Goal: Task Accomplishment & Management: Manage account settings

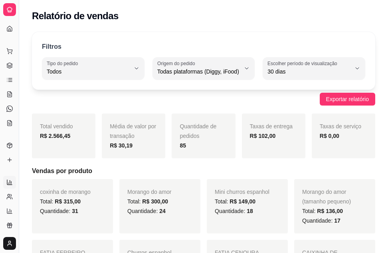
select select "ALL"
select select "30"
click at [11, 32] on div "Dia a dia" at bounding box center [9, 38] width 12 height 13
click at [6, 29] on link "Dashboard" at bounding box center [9, 28] width 13 height 13
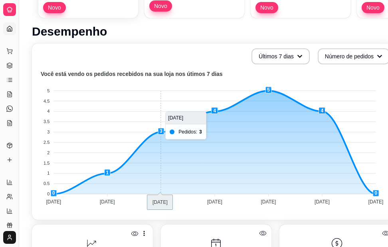
scroll to position [200, 0]
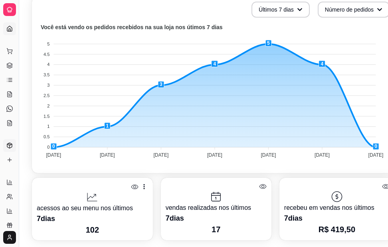
click at [12, 146] on icon at bounding box center [9, 145] width 6 height 6
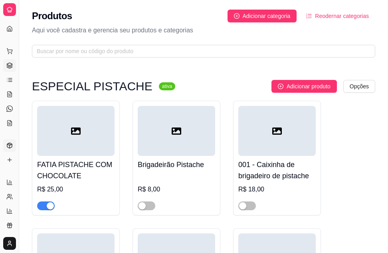
click at [10, 62] on icon at bounding box center [9, 65] width 6 height 6
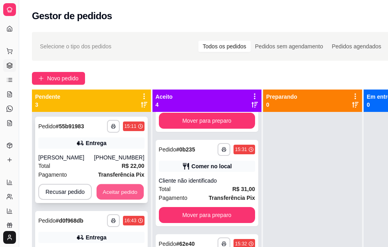
click at [110, 192] on button "Aceitar pedido" at bounding box center [120, 192] width 47 height 16
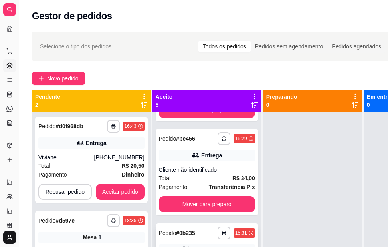
scroll to position [291, 0]
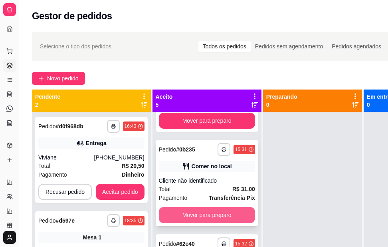
click at [191, 207] on button "Mover para preparo" at bounding box center [207, 215] width 96 height 16
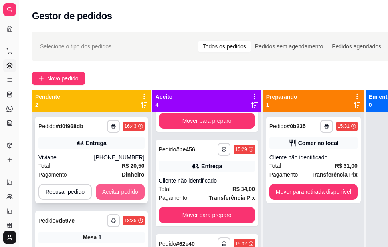
click at [133, 192] on button "Aceitar pedido" at bounding box center [120, 192] width 49 height 16
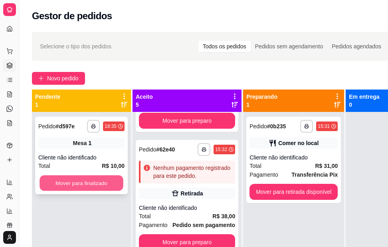
click at [84, 179] on button "Mover para finalizado" at bounding box center [82, 183] width 84 height 16
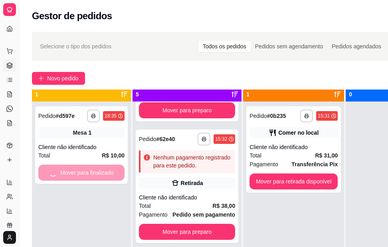
scroll to position [28, 0]
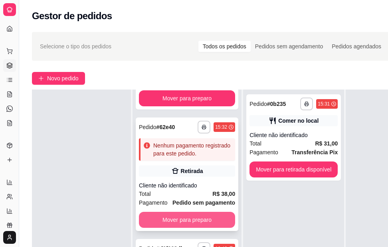
click at [159, 215] on button "Mover para preparo" at bounding box center [187, 220] width 96 height 16
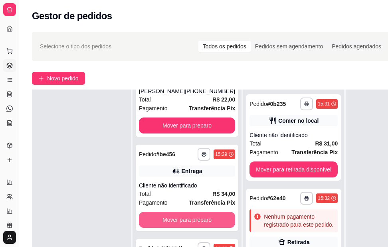
scroll to position [159, 0]
click at [158, 212] on button "Mover para preparo" at bounding box center [186, 220] width 93 height 16
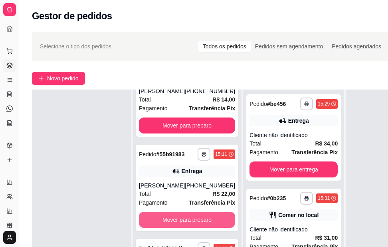
scroll to position [65, 0]
click at [159, 212] on button "Mover para preparo" at bounding box center [187, 220] width 96 height 16
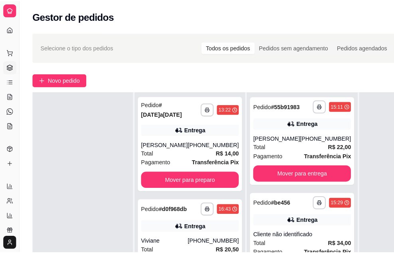
scroll to position [0, 0]
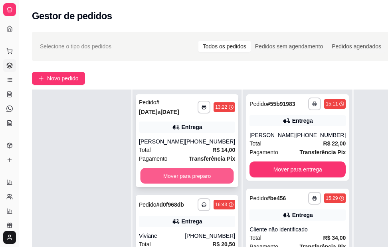
click at [181, 168] on button "Mover para preparo" at bounding box center [186, 176] width 93 height 16
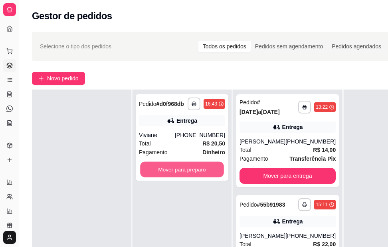
click at [181, 163] on button "Mover para preparo" at bounding box center [182, 170] width 84 height 16
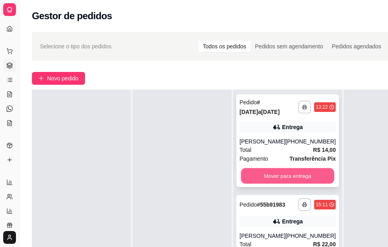
click at [268, 168] on button "Mover para entrega" at bounding box center [287, 176] width 93 height 16
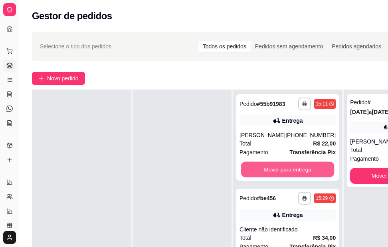
click at [269, 164] on button "Mover para entrega" at bounding box center [287, 170] width 93 height 16
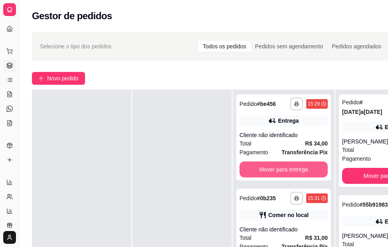
click at [269, 164] on button "Mover para entrega" at bounding box center [283, 169] width 88 height 16
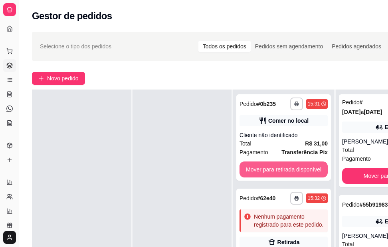
click at [270, 164] on button "Mover para retirada disponível" at bounding box center [283, 169] width 88 height 16
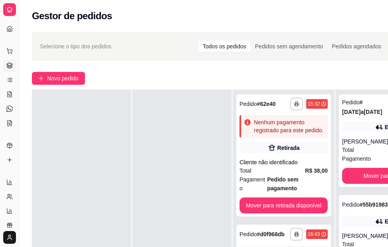
click at [270, 166] on div "Total R$ 38,00" at bounding box center [283, 170] width 88 height 9
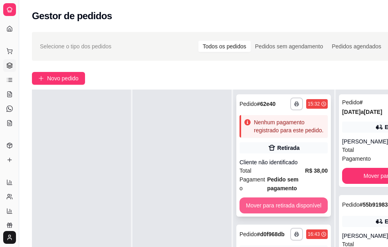
click at [279, 197] on button "Mover para retirada disponível" at bounding box center [283, 205] width 88 height 16
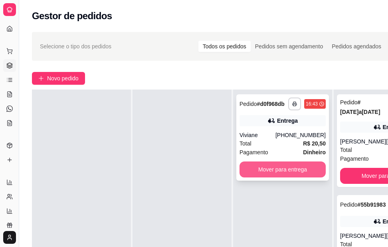
click at [286, 161] on button "Mover para entrega" at bounding box center [282, 169] width 86 height 16
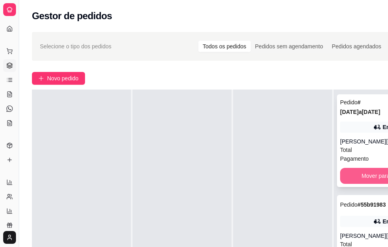
click at [359, 168] on button "Mover para finalizado" at bounding box center [388, 176] width 96 height 16
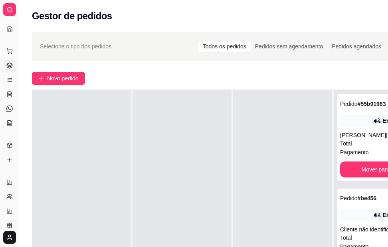
click at [360, 167] on div "**********" at bounding box center [388, 137] width 103 height 86
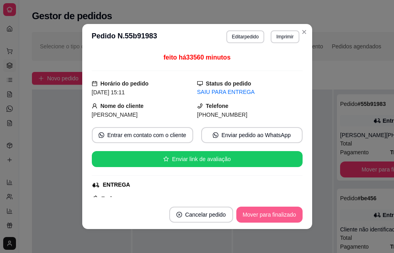
click at [264, 212] on button "Mover para finalizado" at bounding box center [269, 214] width 66 height 16
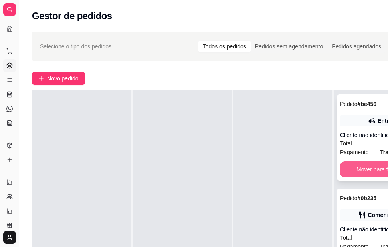
click at [370, 165] on button "Mover para finalizado" at bounding box center [383, 169] width 86 height 16
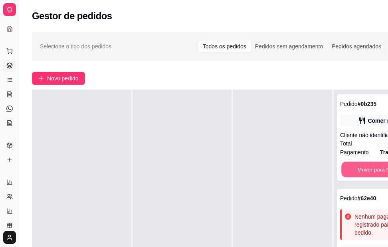
click at [370, 165] on button "Mover para finalizado" at bounding box center [383, 170] width 84 height 16
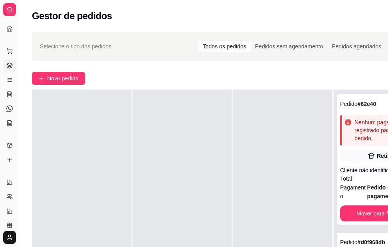
click at [370, 166] on div "Cliente não identificado" at bounding box center [383, 170] width 86 height 8
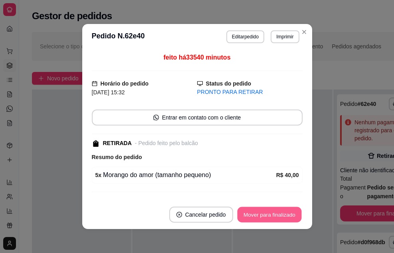
click at [263, 212] on button "Mover para finalizado" at bounding box center [269, 215] width 64 height 16
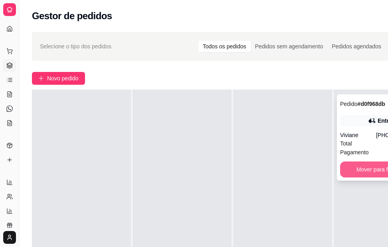
click at [359, 165] on button "Mover para finalizado" at bounding box center [383, 169] width 86 height 16
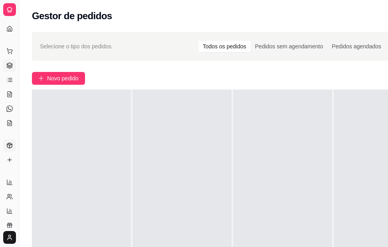
click at [12, 147] on icon at bounding box center [9, 145] width 6 height 6
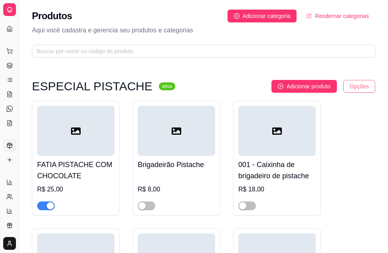
click at [354, 87] on html "Diggy Sistema de Gestão C Cantinho Doce ... Loja aberta Diggy Pro até 11/09 Ace…" at bounding box center [194, 126] width 388 height 253
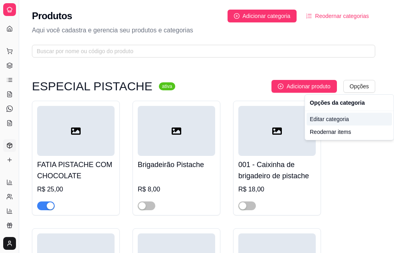
click at [326, 120] on div "Editar categoria" at bounding box center [349, 119] width 85 height 13
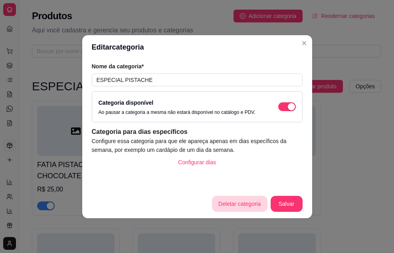
click at [241, 202] on button "Deletar categoria" at bounding box center [239, 204] width 55 height 16
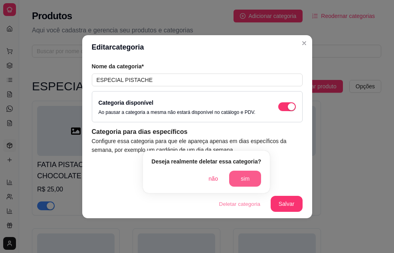
click at [245, 176] on button "sim" at bounding box center [245, 178] width 32 height 16
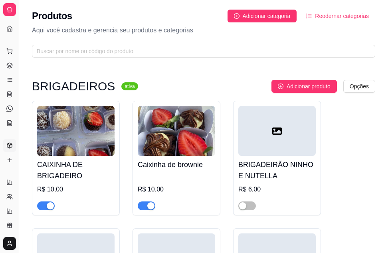
click at [97, 149] on img at bounding box center [75, 131] width 77 height 50
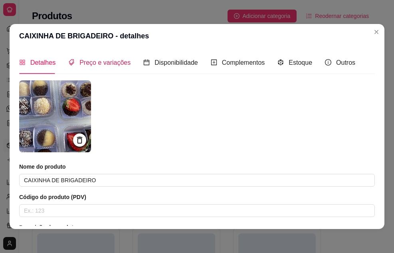
click at [92, 63] on span "Preço e variações" at bounding box center [104, 62] width 51 height 7
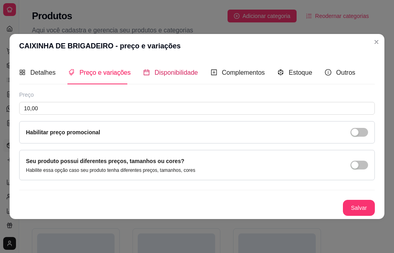
click at [183, 69] on span "Disponibilidade" at bounding box center [176, 72] width 44 height 7
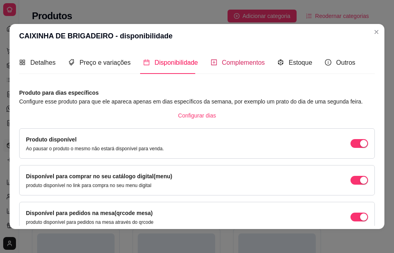
click at [233, 61] on span "Complementos" at bounding box center [243, 62] width 43 height 7
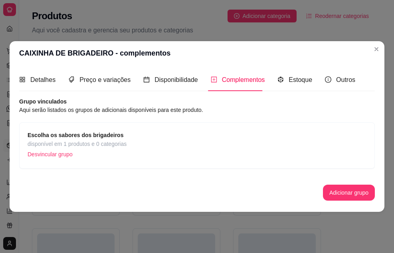
click at [99, 148] on p "Desvincular grupo" at bounding box center [77, 154] width 99 height 12
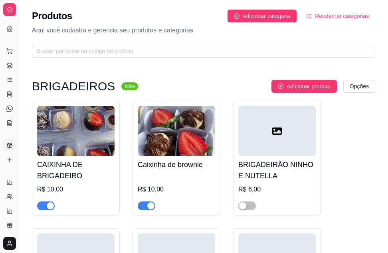
click at [184, 137] on img at bounding box center [176, 131] width 77 height 50
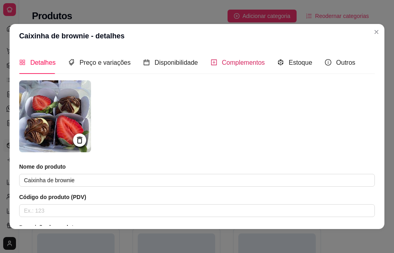
click at [245, 61] on span "Complementos" at bounding box center [243, 62] width 43 height 7
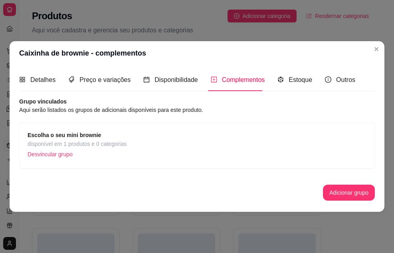
click at [245, 81] on span "Complementos" at bounding box center [243, 79] width 43 height 7
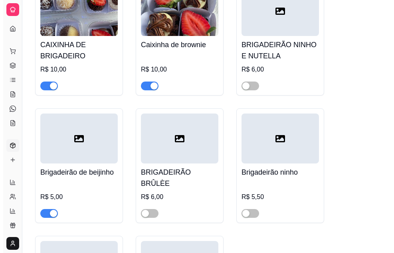
scroll to position [160, 0]
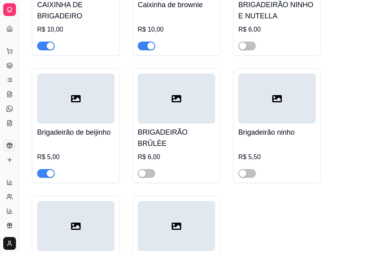
click at [47, 170] on div "button" at bounding box center [50, 173] width 7 height 7
click at [179, 130] on h4 "BRIGADEIRÃO BRÛLÈE" at bounding box center [176, 138] width 77 height 22
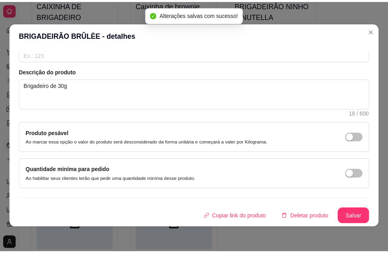
scroll to position [2, 0]
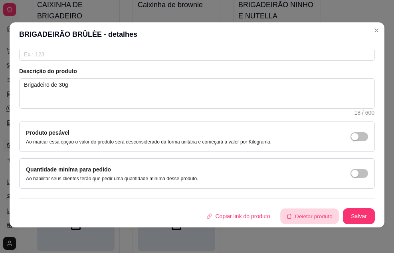
click at [291, 214] on button "Deletar produto" at bounding box center [310, 216] width 58 height 16
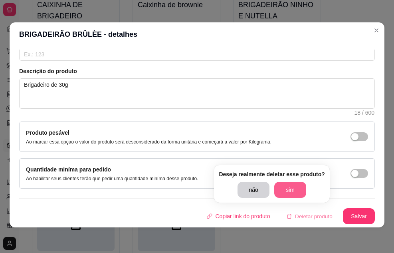
click at [287, 186] on button "sim" at bounding box center [290, 190] width 32 height 16
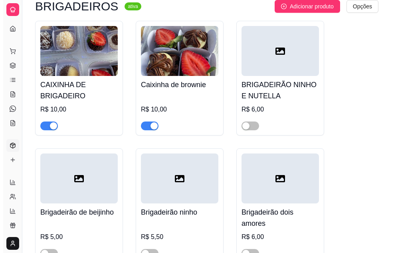
scroll to position [40, 0]
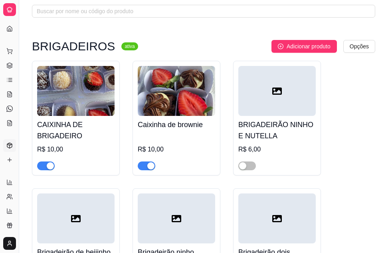
click at [178, 122] on h4 "Caixinha de brownie" at bounding box center [176, 124] width 77 height 11
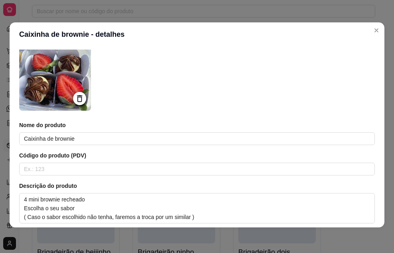
scroll to position [0, 0]
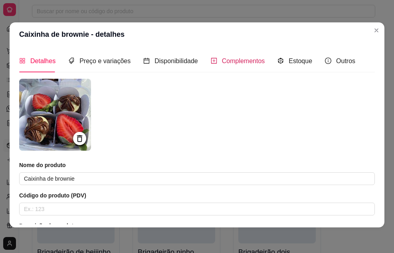
click at [227, 61] on span "Complementos" at bounding box center [243, 60] width 43 height 7
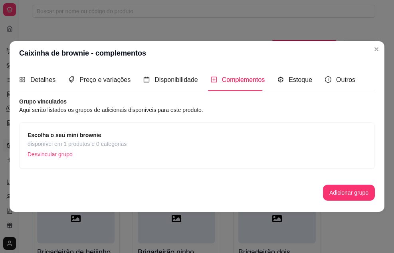
click at [76, 140] on span "disponível em 1 produtos e 0 categorias" at bounding box center [77, 143] width 99 height 9
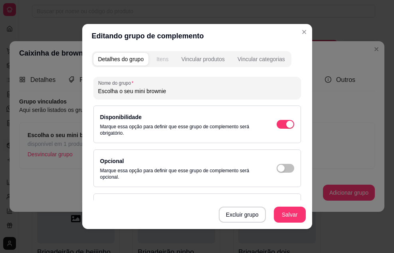
click at [163, 59] on div "Itens" at bounding box center [162, 59] width 12 height 8
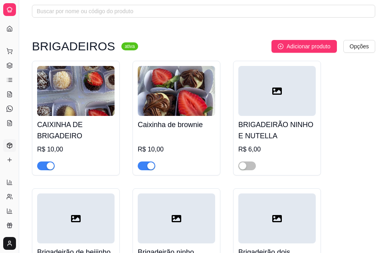
click at [63, 121] on h4 "CAIXINHA DE BRIGADEIRO" at bounding box center [75, 130] width 77 height 22
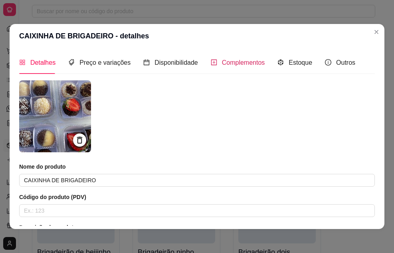
click at [237, 65] on span "Complementos" at bounding box center [243, 62] width 43 height 7
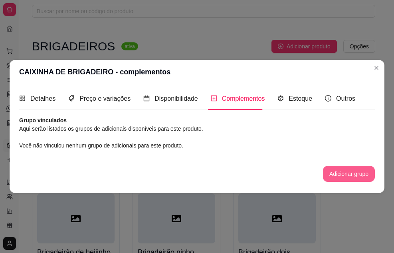
click at [329, 174] on button "Adicionar grupo" at bounding box center [349, 174] width 52 height 16
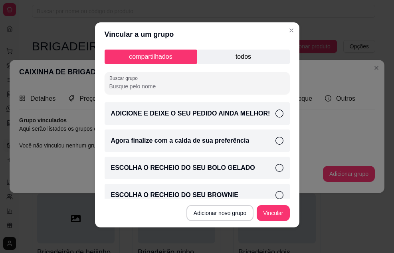
click at [215, 51] on p "todos" at bounding box center [243, 56] width 93 height 14
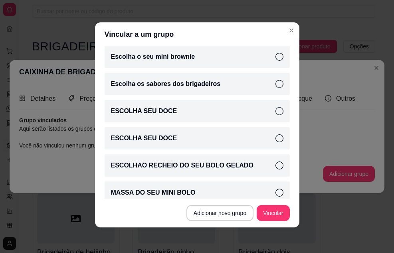
scroll to position [439, 0]
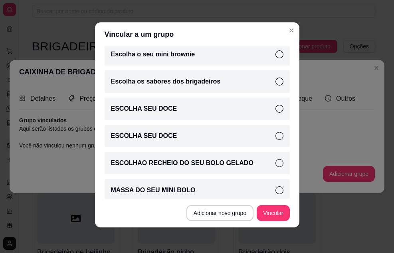
click at [172, 84] on p "Escolha os sabores dos brigadeiros" at bounding box center [166, 82] width 110 height 10
click at [271, 215] on button "Vincular" at bounding box center [273, 213] width 33 height 16
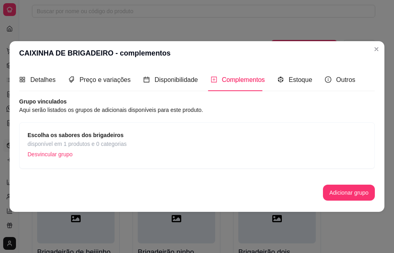
click at [115, 142] on span "disponível em 1 produtos e 0 categorias" at bounding box center [77, 143] width 99 height 9
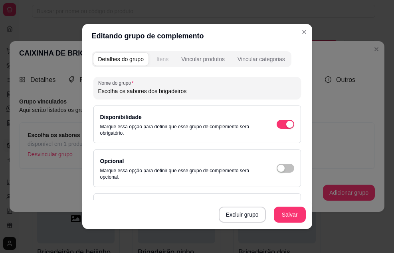
click at [160, 59] on div "Itens" at bounding box center [162, 59] width 12 height 8
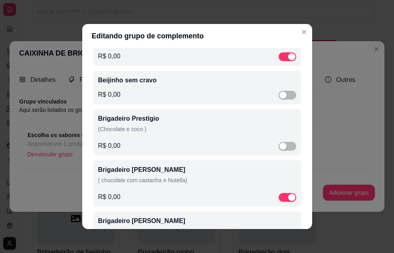
scroll to position [120, 0]
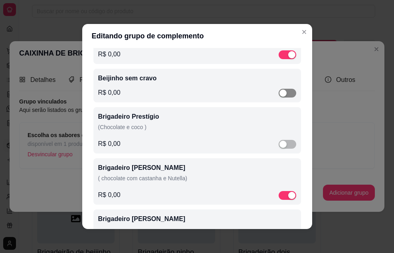
click at [279, 95] on div "button" at bounding box center [282, 92] width 7 height 7
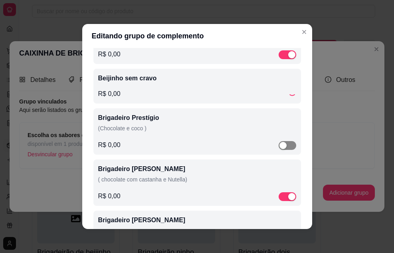
click at [279, 146] on div "button" at bounding box center [282, 145] width 7 height 7
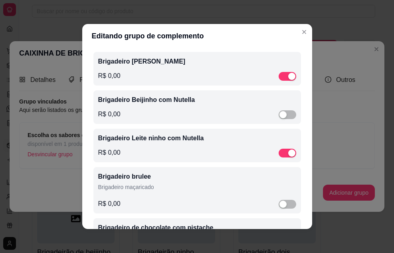
scroll to position [279, 0]
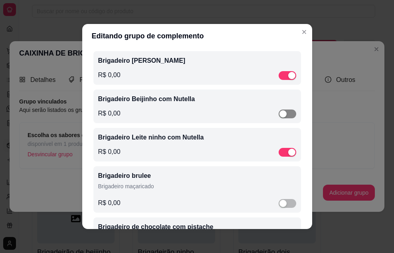
click at [279, 115] on div "button" at bounding box center [282, 113] width 7 height 7
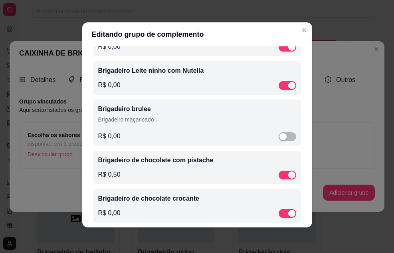
scroll to position [355, 0]
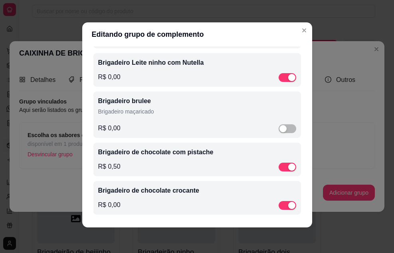
click at [173, 159] on div "Brigadeiro de chocolate com pistache R$ 0,50" at bounding box center [197, 159] width 198 height 24
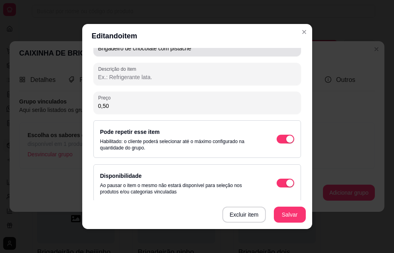
scroll to position [122, 0]
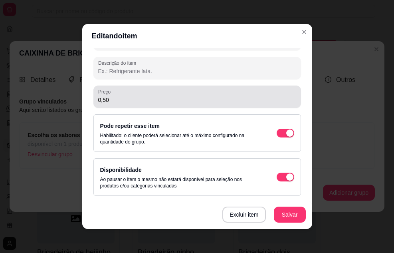
click at [158, 97] on input "0,50" at bounding box center [197, 100] width 198 height 8
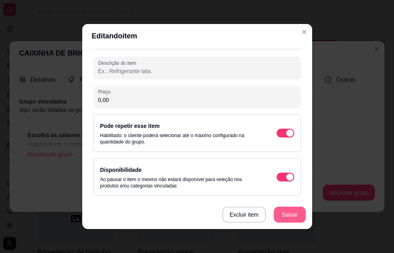
type input "0,00"
click at [286, 212] on button "Salvar" at bounding box center [289, 215] width 31 height 16
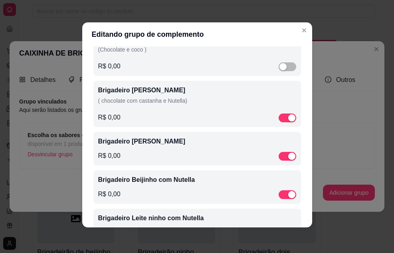
scroll to position [156, 0]
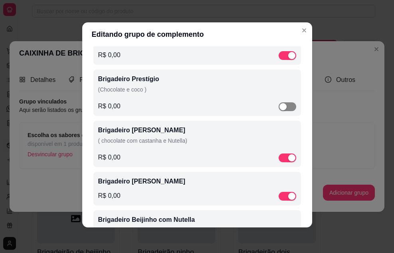
click at [279, 107] on div "button" at bounding box center [282, 106] width 7 height 7
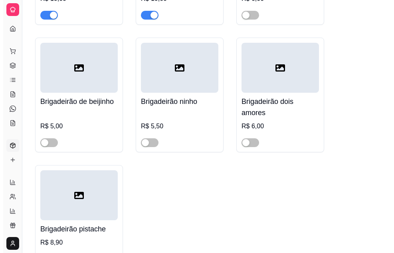
scroll to position [200, 0]
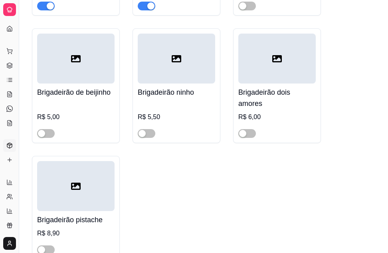
click at [270, 106] on h4 "Brigadeirão dois amores" at bounding box center [276, 98] width 77 height 22
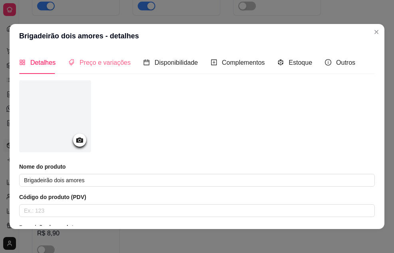
click at [95, 57] on div "Preço e variações" at bounding box center [99, 62] width 62 height 23
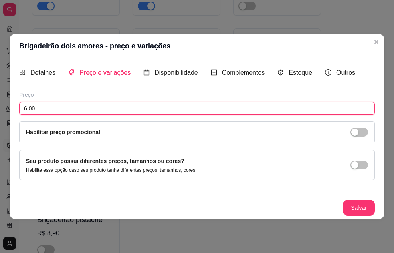
click at [83, 111] on input "6,00" at bounding box center [197, 108] width 356 height 13
type input "5,00"
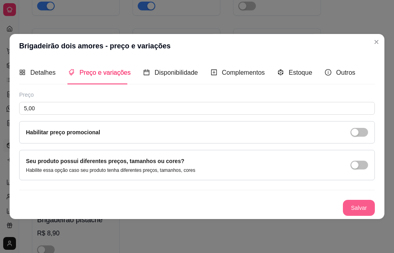
click at [346, 208] on button "Salvar" at bounding box center [359, 208] width 32 height 16
click at [42, 75] on span "Detalhes" at bounding box center [42, 72] width 25 height 7
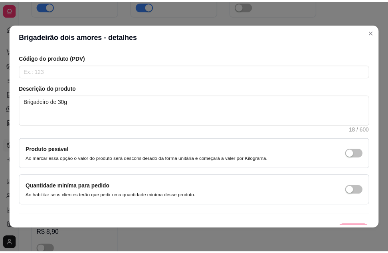
scroll to position [154, 0]
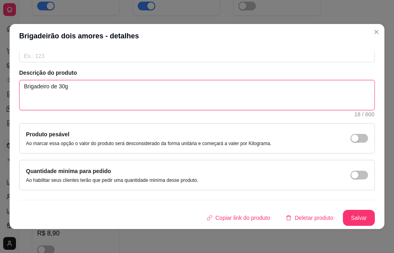
drag, startPoint x: 75, startPoint y: 85, endPoint x: 7, endPoint y: 94, distance: 68.9
click at [7, 94] on div "Brigadeirão dois amores - detalhes Detalhes Preço e variações Disponibilidade C…" at bounding box center [197, 126] width 394 height 253
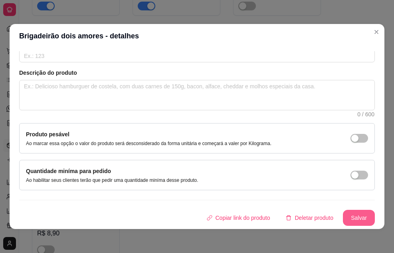
click at [346, 216] on button "Salvar" at bounding box center [359, 218] width 32 height 16
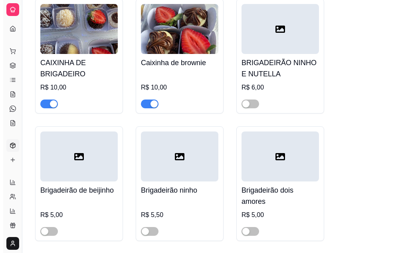
scroll to position [120, 0]
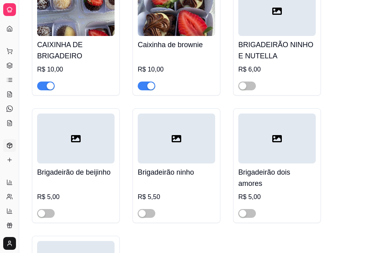
click at [209, 174] on h4 "Brigadeirão ninho" at bounding box center [176, 171] width 77 height 11
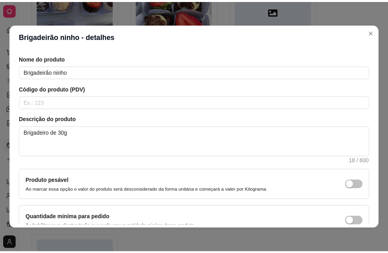
scroll to position [154, 0]
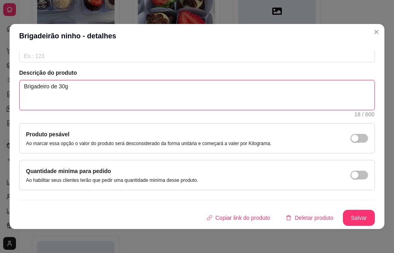
drag, startPoint x: 69, startPoint y: 87, endPoint x: 6, endPoint y: 89, distance: 62.7
click at [6, 89] on div "Brigadeirão ninho - detalhes Detalhes Preço e variações Disponibilidade Complem…" at bounding box center [197, 126] width 394 height 253
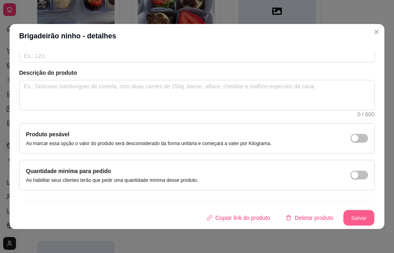
click at [343, 218] on button "Salvar" at bounding box center [358, 218] width 31 height 16
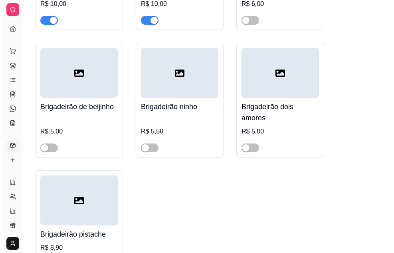
scroll to position [200, 0]
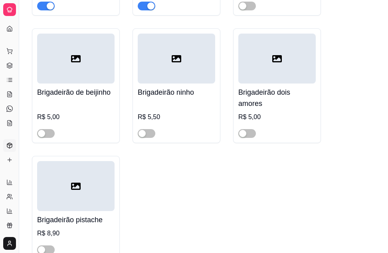
click at [180, 108] on div "R$ 5,50" at bounding box center [176, 119] width 77 height 37
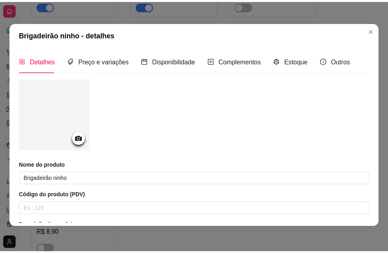
scroll to position [0, 0]
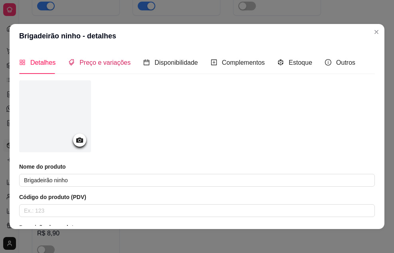
click at [121, 63] on span "Preço e variações" at bounding box center [104, 62] width 51 height 7
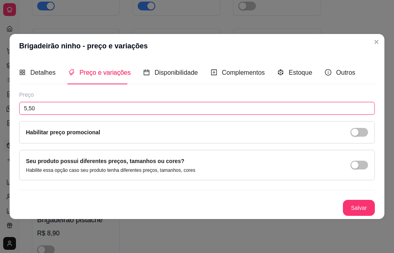
click at [115, 109] on input "5,50" at bounding box center [197, 108] width 356 height 13
type input "5,00"
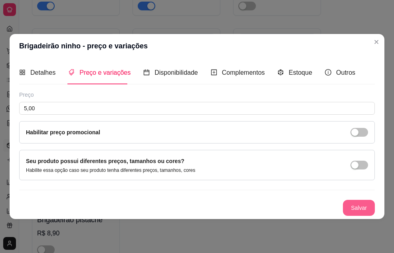
click at [355, 212] on button "Salvar" at bounding box center [359, 208] width 32 height 16
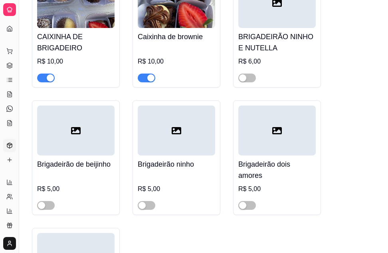
scroll to position [120, 0]
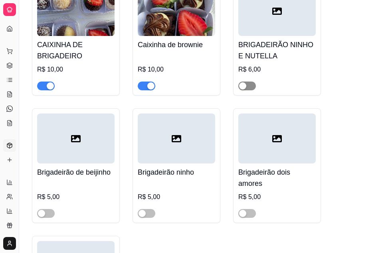
click at [242, 85] on div "button" at bounding box center [242, 85] width 7 height 7
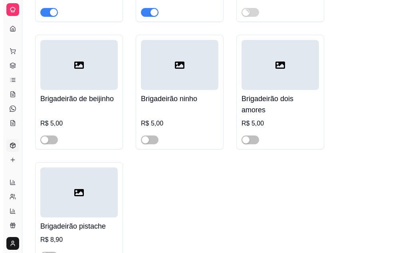
scroll to position [279, 0]
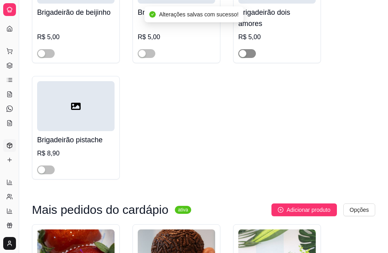
click at [244, 53] on div "button" at bounding box center [242, 53] width 7 height 7
click at [145, 53] on div "button" at bounding box center [141, 53] width 7 height 7
click at [41, 56] on div "button" at bounding box center [41, 53] width 7 height 7
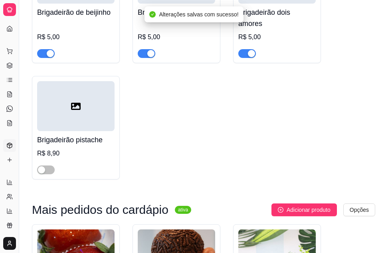
click at [64, 152] on div "R$ 8,90" at bounding box center [75, 153] width 77 height 10
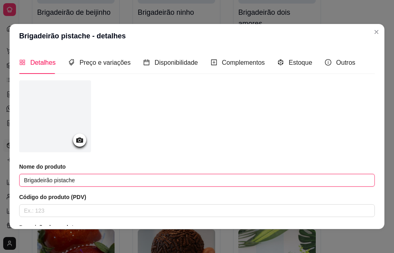
click at [52, 179] on input "Brigadeirão pistache" at bounding box center [197, 180] width 356 height 13
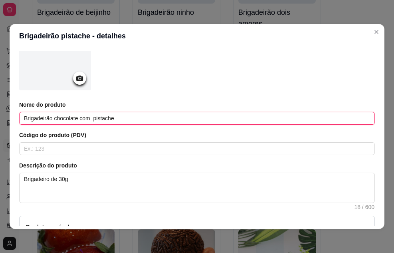
scroll to position [120, 0]
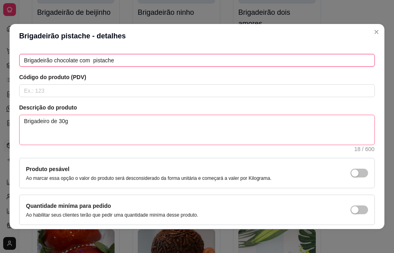
type input "Brigadeirão chocolate com pistache"
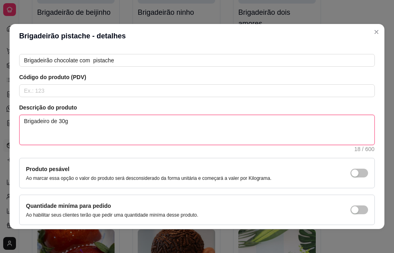
drag, startPoint x: 62, startPoint y: 115, endPoint x: 0, endPoint y: 119, distance: 62.0
click at [0, 119] on div "Brigadeirão pistache - detalhes Detalhes Preço e variações Disponibilidade Comp…" at bounding box center [197, 126] width 394 height 253
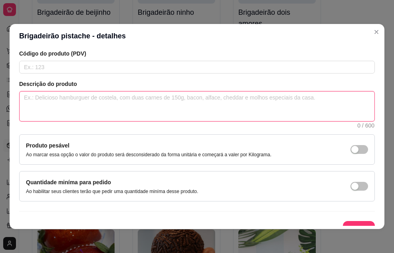
scroll to position [154, 0]
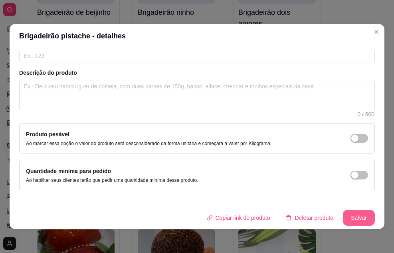
click at [343, 219] on button "Salvar" at bounding box center [359, 218] width 32 height 16
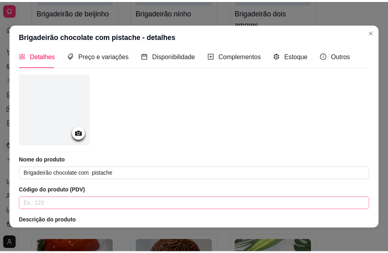
scroll to position [0, 0]
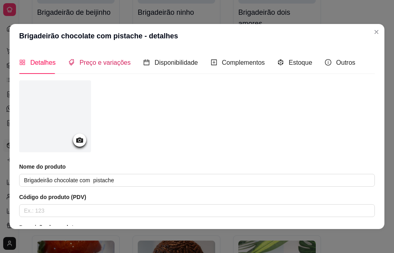
click at [121, 67] on div "Preço e variações" at bounding box center [99, 62] width 62 height 10
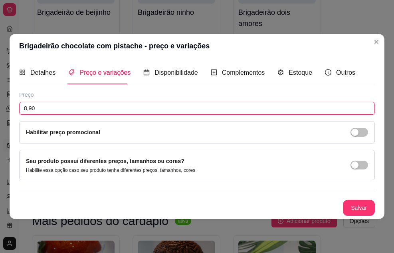
click at [95, 113] on input "8,90" at bounding box center [197, 108] width 356 height 13
type input "6,90"
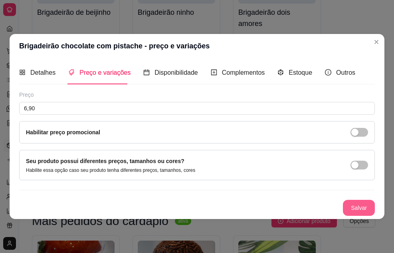
click at [355, 209] on button "Salvar" at bounding box center [359, 208] width 32 height 16
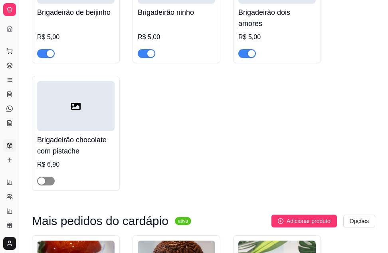
click at [38, 180] on div "button" at bounding box center [41, 180] width 7 height 7
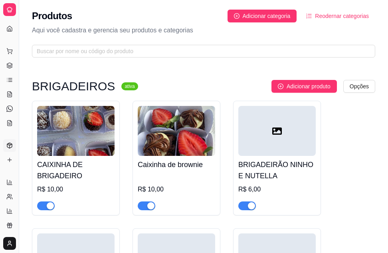
click at [347, 87] on html "Diggy Sistema de Gestão C Cantinho Doce ... Loja aberta Diggy Pro até 11/09 Ace…" at bounding box center [194, 126] width 388 height 253
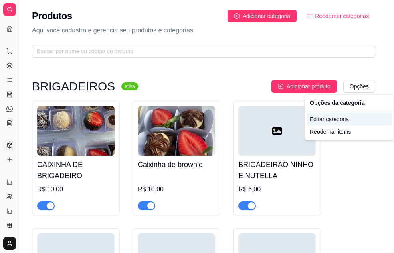
click at [324, 119] on div "Editar categoria" at bounding box center [349, 119] width 85 height 13
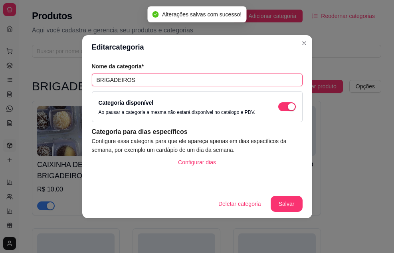
click at [138, 81] on input "BRIGADEIROS" at bounding box center [197, 79] width 211 height 13
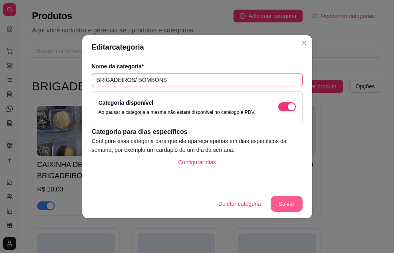
type input "BRIGADEIROS/ BOMBONS"
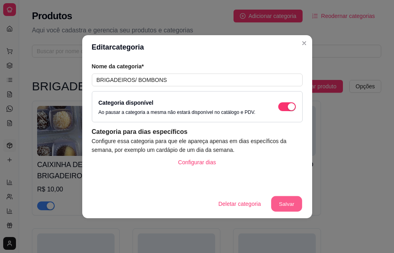
click at [282, 204] on button "Salvar" at bounding box center [286, 204] width 31 height 16
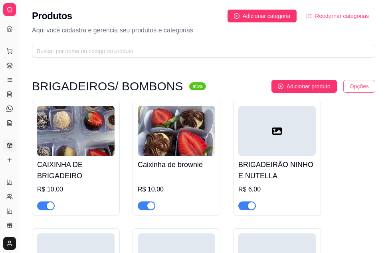
click at [360, 89] on html "Diggy Sistema de Gestão C Cantinho Doce ... Loja aberta Diggy Pro até 11/09 Ace…" at bounding box center [194, 126] width 388 height 253
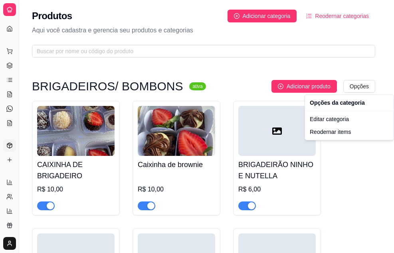
click at [331, 171] on html "Diggy Sistema de Gestão C Cantinho Doce ... Loja aberta Diggy Pro até 11/09 Ace…" at bounding box center [197, 126] width 394 height 253
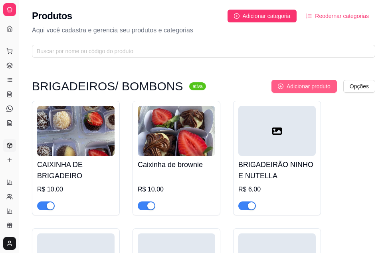
click at [314, 89] on span "Adicionar produto" at bounding box center [309, 86] width 44 height 9
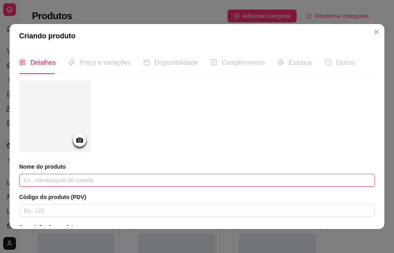
click at [77, 180] on input "text" at bounding box center [197, 180] width 356 height 13
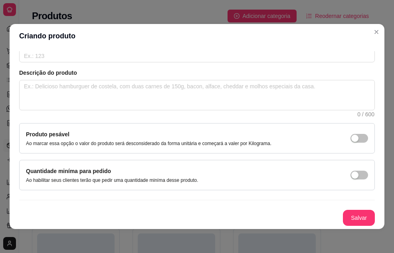
scroll to position [2, 0]
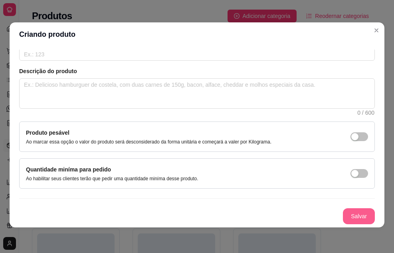
type input "BRIGADEIRO DE CHOCOLATE"
click at [348, 218] on button "Salvar" at bounding box center [358, 216] width 31 height 16
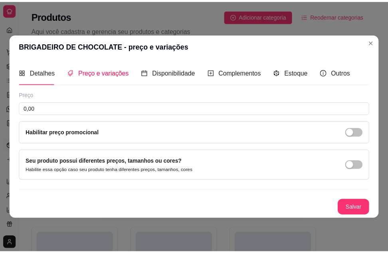
scroll to position [0, 0]
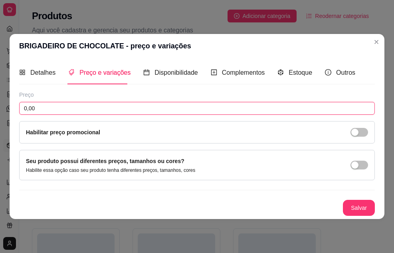
click at [120, 113] on input "0,00" at bounding box center [197, 108] width 356 height 13
type input "5,00"
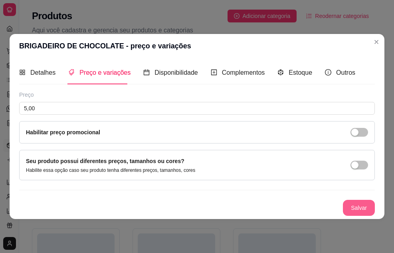
click at [352, 212] on button "Salvar" at bounding box center [359, 208] width 32 height 16
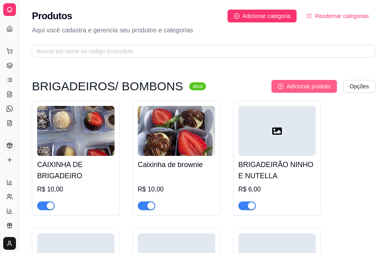
click at [336, 83] on button "Adicionar produto" at bounding box center [303, 86] width 65 height 13
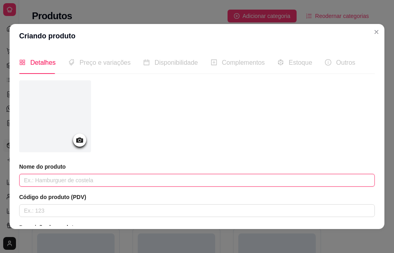
click at [169, 179] on input "text" at bounding box center [197, 180] width 356 height 13
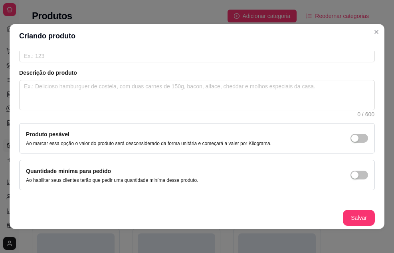
scroll to position [2, 0]
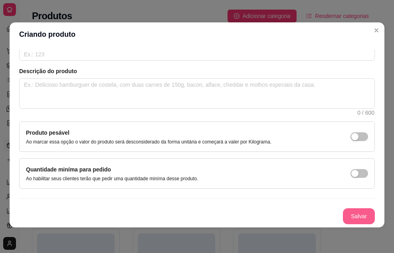
type input "BRIGADEIRÃO FERREIRO"
click at [351, 217] on button "Salvar" at bounding box center [359, 216] width 32 height 16
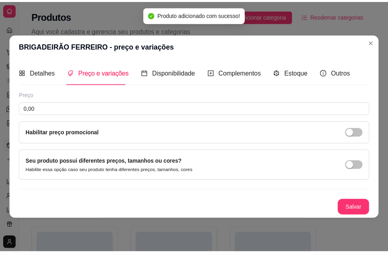
scroll to position [0, 0]
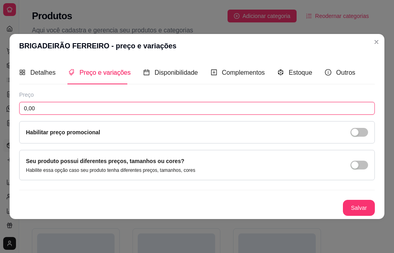
click at [185, 113] on input "0,00" at bounding box center [197, 108] width 356 height 13
type input "6,00"
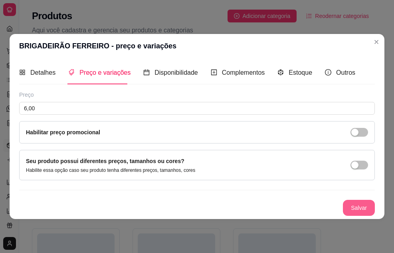
click at [362, 206] on button "Salvar" at bounding box center [359, 208] width 32 height 16
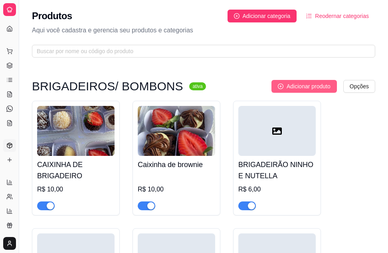
click at [322, 87] on span "Adicionar produto" at bounding box center [309, 86] width 44 height 9
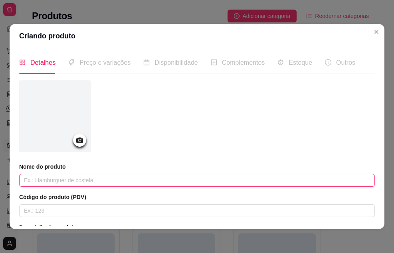
click at [202, 181] on input "text" at bounding box center [197, 180] width 356 height 13
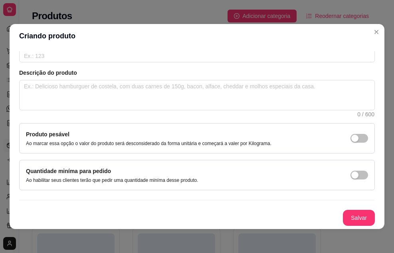
scroll to position [115, 0]
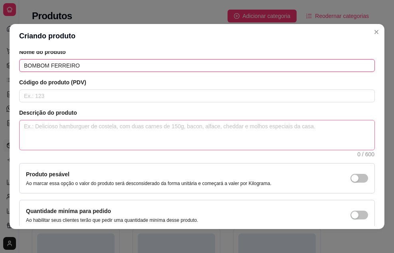
type input "BOMBOM FERREIRO"
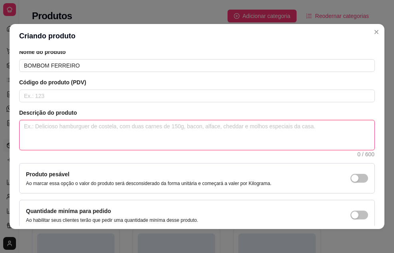
click at [94, 131] on textarea at bounding box center [197, 135] width 355 height 30
type textarea "E"
type textarea "B"
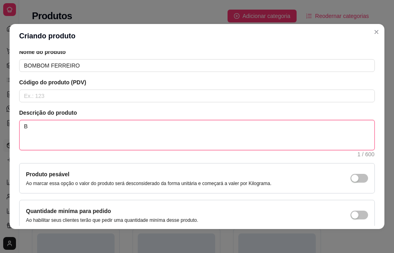
type textarea "BR"
type textarea "BRI"
type textarea "BRIG"
type textarea "BRIGA"
type textarea "BRIGAD"
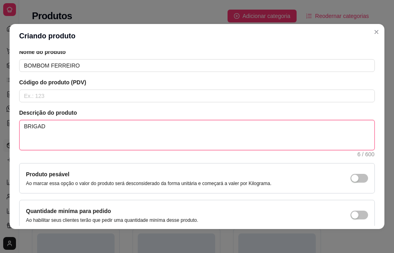
type textarea "BRIGADE"
type textarea "BRIGADEI"
type textarea "BRIGADEIR"
type textarea "BRIGADEIRO"
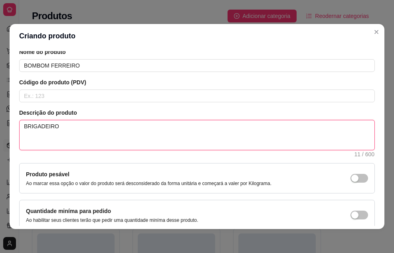
type textarea "BRIGADEIRO D"
type textarea "BRIGADEIRO DE"
type textarea "BRIGADEIRO DE C"
type textarea "BRIGADEIRO DE CH"
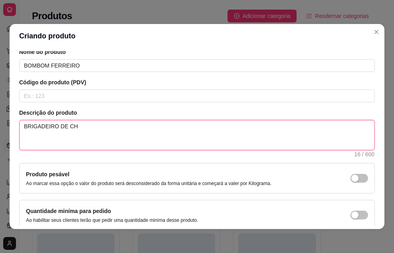
type textarea "BRIGADEIRO DE CHO"
type textarea "BRIGADEIRO DE CHOC"
type textarea "BRIGADEIRO DE CHOCO"
type textarea "BRIGADEIRO DE CHOCOL"
type textarea "BRIGADEIRO DE CHOCOLA"
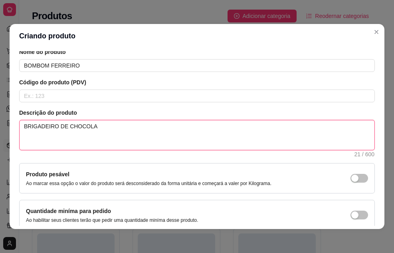
type textarea "BRIGADEIRO DE CHOCOLAT"
type textarea "BRIGADEIRO DE CHOCOLATE"
type textarea "BRIGADEIRO DE CHOCOLATE C"
type textarea "BRIGADEIRO DE CHOCOLATE CO"
type textarea "BRIGADEIRO DE CHOCOLATE COM"
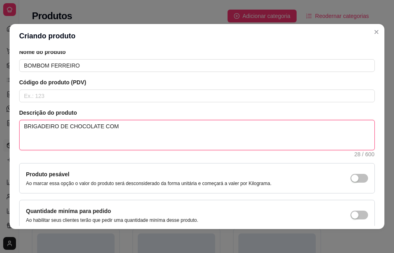
type textarea "BRIGADEIRO DE CHOCOLATE COM N"
type textarea "BRIGADEIRO DE CHOCOLATE COM NU"
type textarea "BRIGADEIRO DE CHOCOLATE COM NUT"
type textarea "BRIGADEIRO DE CHOCOLATE COM NUTE"
type textarea "BRIGADEIRO DE CHOCOLATE COM NUTELL"
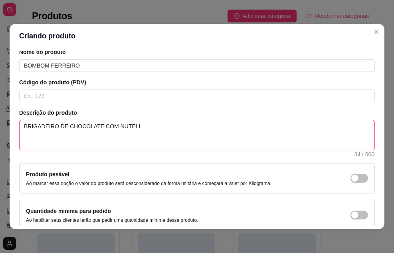
type textarea "BRIGADEIRO DE CHOCOLATE COM NUTELLA"
type textarea "BRIGADEIRO DE CHOCOLATE COM NUT"
type textarea "BRIGADEIRO DE CHOCOLATE COM NU"
type textarea "BRIGADEIRO DE CHOCOLATE COM N"
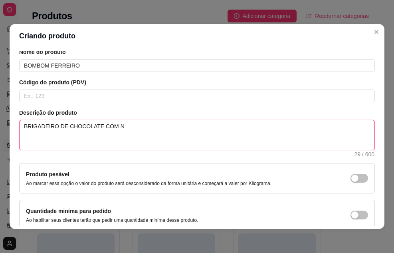
type textarea "BRIGADEIRO DE CHOCOLATE COM"
type textarea "BRIGADEIRO DE CHOCOLATE"
type textarea "BRIGADEIRO DE CHOCOLAT"
type textarea "BRIGADEIRO DE CHOCOLA"
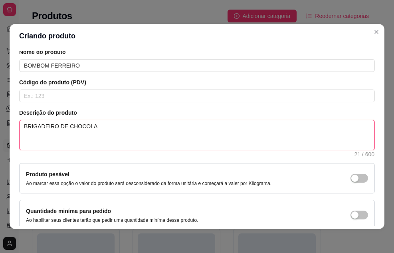
type textarea "BRIGADEIRO DE CHOCOL"
type textarea "BRIGADEIRO DE CHOCO"
type textarea "BRIGADEIRO DE CHO"
type textarea "BRIGADEIRO DE CH"
type textarea "BRIGADEIRO DE C"
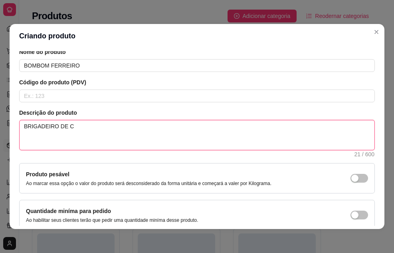
type textarea "BRIGADEIRO DE"
type textarea "BRIGADEIRO D"
type textarea "BRIGADEIRO"
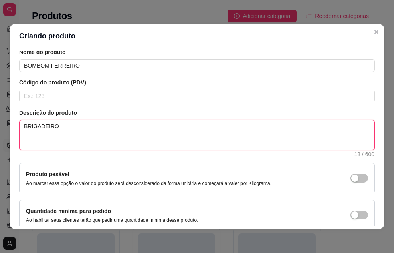
type textarea "BRIGADEIR"
type textarea "BRIGADEI"
type textarea "BRIGADE"
type textarea "BRIGAD"
type textarea "BRIGA"
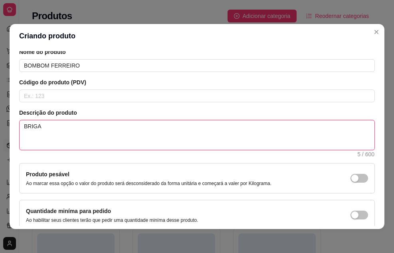
type textarea "BRIG"
type textarea "BRI"
type textarea "BR"
type textarea "B"
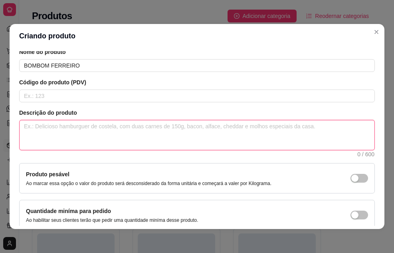
type textarea "N"
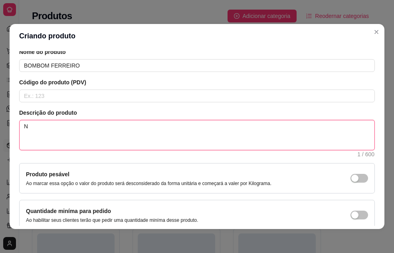
type textarea "NU"
type textarea "NUT"
type textarea "NUTE"
type textarea "NUTEL"
type textarea "NUTELLA"
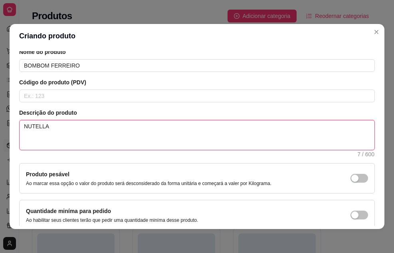
type textarea "NUTELLA"
type textarea "NUTELLA A"
type textarea "NUTELLA AO"
type textarea "NUTELLA AO C"
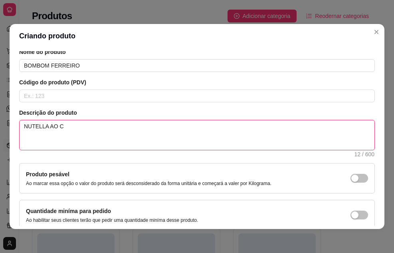
type textarea "NUTELLA AO CE"
type textarea "NUTELLA AO CEN"
type textarea "NUTELLA AO CENT"
type textarea "NUTELLA AO CENTRO"
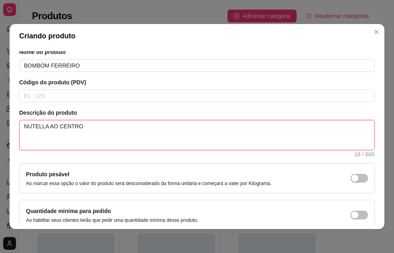
type textarea "NUTELLA AO CENTRO E"
type textarea "NUTELLA AO CENTRO EN"
type textarea "NUTELLA AO CENTRO ENR"
type textarea "NUTELLA AO CENTRO ENRO"
type textarea "NUTELLA AO CENTRO ENROL"
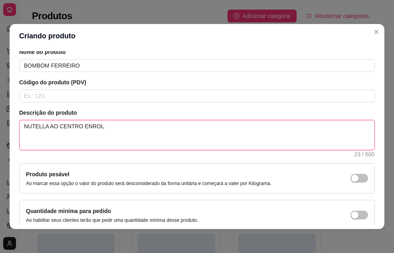
type textarea "NUTELLA AO CENTRO ENROLA"
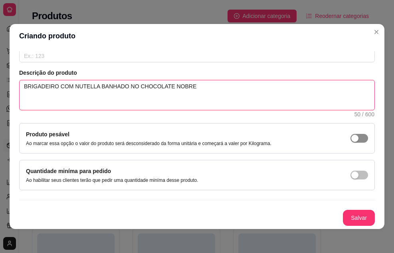
scroll to position [2, 0]
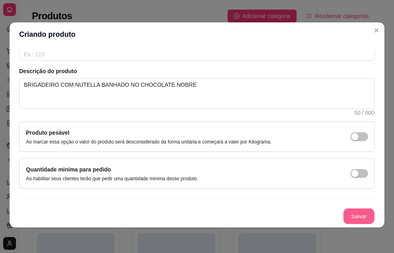
click at [344, 215] on button "Salvar" at bounding box center [358, 216] width 31 height 16
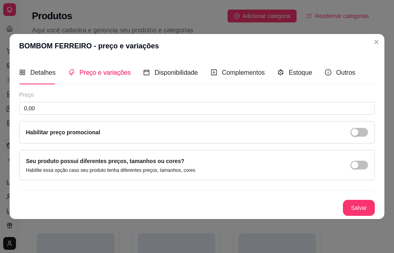
scroll to position [0, 0]
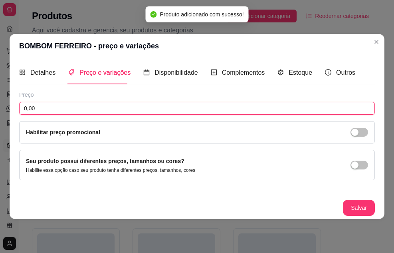
click at [168, 111] on input "0,00" at bounding box center [197, 108] width 356 height 13
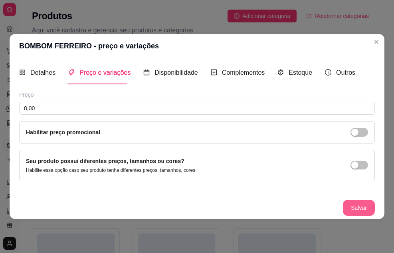
click at [355, 206] on button "Salvar" at bounding box center [359, 208] width 32 height 16
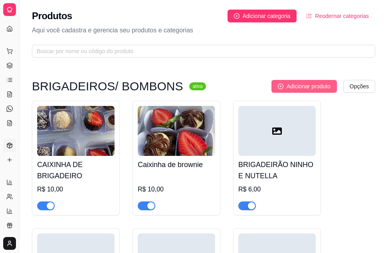
click at [326, 85] on span "Adicionar produto" at bounding box center [309, 86] width 44 height 9
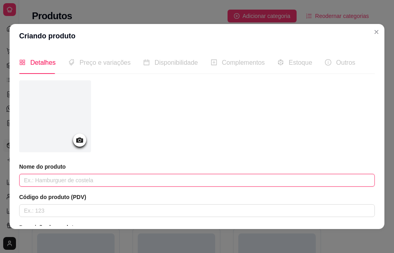
click at [133, 178] on input "text" at bounding box center [197, 180] width 356 height 13
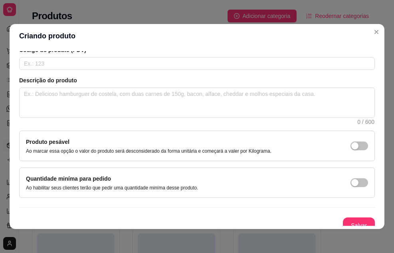
scroll to position [154, 0]
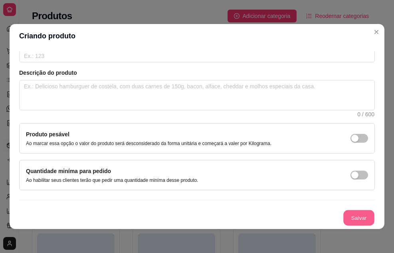
click at [346, 214] on button "Salvar" at bounding box center [358, 218] width 31 height 16
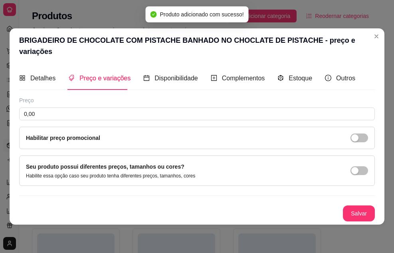
scroll to position [0, 0]
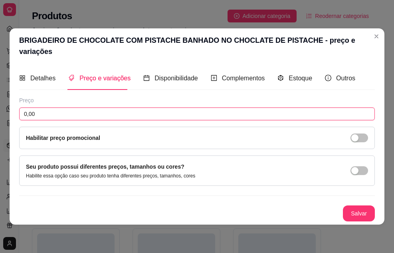
click at [97, 111] on input "0,00" at bounding box center [197, 113] width 356 height 13
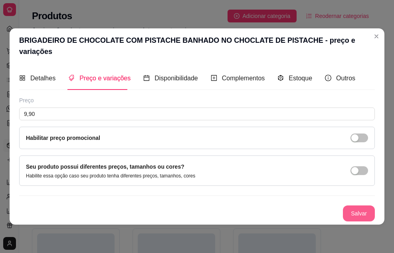
click at [369, 205] on button "Salvar" at bounding box center [359, 213] width 32 height 16
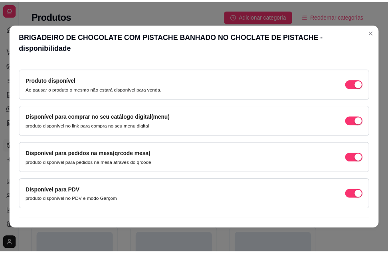
scroll to position [75, 0]
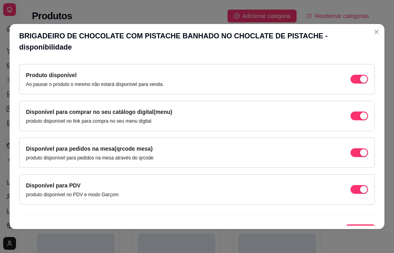
click at [352, 226] on span "Salvar" at bounding box center [360, 230] width 16 height 9
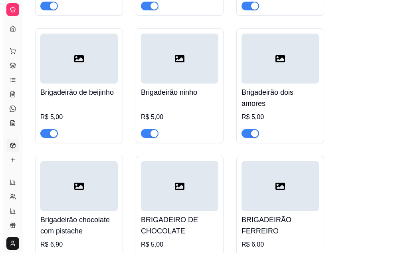
scroll to position [399, 0]
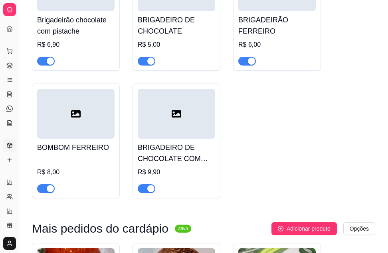
click at [53, 188] on div "button" at bounding box center [50, 188] width 7 height 7
click at [157, 153] on h4 "BRIGADEIRO DE CHOCOLATE COM PISTACHE BANHADO NO CHOCLATE DE PISTACHE" at bounding box center [176, 153] width 77 height 22
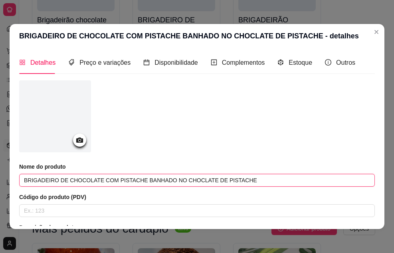
drag, startPoint x: 238, startPoint y: 183, endPoint x: 29, endPoint y: 179, distance: 208.8
click at [0, 185] on div "BRIGADEIRO DE CHOCOLATE COM PISTACHE BANHADO NO CHOCLATE DE PISTACHE - detalhes…" at bounding box center [197, 126] width 394 height 253
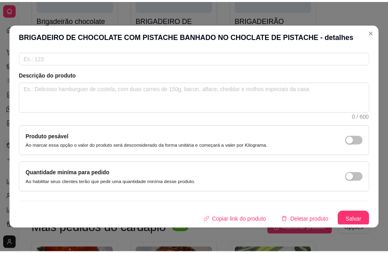
scroll to position [154, 0]
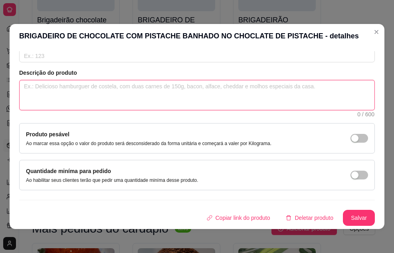
paste textarea "BRIGADEIRO DE CHOCOLATE COM PISTACHE BANHADO NO CHOCLATE DE PISTACHE"
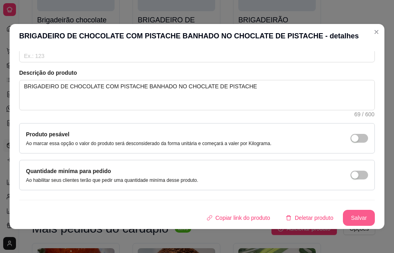
click at [348, 214] on button "Salvar" at bounding box center [359, 218] width 32 height 16
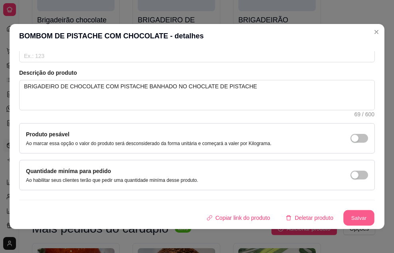
click at [345, 219] on button "Salvar" at bounding box center [358, 218] width 31 height 16
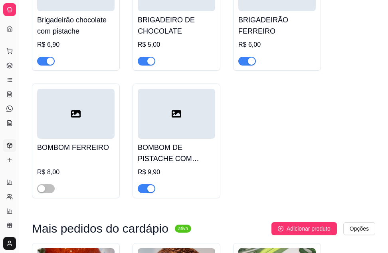
click at [149, 188] on div "button" at bounding box center [150, 188] width 7 height 7
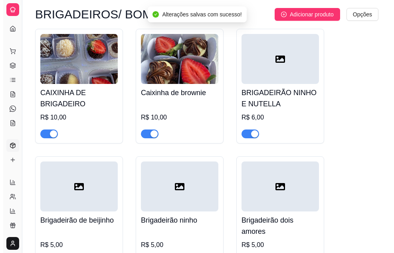
scroll to position [0, 0]
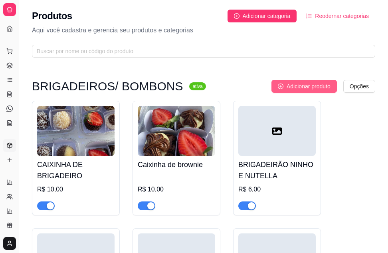
click at [315, 90] on span "Adicionar produto" at bounding box center [309, 86] width 44 height 9
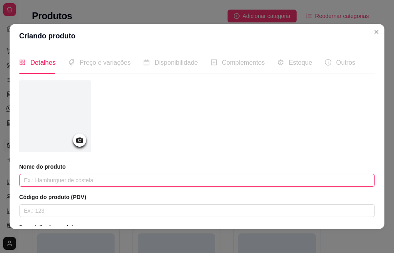
click at [128, 182] on input "text" at bounding box center [197, 180] width 356 height 13
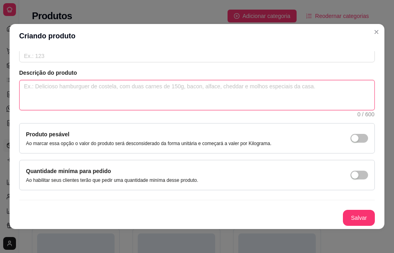
click at [128, 93] on textarea at bounding box center [197, 95] width 355 height 30
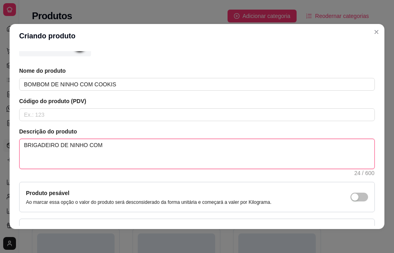
scroll to position [120, 0]
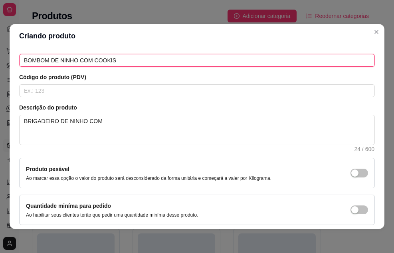
click at [117, 60] on input "BOMBOM DE NINHO COM COOKIS" at bounding box center [197, 60] width 356 height 13
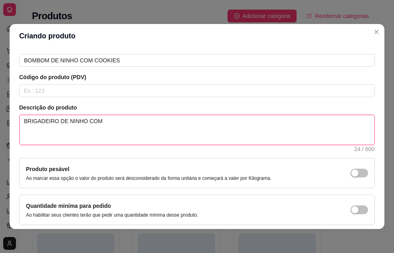
click at [103, 121] on textarea "BRIGADEIRO DE NINHO COM" at bounding box center [197, 130] width 355 height 30
click at [193, 121] on textarea "BRIGADEIRO DE NINHO COM CALDA DE CHOCOLATE BRANCO COM COOKIES" at bounding box center [197, 130] width 355 height 30
click at [226, 126] on textarea "BRIGADEIRO DE NINHO COM CALDA DE CHOCOLATE BRANCO E COOKIES" at bounding box center [197, 130] width 355 height 30
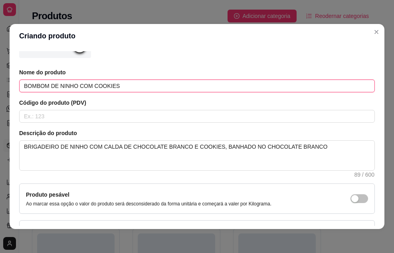
scroll to position [93, 0]
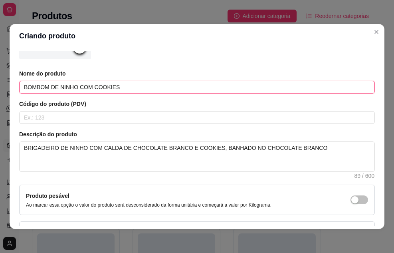
drag, startPoint x: 119, startPoint y: 59, endPoint x: 97, endPoint y: 59, distance: 21.2
click at [97, 59] on div "Nome do produto BOMBOM DE NINHO COM COOKIES Código do produto (PDV) Descrição d…" at bounding box center [197, 119] width 356 height 264
click at [123, 88] on input "BOMBOM DE NINHO COM COOKIES" at bounding box center [197, 87] width 356 height 13
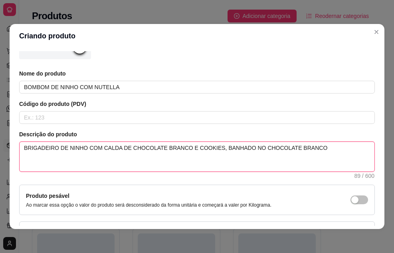
drag, startPoint x: 208, startPoint y: 146, endPoint x: 99, endPoint y: 150, distance: 108.6
click at [99, 150] on textarea "BRIGADEIRO DE NINHO COM CALDA DE CHOCOLATE BRANCO E COOKIES, BANHADO NO CHOCOLA…" at bounding box center [197, 157] width 355 height 30
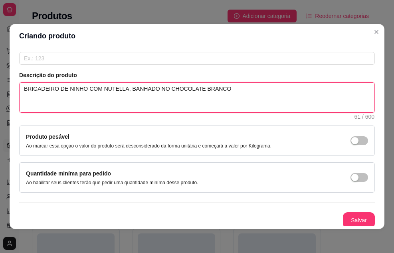
scroll to position [154, 0]
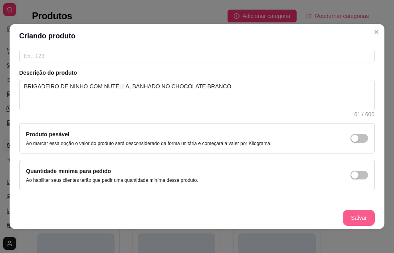
click at [343, 217] on button "Salvar" at bounding box center [359, 218] width 32 height 16
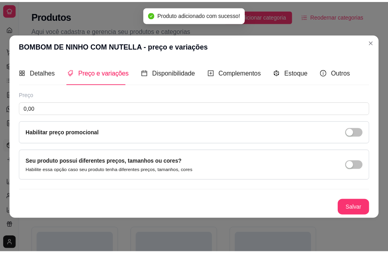
scroll to position [0, 0]
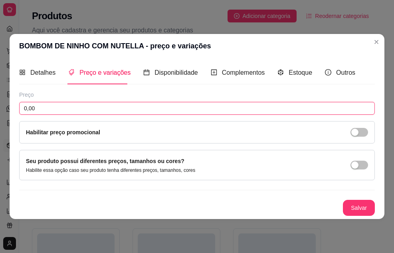
click at [229, 103] on input "0,00" at bounding box center [197, 108] width 356 height 13
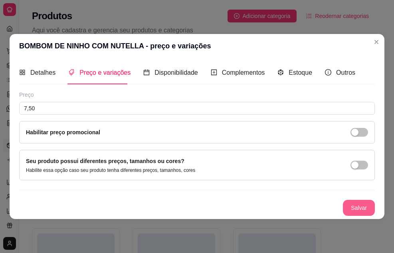
click at [357, 209] on button "Salvar" at bounding box center [359, 208] width 32 height 16
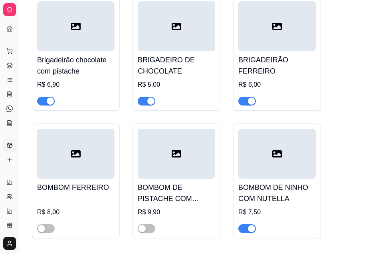
scroll to position [479, 0]
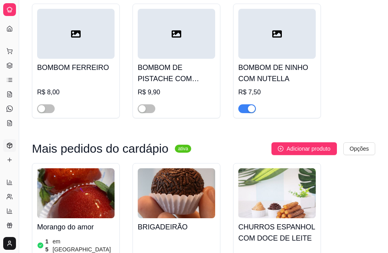
click at [249, 110] on div "button" at bounding box center [251, 108] width 7 height 7
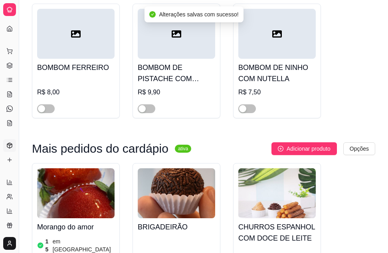
click at [269, 92] on div "R$ 7,50" at bounding box center [276, 92] width 77 height 10
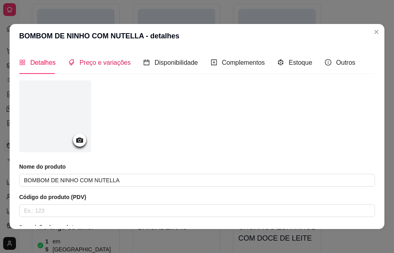
click at [111, 61] on span "Preço e variações" at bounding box center [104, 62] width 51 height 7
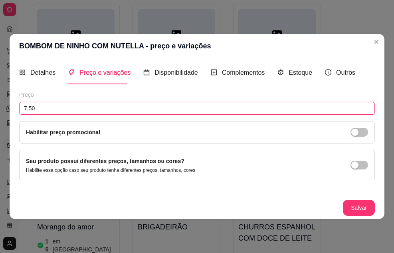
click at [81, 104] on input "7,50" at bounding box center [197, 108] width 356 height 13
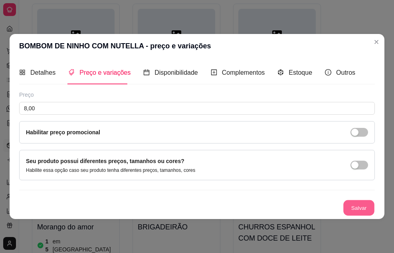
click at [366, 209] on button "Salvar" at bounding box center [358, 208] width 31 height 16
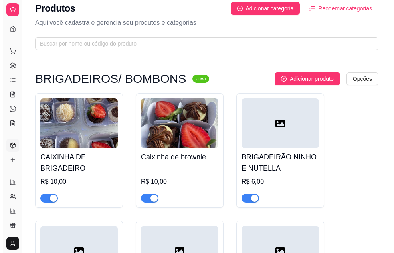
scroll to position [0, 0]
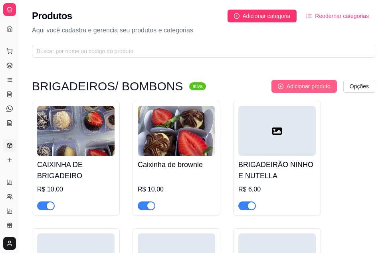
click at [287, 85] on span "Adicionar produto" at bounding box center [309, 86] width 44 height 9
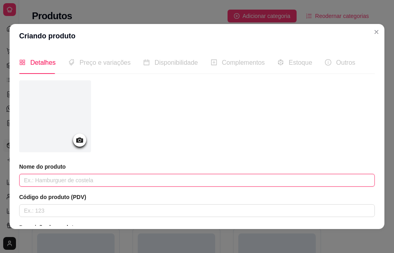
click at [131, 182] on input "text" at bounding box center [197, 180] width 356 height 13
click at [72, 182] on input "BOMBOM DE CHOCLATE" at bounding box center [197, 180] width 356 height 13
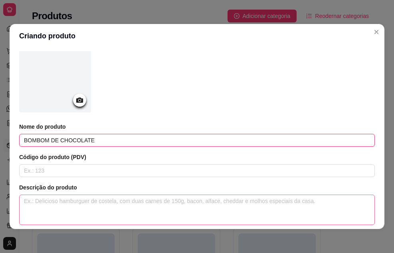
scroll to position [120, 0]
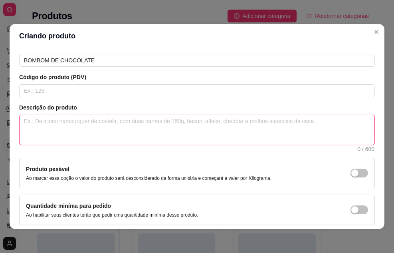
click at [106, 117] on textarea at bounding box center [197, 130] width 355 height 30
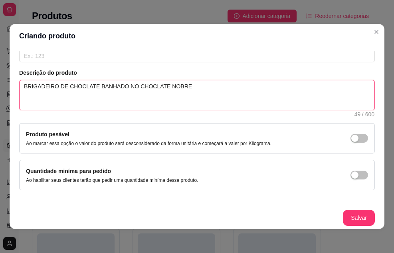
scroll to position [2, 0]
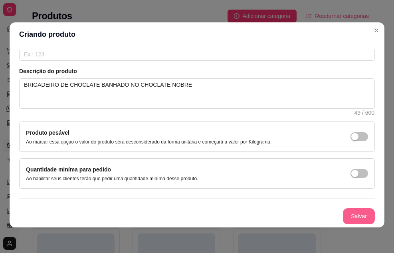
click at [343, 218] on button "Salvar" at bounding box center [359, 216] width 32 height 16
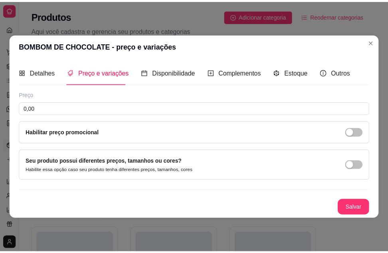
scroll to position [0, 0]
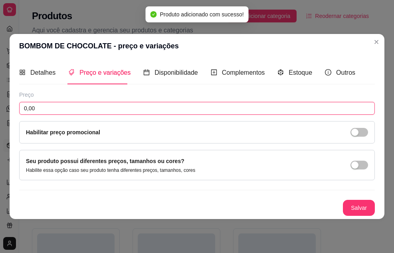
click at [60, 110] on input "0,00" at bounding box center [197, 108] width 356 height 13
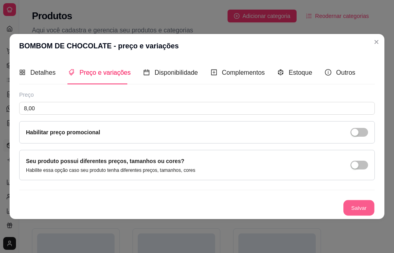
click at [356, 206] on button "Salvar" at bounding box center [358, 208] width 31 height 16
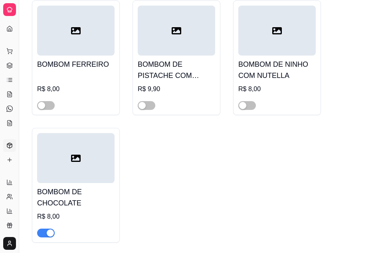
scroll to position [519, 0]
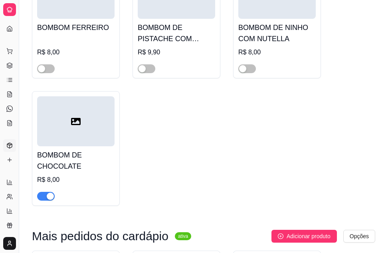
click at [51, 200] on div "button" at bounding box center [50, 195] width 7 height 7
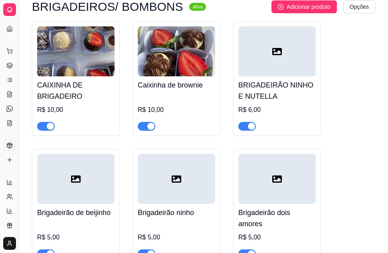
scroll to position [0, 0]
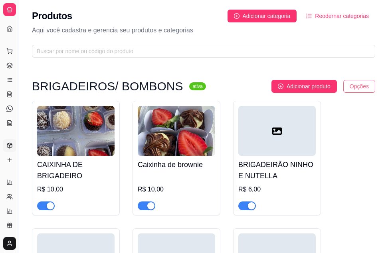
click at [355, 84] on html "Diggy Sistema de Gestão C Cantinho Doce ... Loja aberta Diggy Pro até 11/09 Ace…" at bounding box center [194, 126] width 388 height 253
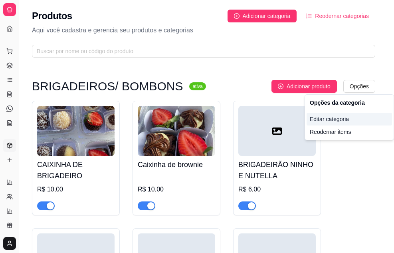
click at [317, 119] on div "Editar categoria" at bounding box center [349, 119] width 85 height 13
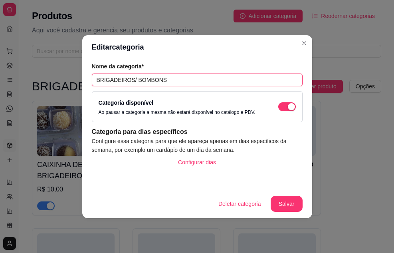
click at [161, 79] on input "BRIGADEIROS/ BOMBONS" at bounding box center [197, 79] width 211 height 13
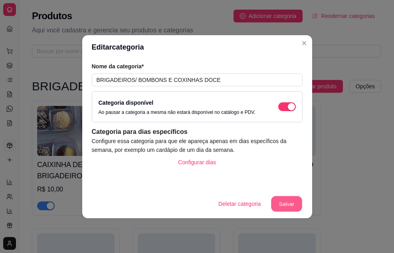
click at [294, 204] on button "Salvar" at bounding box center [286, 204] width 31 height 16
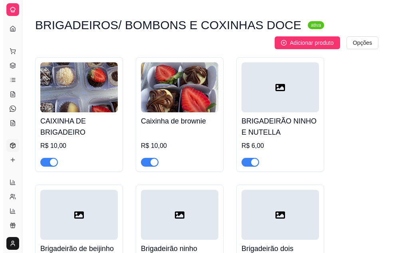
scroll to position [80, 0]
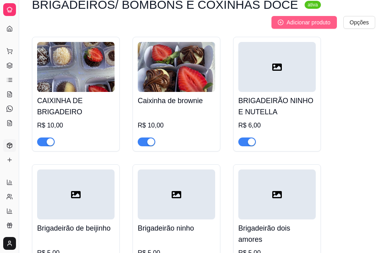
click at [313, 23] on span "Adicionar produto" at bounding box center [309, 22] width 44 height 9
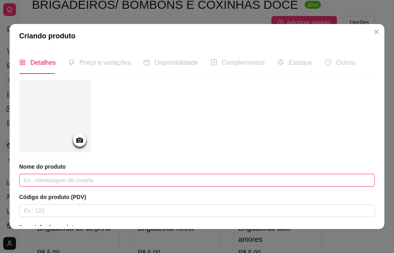
click at [108, 179] on input "text" at bounding box center [197, 180] width 356 height 13
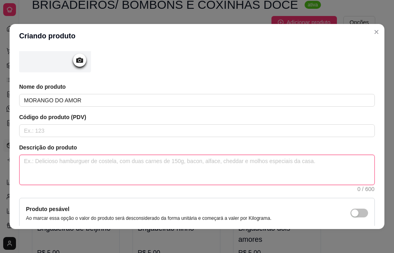
click at [105, 167] on textarea at bounding box center [197, 170] width 355 height 30
drag, startPoint x: 101, startPoint y: 167, endPoint x: 0, endPoint y: 169, distance: 101.0
click at [0, 169] on div "Criando produto Detalhes Preço e variações Disponibilidade Complementos Estoque…" at bounding box center [197, 126] width 394 height 253
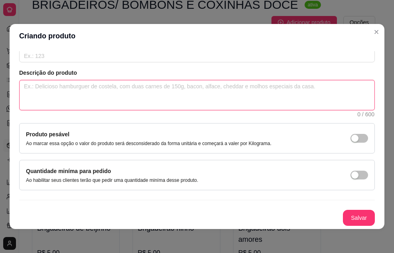
scroll to position [2, 0]
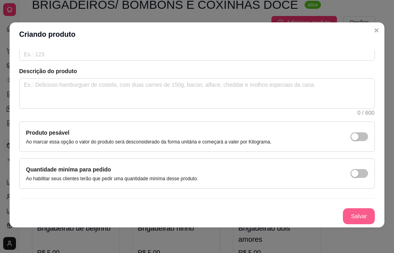
click at [349, 217] on button "Salvar" at bounding box center [359, 216] width 32 height 16
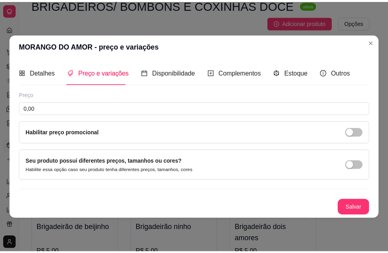
scroll to position [0, 0]
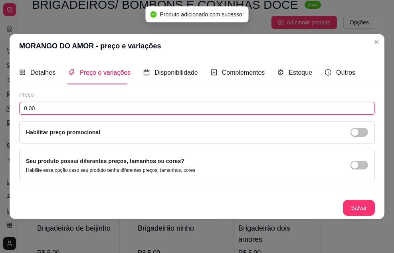
click at [103, 111] on input "0,00" at bounding box center [197, 108] width 356 height 13
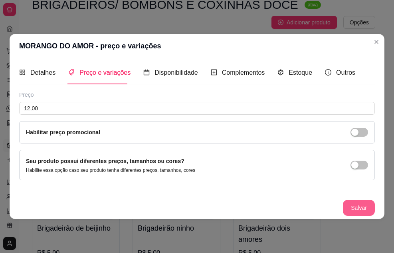
click at [364, 208] on button "Salvar" at bounding box center [359, 208] width 32 height 16
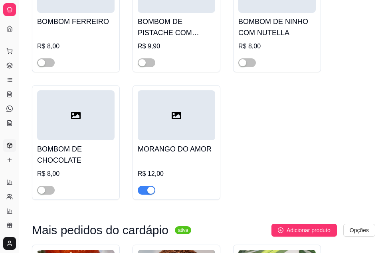
scroll to position [559, 0]
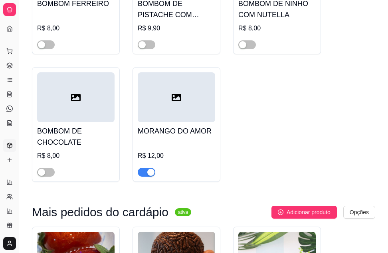
click at [154, 172] on div "button" at bounding box center [150, 171] width 7 height 7
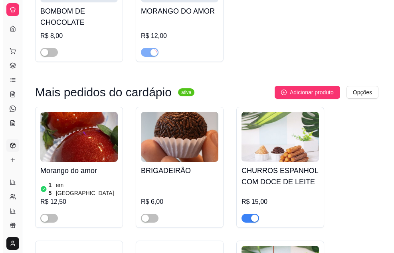
scroll to position [718, 0]
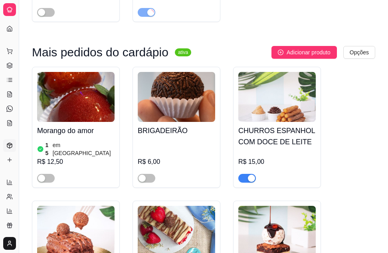
click at [71, 113] on img at bounding box center [75, 97] width 77 height 50
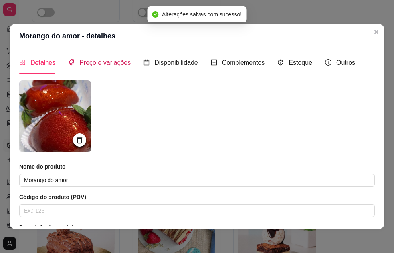
click at [107, 64] on span "Preço e variações" at bounding box center [104, 62] width 51 height 7
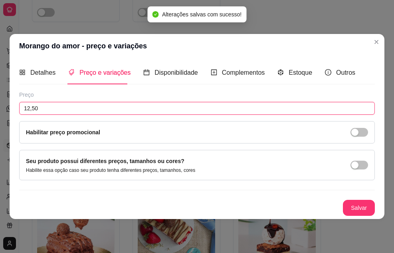
click at [72, 111] on input "12,50" at bounding box center [197, 108] width 356 height 13
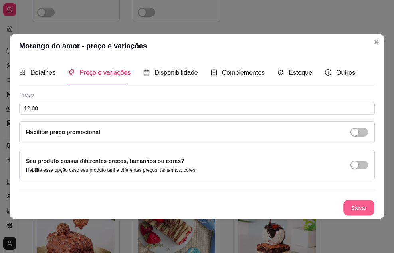
click at [358, 205] on button "Salvar" at bounding box center [358, 208] width 31 height 16
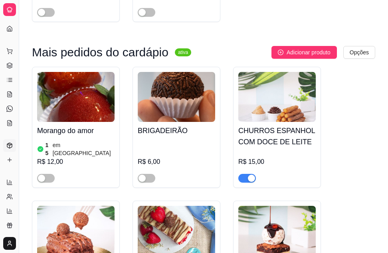
click at [196, 157] on div "R$ 6,00" at bounding box center [176, 162] width 77 height 10
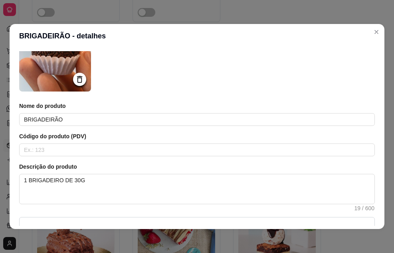
scroll to position [120, 0]
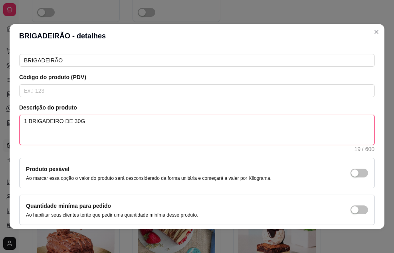
drag, startPoint x: 95, startPoint y: 122, endPoint x: 0, endPoint y: 125, distance: 95.4
click at [0, 125] on div "BRIGADEIRÃO - detalhes Detalhes Preço e variações Disponibilidade Complementos …" at bounding box center [197, 126] width 394 height 253
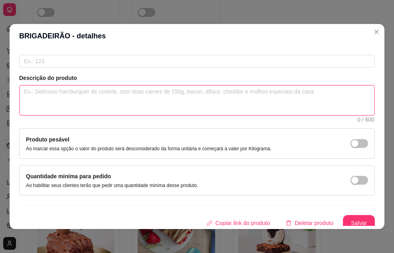
scroll to position [154, 0]
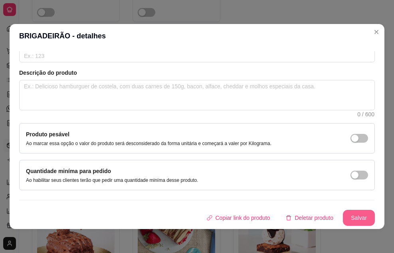
click at [343, 216] on button "Salvar" at bounding box center [359, 218] width 32 height 16
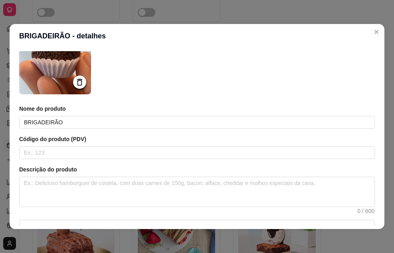
scroll to position [0, 0]
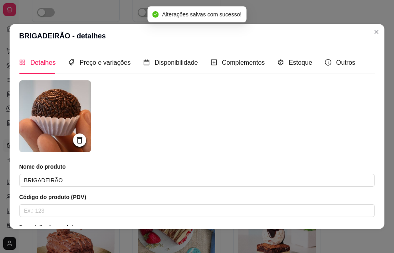
click at [77, 139] on icon at bounding box center [79, 139] width 9 height 9
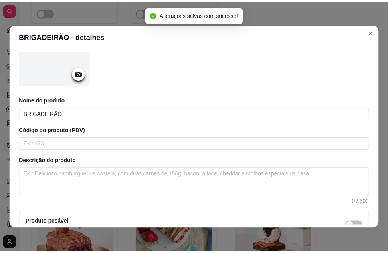
scroll to position [154, 0]
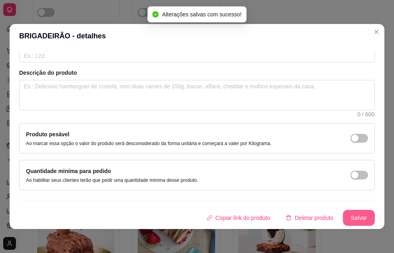
click at [343, 213] on button "Salvar" at bounding box center [359, 218] width 32 height 16
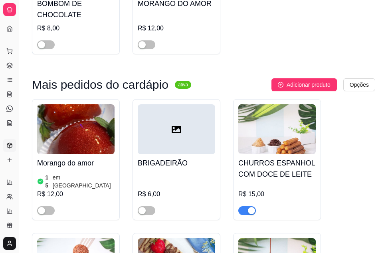
scroll to position [678, 0]
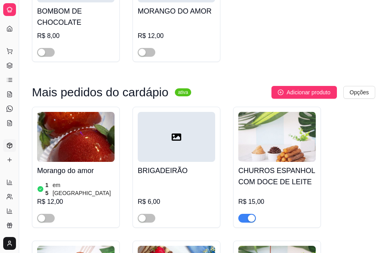
click at [170, 190] on div "R$ 6,00" at bounding box center [176, 200] width 77 height 43
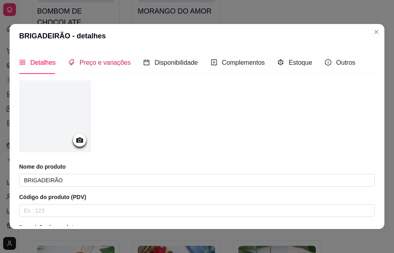
click at [111, 60] on span "Preço e variações" at bounding box center [104, 62] width 51 height 7
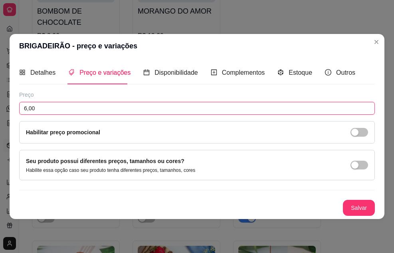
click at [81, 109] on input "6,00" at bounding box center [197, 108] width 356 height 13
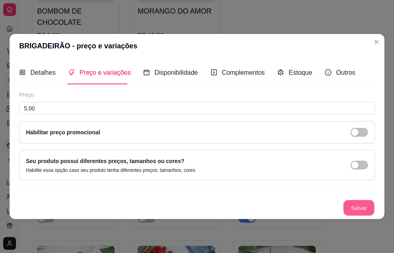
click at [374, 208] on button "Salvar" at bounding box center [358, 208] width 31 height 16
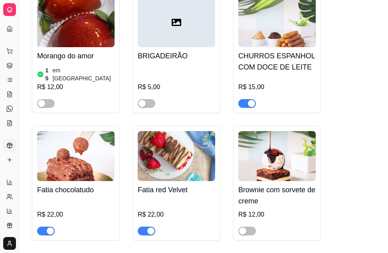
scroll to position [798, 0]
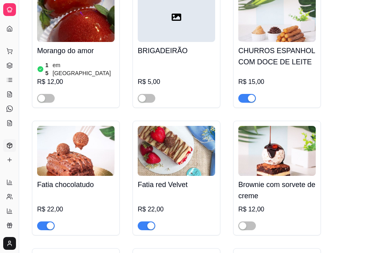
click at [265, 81] on div "R$ 15,00" at bounding box center [276, 82] width 77 height 10
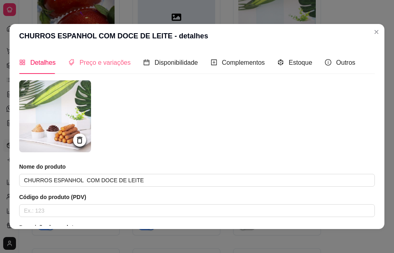
click at [85, 56] on div "Preço e variações" at bounding box center [99, 62] width 62 height 23
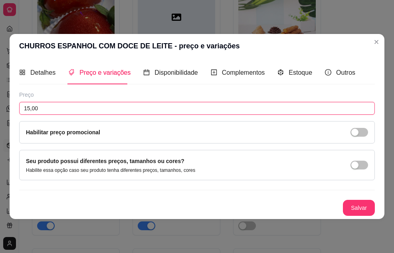
click at [66, 106] on input "15,00" at bounding box center [197, 108] width 356 height 13
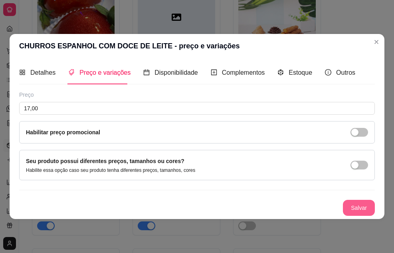
click at [354, 207] on button "Salvar" at bounding box center [359, 208] width 32 height 16
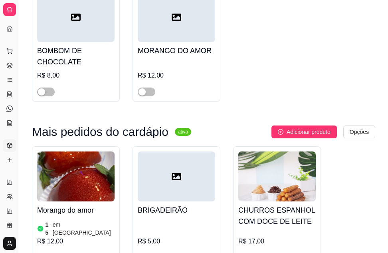
scroll to position [878, 0]
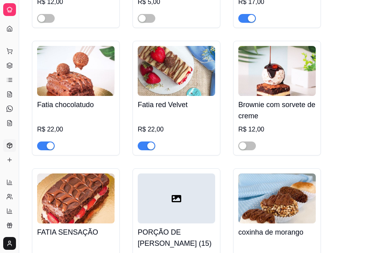
drag, startPoint x: 272, startPoint y: 188, endPoint x: 354, endPoint y: 76, distance: 138.7
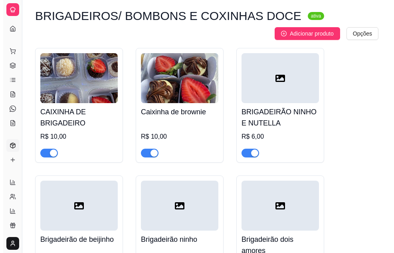
scroll to position [0, 0]
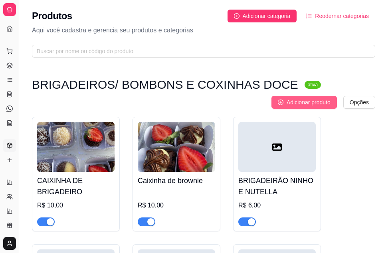
click at [295, 97] on button "Adicionar produto" at bounding box center [303, 102] width 65 height 13
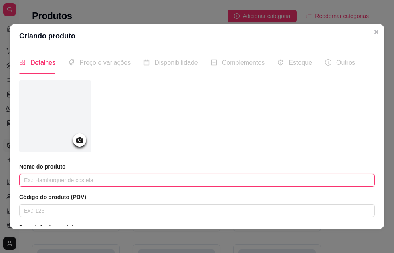
click at [81, 178] on input "text" at bounding box center [197, 180] width 356 height 13
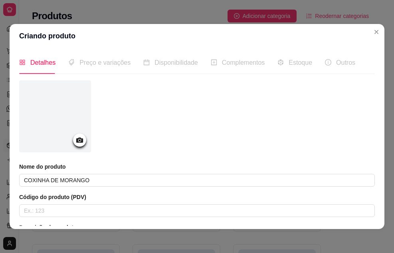
click at [187, 115] on div at bounding box center [197, 117] width 356 height 74
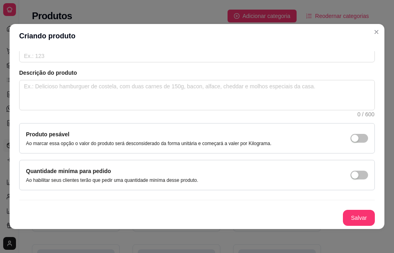
scroll to position [2, 0]
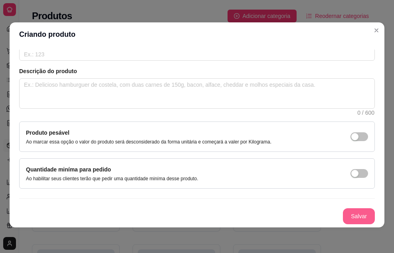
click at [345, 218] on button "Salvar" at bounding box center [359, 216] width 32 height 16
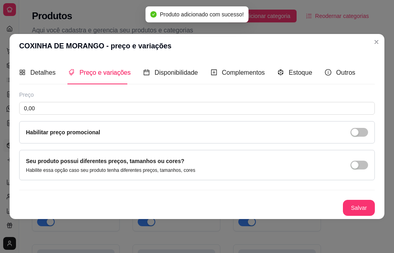
scroll to position [0, 0]
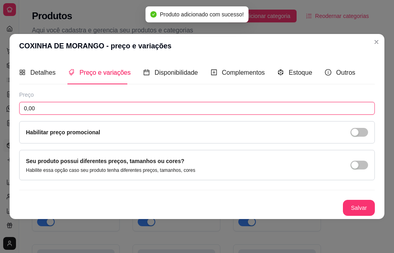
click at [100, 105] on input "0,00" at bounding box center [197, 108] width 356 height 13
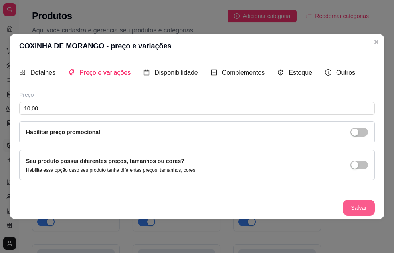
click at [362, 206] on button "Salvar" at bounding box center [359, 208] width 32 height 16
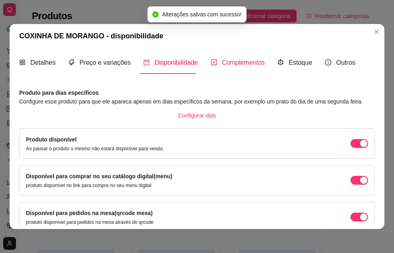
click at [234, 62] on span "Complementos" at bounding box center [243, 62] width 43 height 7
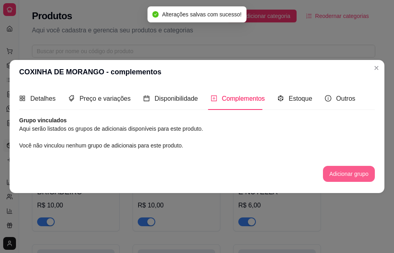
click at [349, 176] on button "Adicionar grupo" at bounding box center [349, 174] width 52 height 16
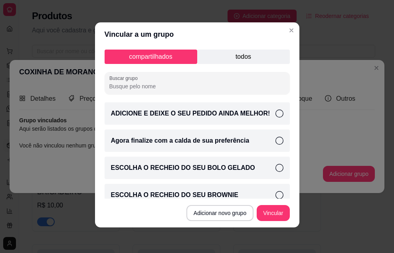
click at [228, 53] on p "todos" at bounding box center [243, 56] width 93 height 14
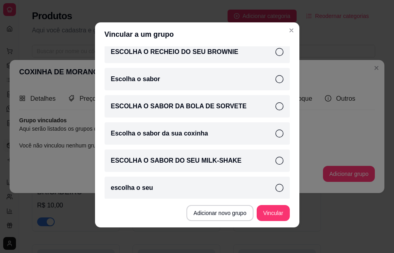
scroll to position [279, 0]
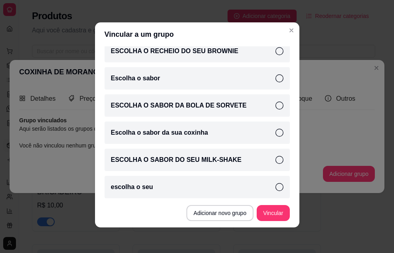
click at [185, 129] on p "Escolha o sabor da sua coxinha" at bounding box center [159, 133] width 97 height 10
click at [263, 212] on button "Vincular" at bounding box center [273, 213] width 32 height 16
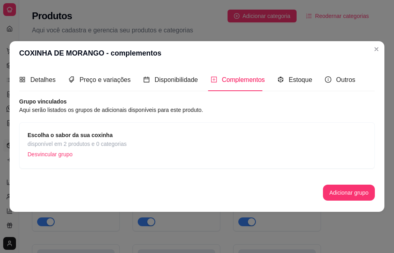
click at [132, 139] on div "Escolha o sabor da sua coxinha disponível em 2 produtos e 0 categorias Desvincu…" at bounding box center [197, 146] width 339 height 30
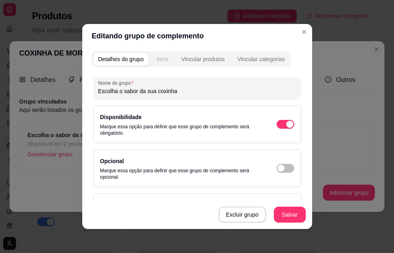
click at [164, 61] on div "Itens" at bounding box center [162, 59] width 12 height 8
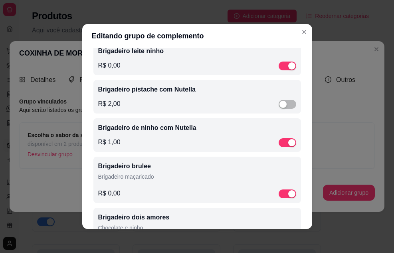
scroll to position [200, 0]
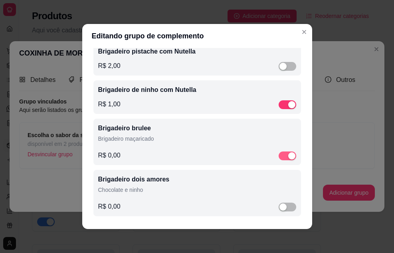
click at [288, 154] on div "button" at bounding box center [291, 155] width 7 height 7
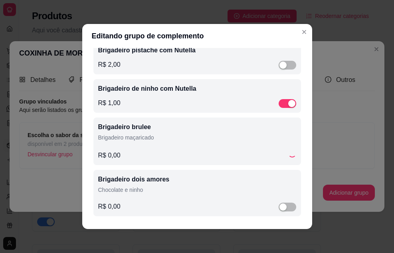
scroll to position [2, 0]
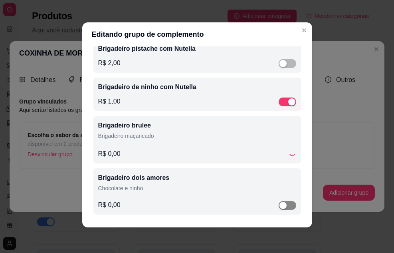
click at [279, 206] on div "button" at bounding box center [282, 205] width 7 height 7
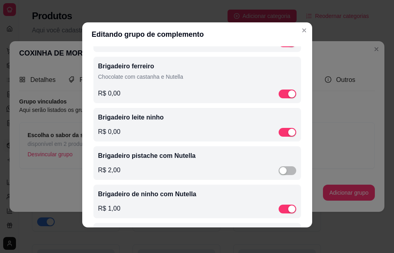
scroll to position [0, 0]
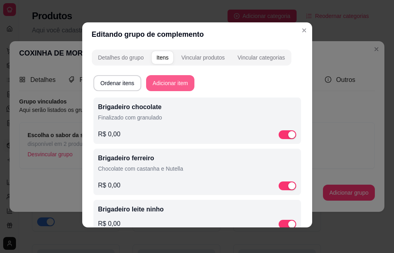
click at [172, 80] on button "Adicionar item" at bounding box center [170, 83] width 48 height 16
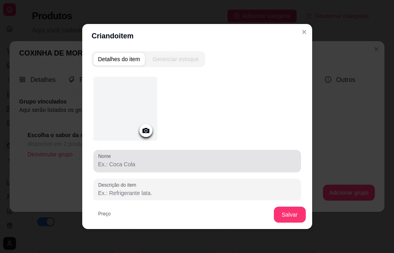
click at [160, 168] on div at bounding box center [197, 161] width 198 height 16
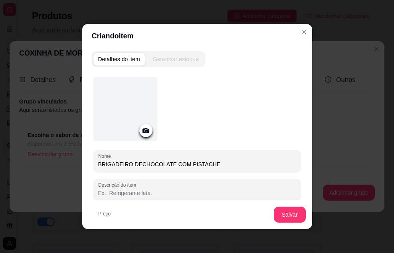
scroll to position [2, 0]
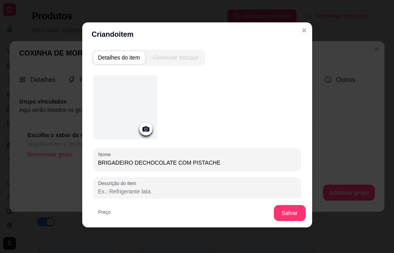
click at [122, 212] on div "Salvar" at bounding box center [197, 212] width 230 height 29
click at [121, 211] on div "Salvar" at bounding box center [197, 212] width 230 height 29
click at [107, 214] on label "Preço" at bounding box center [105, 211] width 15 height 7
click at [107, 216] on input "0,00" at bounding box center [197, 220] width 198 height 8
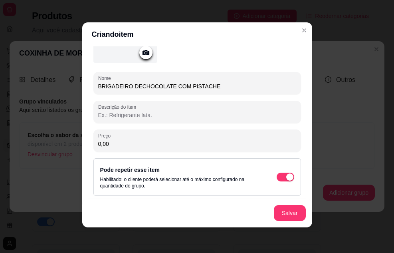
scroll to position [78, 0]
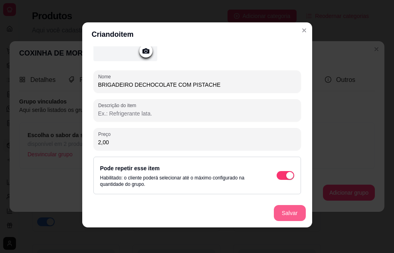
click at [280, 213] on button "Salvar" at bounding box center [290, 213] width 32 height 16
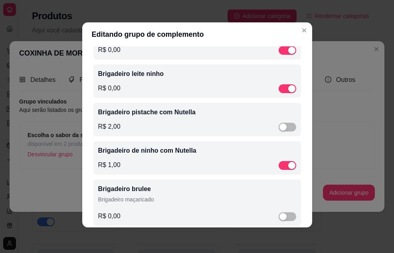
scroll to position [80, 0]
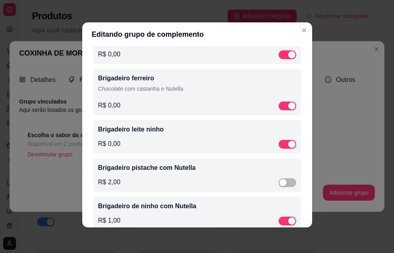
click at [180, 106] on div "R$ 0,00" at bounding box center [197, 106] width 198 height 10
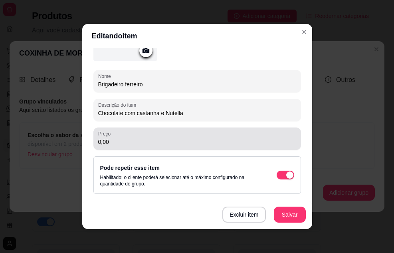
click at [120, 145] on input "0,00" at bounding box center [197, 142] width 198 height 8
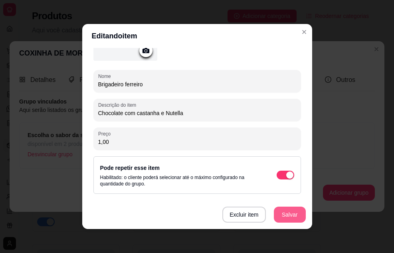
click at [289, 213] on button "Salvar" at bounding box center [290, 214] width 32 height 16
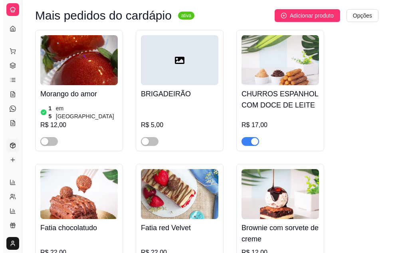
scroll to position [758, 0]
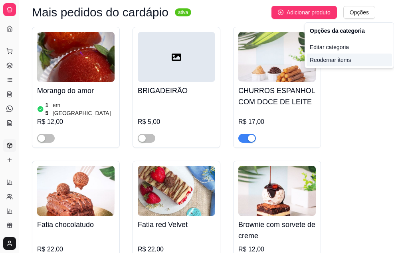
click at [329, 61] on div "Reodernar items" at bounding box center [349, 59] width 85 height 13
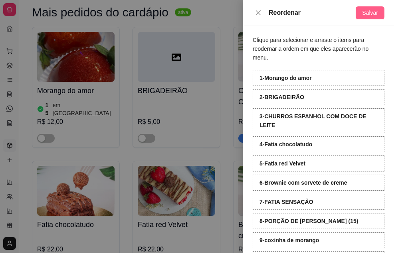
click at [365, 10] on span "Salvar" at bounding box center [370, 12] width 16 height 9
click at [257, 14] on icon "close" at bounding box center [258, 13] width 6 height 6
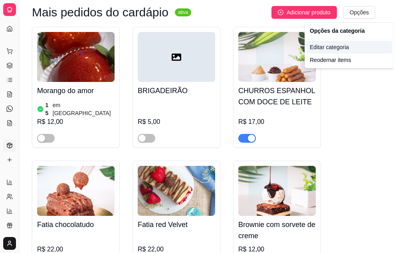
click at [348, 47] on div "Editar categoria" at bounding box center [349, 47] width 85 height 13
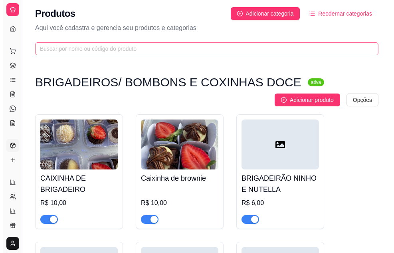
scroll to position [0, 0]
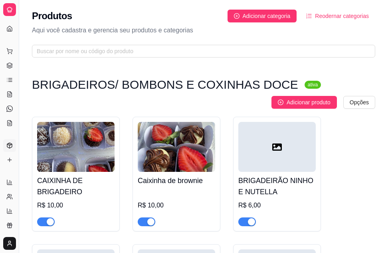
click at [350, 13] on span "Reodernar categorias" at bounding box center [342, 16] width 54 height 9
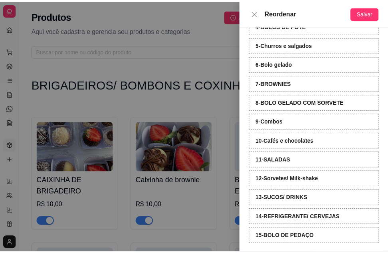
scroll to position [123, 0]
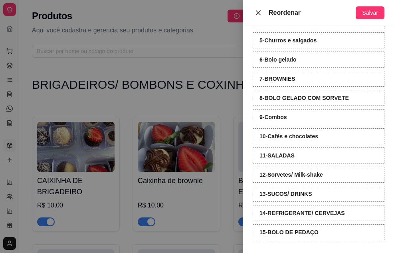
click at [257, 11] on icon "close" at bounding box center [258, 12] width 5 height 5
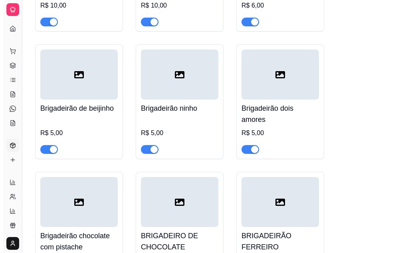
scroll to position [0, 0]
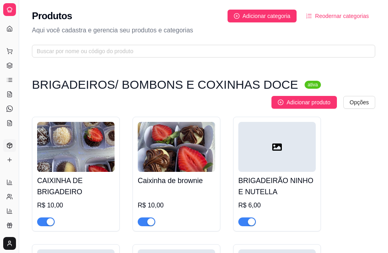
click at [333, 15] on span "Reodernar categorias" at bounding box center [342, 16] width 54 height 9
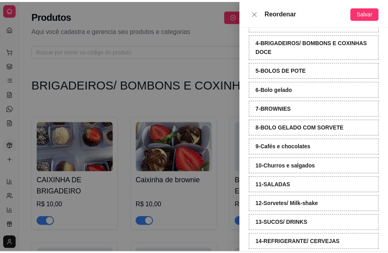
scroll to position [123, 0]
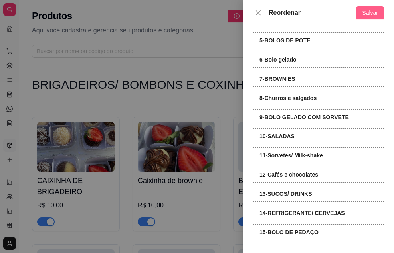
click at [369, 10] on span "Salvar" at bounding box center [370, 12] width 16 height 9
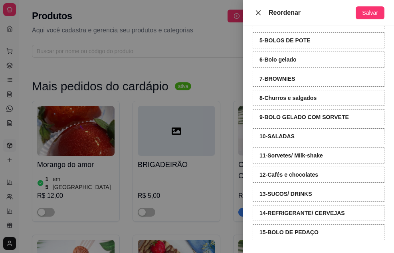
click at [263, 12] on button "Close" at bounding box center [258, 13] width 11 height 8
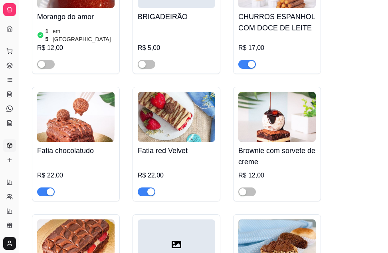
scroll to position [160, 0]
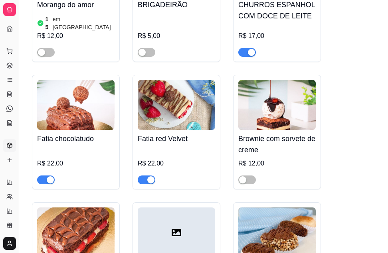
click at [180, 140] on div "Fatia red Velvet R$ 22,00" at bounding box center [176, 157] width 77 height 54
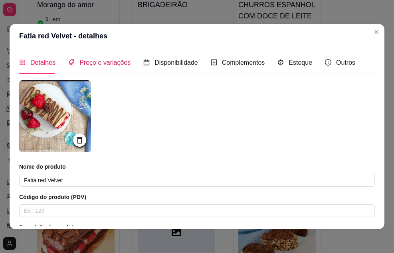
click at [105, 64] on span "Preço e variações" at bounding box center [104, 62] width 51 height 7
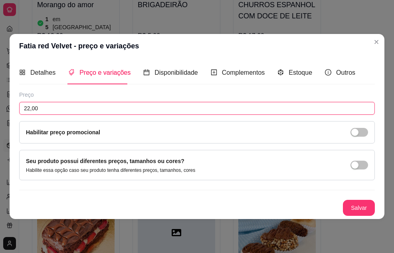
click at [78, 111] on input "22,00" at bounding box center [197, 108] width 356 height 13
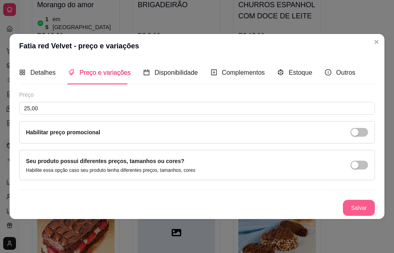
click at [366, 205] on button "Salvar" at bounding box center [359, 208] width 32 height 16
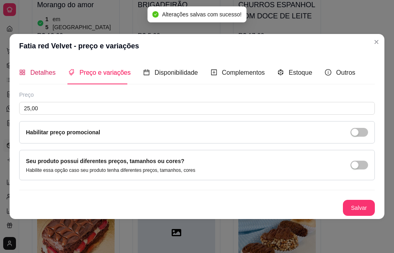
click at [34, 71] on span "Detalhes" at bounding box center [42, 72] width 25 height 7
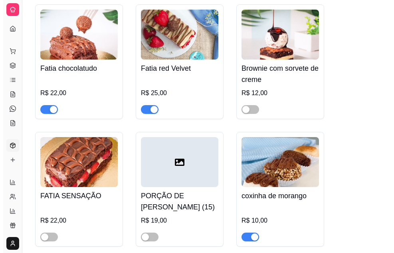
scroll to position [239, 0]
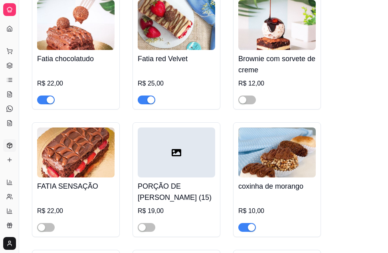
click at [84, 154] on img at bounding box center [75, 152] width 77 height 50
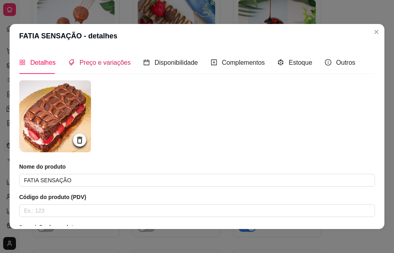
click at [109, 65] on span "Preço e variações" at bounding box center [104, 62] width 51 height 7
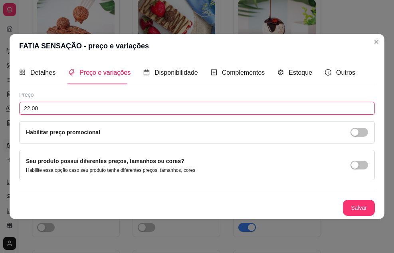
click at [84, 114] on input "22,00" at bounding box center [197, 108] width 356 height 13
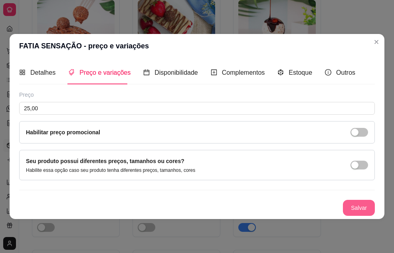
click at [358, 207] on button "Salvar" at bounding box center [359, 208] width 32 height 16
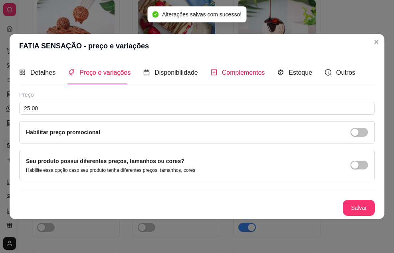
click at [241, 71] on span "Complementos" at bounding box center [243, 72] width 43 height 7
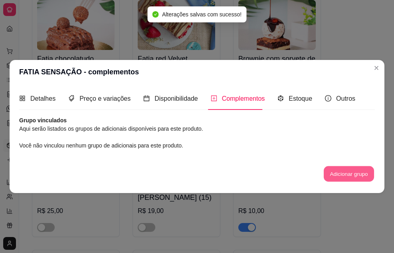
click at [342, 176] on button "Adicionar grupo" at bounding box center [349, 174] width 50 height 16
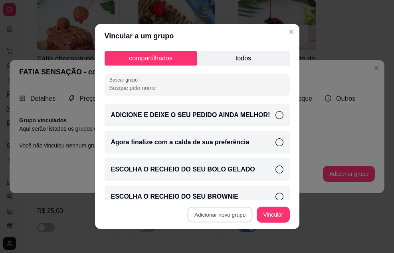
click at [221, 218] on button "Adicionar novo grupo" at bounding box center [219, 215] width 65 height 16
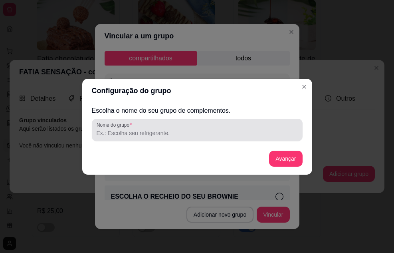
click at [192, 131] on input "Nome do grupo" at bounding box center [197, 133] width 201 height 8
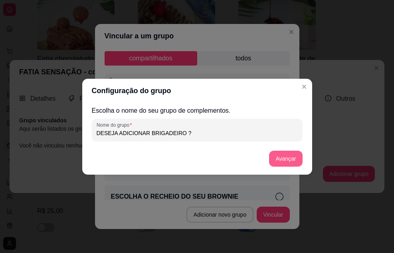
click at [277, 158] on button "Avançar" at bounding box center [285, 158] width 33 height 16
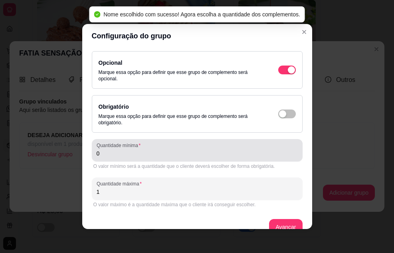
click at [163, 156] on input "0" at bounding box center [197, 153] width 201 height 8
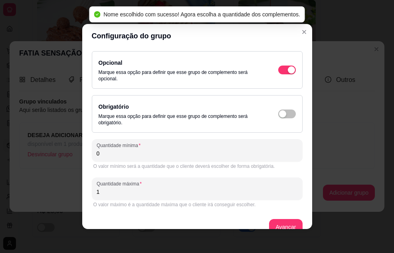
scroll to position [14, 0]
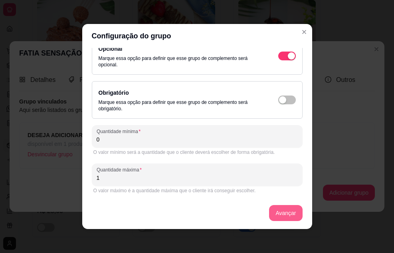
click at [273, 210] on button "Avançar" at bounding box center [285, 213] width 33 height 16
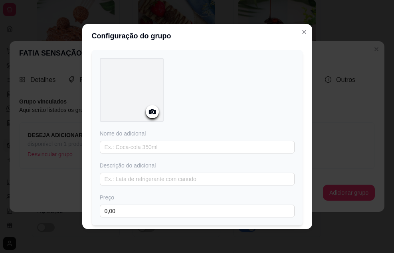
scroll to position [80, 0]
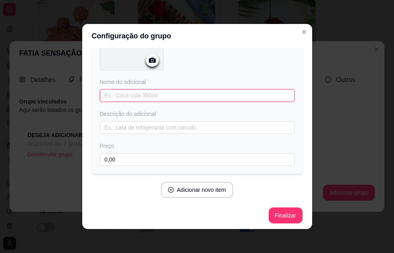
click at [163, 92] on input "text" at bounding box center [197, 95] width 195 height 13
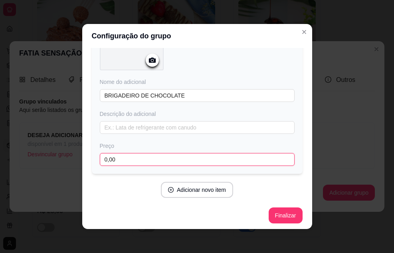
click at [145, 156] on input "0,00" at bounding box center [197, 159] width 195 height 13
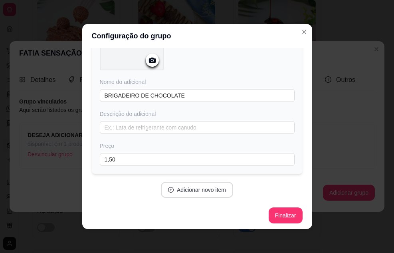
click at [205, 188] on button "Adicionar novo item" at bounding box center [197, 190] width 72 height 16
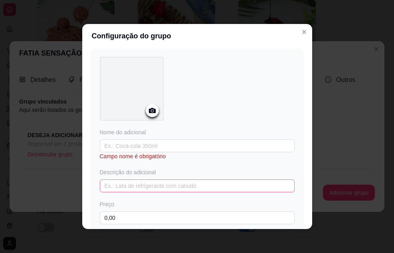
scroll to position [239, 0]
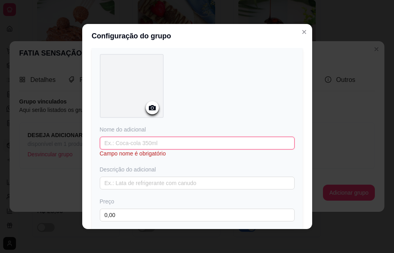
click at [174, 142] on input "text" at bounding box center [197, 142] width 195 height 13
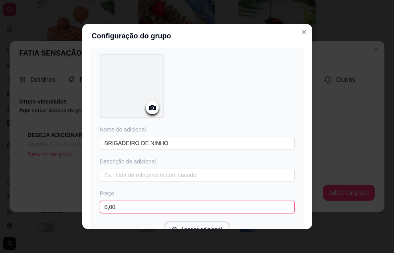
click at [148, 207] on input "0,00" at bounding box center [197, 206] width 195 height 13
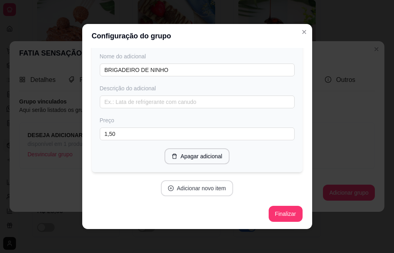
click at [178, 188] on button "Adicionar novo item" at bounding box center [197, 188] width 72 height 16
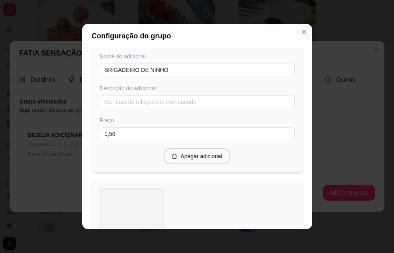
scroll to position [392, 0]
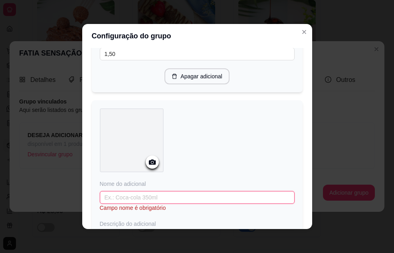
click at [144, 197] on input "text" at bounding box center [197, 197] width 195 height 13
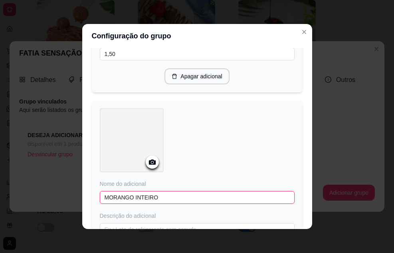
scroll to position [472, 0]
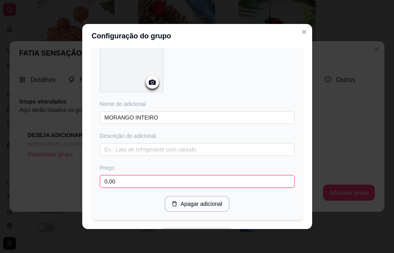
click at [125, 182] on input "0,00" at bounding box center [197, 181] width 195 height 13
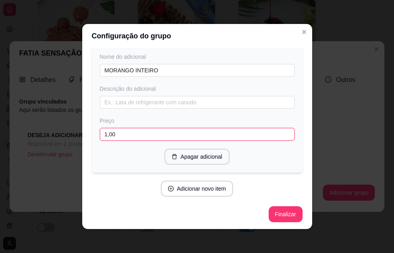
scroll to position [2, 0]
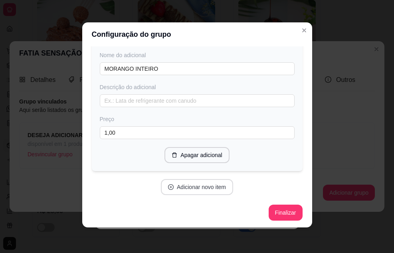
click at [187, 188] on button "Adicionar novo item" at bounding box center [197, 187] width 72 height 16
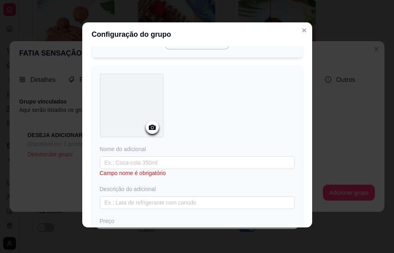
scroll to position [639, 0]
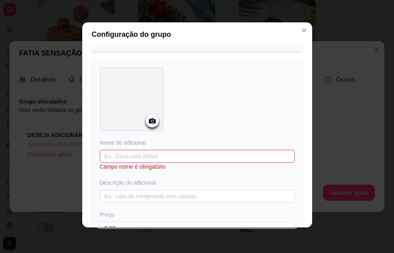
click at [158, 155] on input "text" at bounding box center [197, 156] width 195 height 13
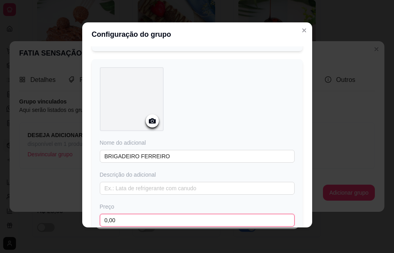
click at [127, 219] on input "0,00" at bounding box center [197, 220] width 195 height 13
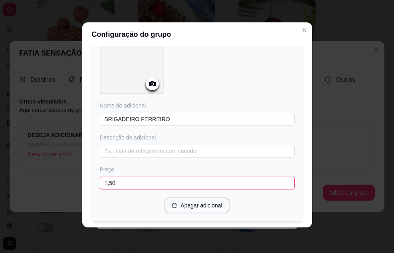
scroll to position [726, 0]
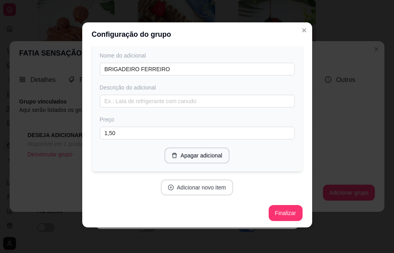
click at [178, 182] on button "Adicionar novo item" at bounding box center [197, 187] width 72 height 16
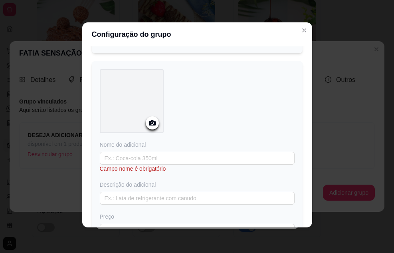
scroll to position [846, 0]
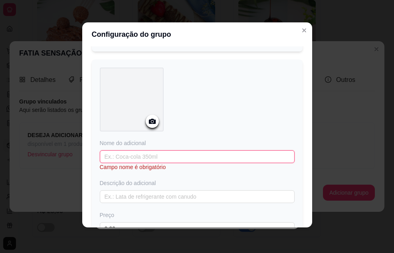
click at [156, 156] on input "text" at bounding box center [197, 156] width 195 height 13
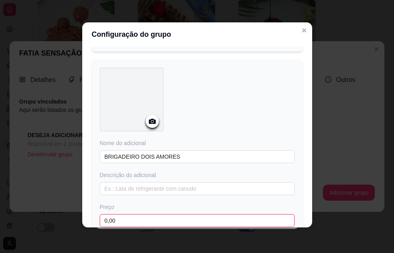
click at [146, 222] on input "0,00" at bounding box center [197, 220] width 195 height 13
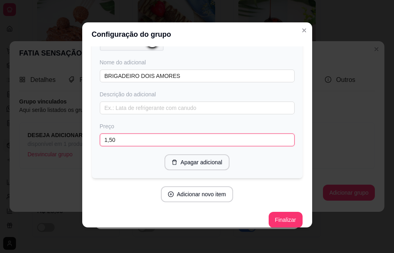
scroll to position [933, 0]
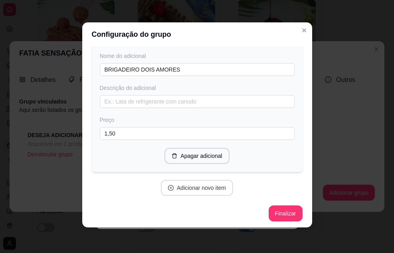
click at [200, 183] on button "Adicionar novo item" at bounding box center [197, 188] width 72 height 16
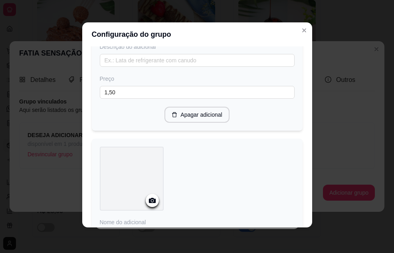
scroll to position [1013, 0]
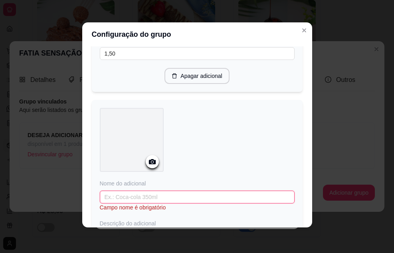
click at [151, 195] on input "text" at bounding box center [197, 196] width 195 height 13
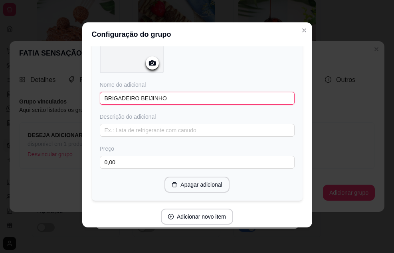
scroll to position [1132, 0]
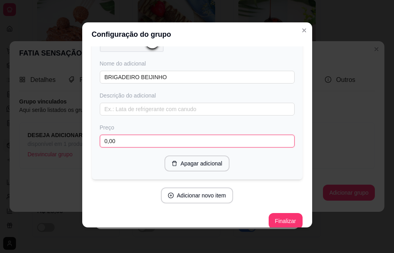
click at [136, 137] on input "0,00" at bounding box center [197, 140] width 195 height 13
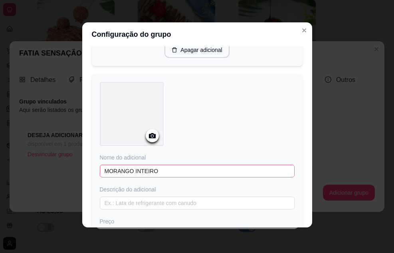
scroll to position [421, 0]
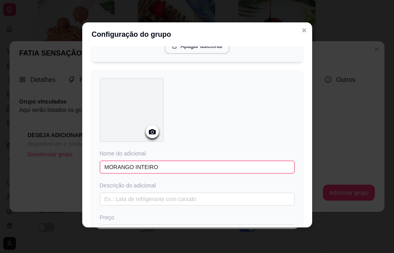
click at [82, 178] on div "Adicione os itens que irão compor este grupo, depois você poderá configurá-los …" at bounding box center [197, 136] width 230 height 181
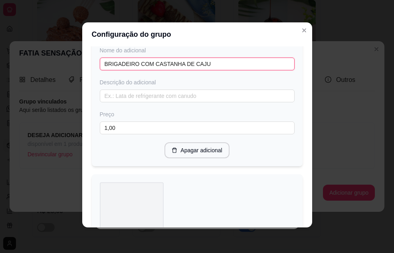
scroll to position [541, 0]
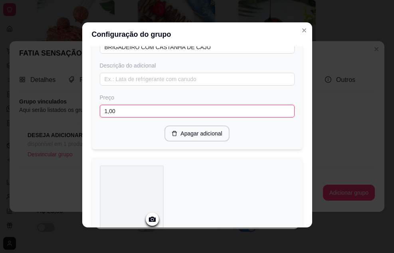
click at [130, 115] on input "1,00" at bounding box center [197, 111] width 195 height 13
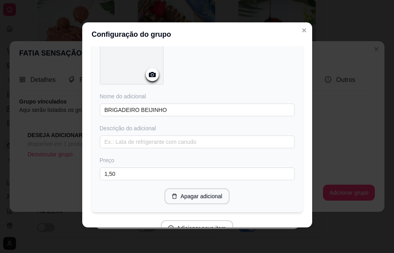
scroll to position [1139, 0]
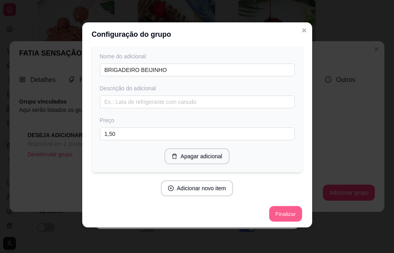
click at [269, 211] on button "Finalizar" at bounding box center [285, 214] width 33 height 16
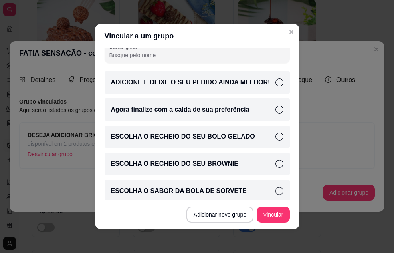
scroll to position [0, 0]
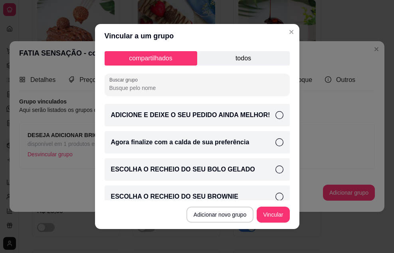
click at [216, 60] on p "todos" at bounding box center [243, 58] width 93 height 14
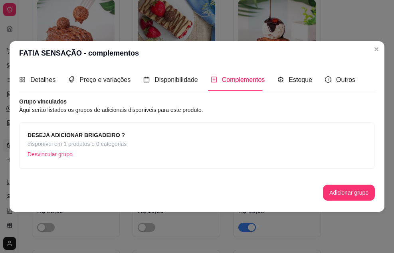
click at [97, 135] on strong "DESEJA ADICIONAR BRIGADEIRO ?" at bounding box center [76, 135] width 97 height 6
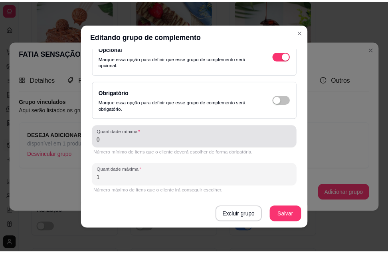
scroll to position [2, 0]
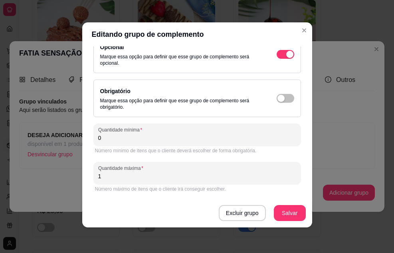
click at [128, 180] on input "1" at bounding box center [197, 176] width 198 height 8
click at [288, 214] on button "Salvar" at bounding box center [290, 213] width 32 height 16
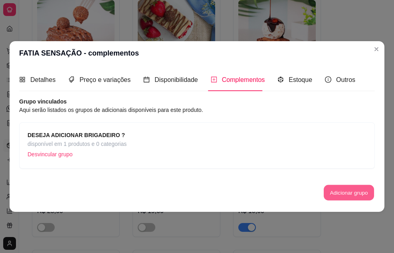
click at [346, 192] on button "Adicionar grupo" at bounding box center [349, 193] width 50 height 16
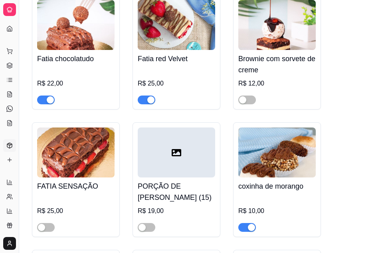
click at [72, 167] on img at bounding box center [75, 152] width 77 height 50
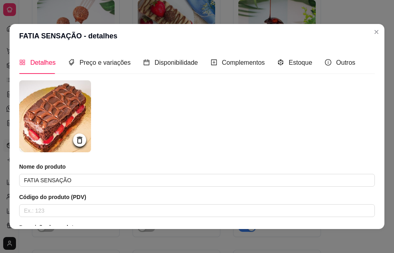
click at [228, 59] on div "Complementos" at bounding box center [238, 62] width 54 height 23
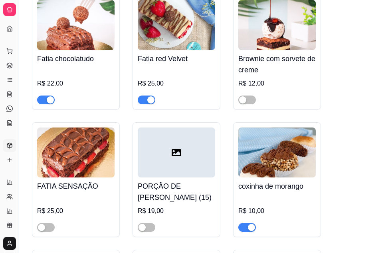
click at [169, 35] on img at bounding box center [176, 25] width 77 height 50
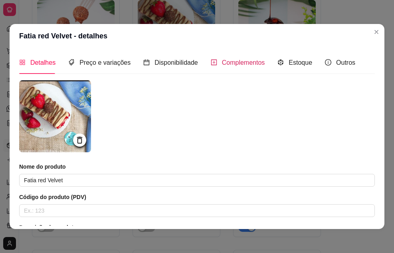
drag, startPoint x: 227, startPoint y: 59, endPoint x: 219, endPoint y: 66, distance: 10.8
click at [227, 59] on span "Complementos" at bounding box center [243, 62] width 43 height 7
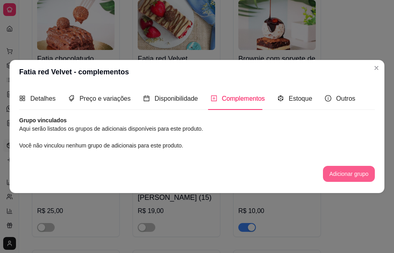
click at [341, 175] on button "Adicionar grupo" at bounding box center [349, 174] width 52 height 16
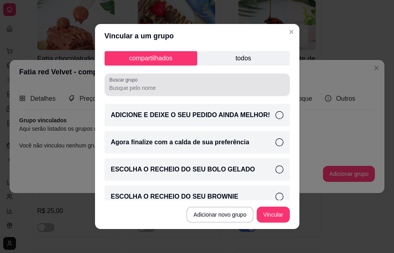
click at [182, 93] on div "Buscar grupo" at bounding box center [197, 84] width 185 height 22
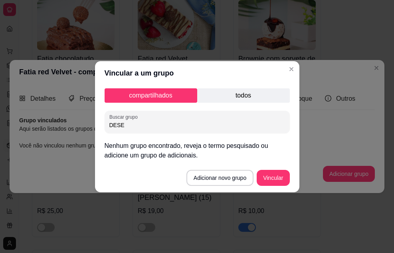
click at [232, 95] on p "todos" at bounding box center [243, 95] width 93 height 14
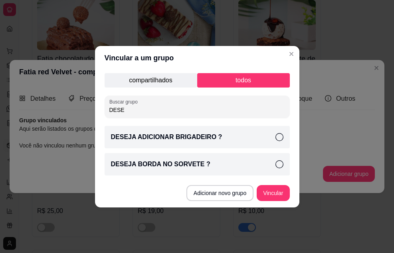
click at [185, 139] on p "DESEJA ADICIONAR BRIGADEIRO ?" at bounding box center [166, 137] width 111 height 10
click at [276, 194] on button "Vincular" at bounding box center [273, 193] width 33 height 16
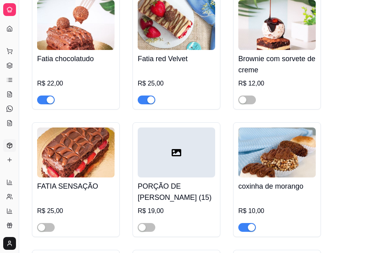
click at [90, 67] on div "R$ 22,00" at bounding box center [75, 85] width 77 height 37
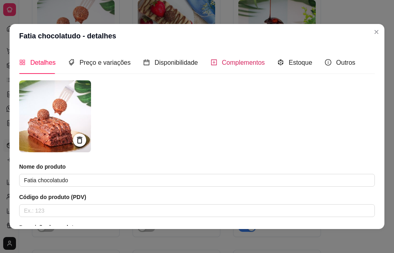
click at [241, 64] on span "Complementos" at bounding box center [243, 62] width 43 height 7
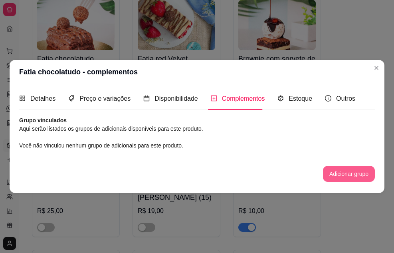
click at [340, 170] on button "Adicionar grupo" at bounding box center [349, 174] width 52 height 16
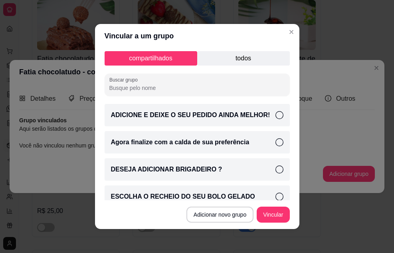
click at [228, 60] on p "todos" at bounding box center [243, 58] width 93 height 14
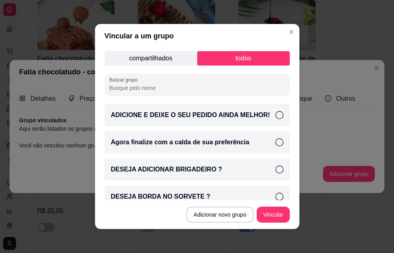
click at [183, 166] on p "DESEJA ADICIONAR BRIGADEIRO ?" at bounding box center [166, 169] width 111 height 10
click at [263, 216] on button "Vincular" at bounding box center [273, 214] width 33 height 16
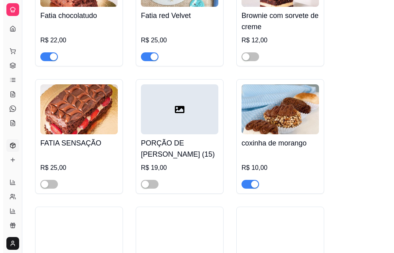
scroll to position [279, 0]
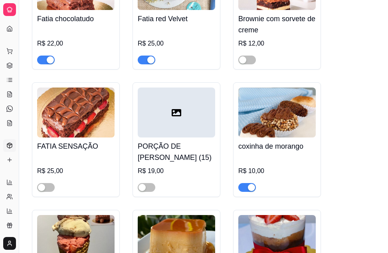
click at [179, 140] on h4 "PORÇÃO DE [PERSON_NAME] (15)" at bounding box center [176, 151] width 77 height 22
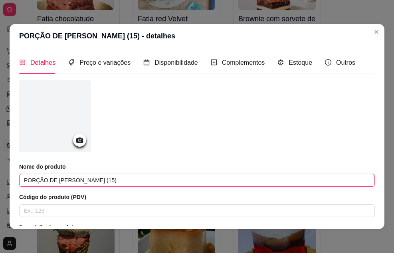
drag, startPoint x: 92, startPoint y: 180, endPoint x: 18, endPoint y: 182, distance: 73.9
click at [18, 182] on div "Detalhes Preço e variações Disponibilidade Complementos Estoque Outros Nome do …" at bounding box center [197, 138] width 375 height 181
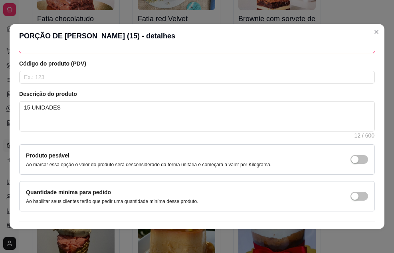
scroll to position [154, 0]
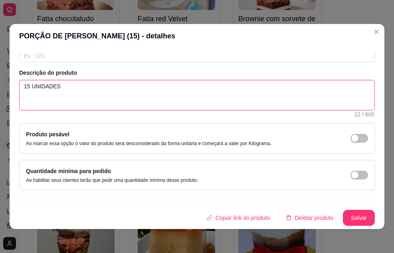
drag, startPoint x: 71, startPoint y: 89, endPoint x: 0, endPoint y: 98, distance: 71.6
click at [0, 98] on div "PORÇÃO DE COXINHA (15) - detalhes Detalhes Preço e variações Disponibilidade Co…" at bounding box center [197, 126] width 394 height 253
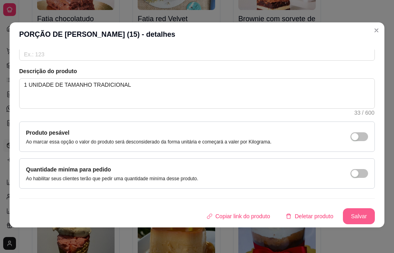
click at [343, 212] on button "Salvar" at bounding box center [359, 216] width 32 height 16
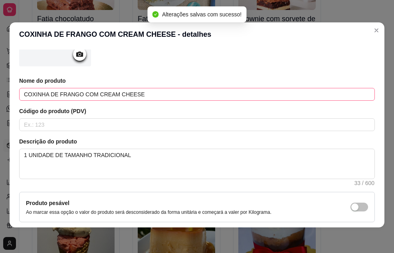
scroll to position [0, 0]
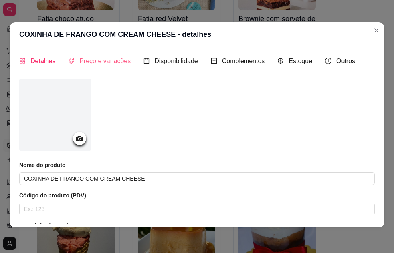
click at [102, 52] on div "Preço e variações" at bounding box center [99, 60] width 62 height 23
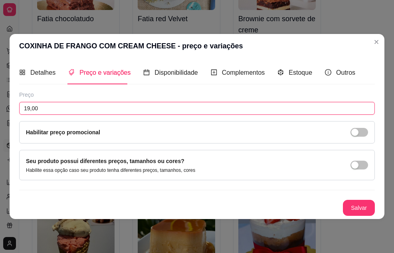
drag, startPoint x: 72, startPoint y: 109, endPoint x: 0, endPoint y: 109, distance: 71.8
click at [0, 109] on div "COXINHA DE FRANGO COM CREAM CHEESE - preço e variações Detalhes Preço e variaçõ…" at bounding box center [197, 126] width 394 height 253
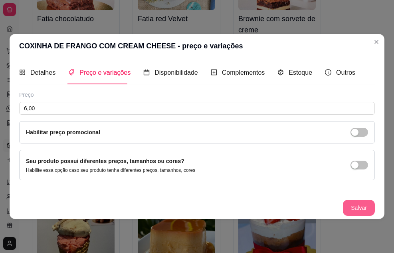
click at [360, 202] on button "Salvar" at bounding box center [359, 208] width 32 height 16
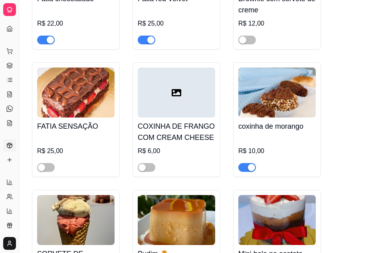
scroll to position [319, 0]
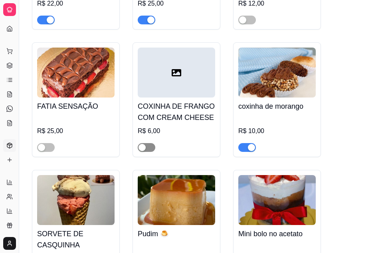
click at [144, 144] on div "button" at bounding box center [141, 147] width 7 height 7
click at [42, 144] on div "button" at bounding box center [41, 147] width 7 height 7
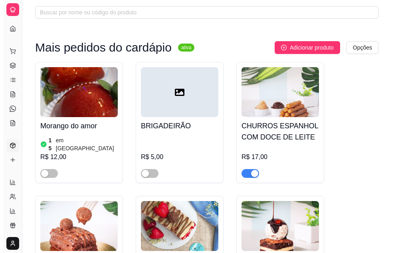
scroll to position [0, 0]
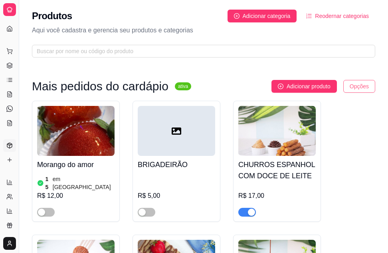
click at [358, 85] on html "Diggy Sistema de Gestão C Cantinho Doce ... Loja aberta Diggy Pro até 11/09 Ace…" at bounding box center [194, 126] width 388 height 253
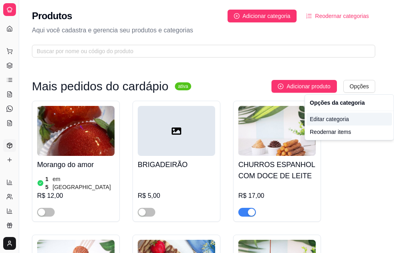
click at [334, 121] on div "Editar categoria" at bounding box center [349, 119] width 85 height 13
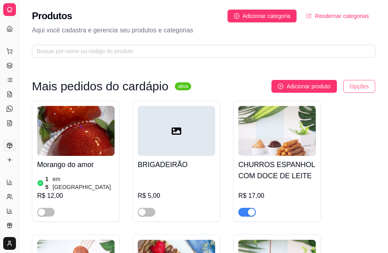
click at [356, 86] on html "Diggy Sistema de Gestão C Cantinho Doce ... Loja aberta Diggy Pro até 11/09 Ace…" at bounding box center [194, 126] width 388 height 253
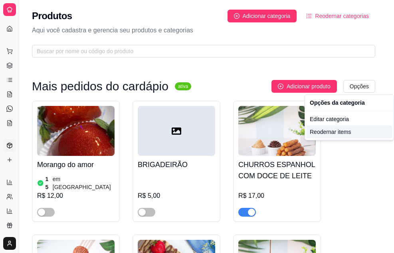
click at [337, 133] on div "Reodernar items" at bounding box center [349, 131] width 85 height 13
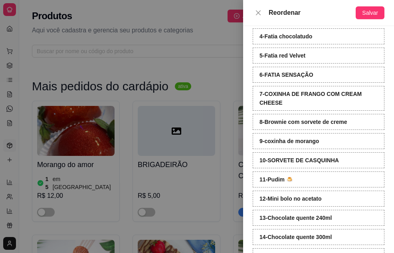
scroll to position [120, 0]
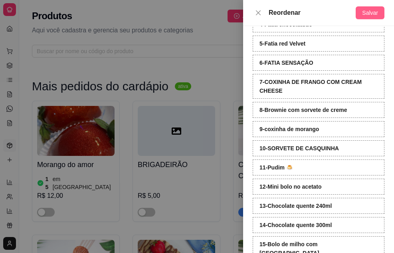
click at [372, 10] on span "Salvar" at bounding box center [370, 12] width 16 height 9
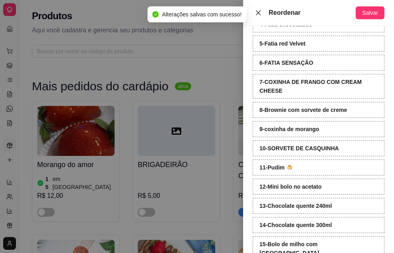
drag, startPoint x: 262, startPoint y: 12, endPoint x: 262, endPoint y: 16, distance: 4.4
click at [262, 13] on button "Close" at bounding box center [258, 13] width 11 height 8
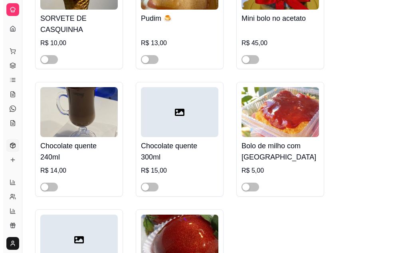
scroll to position [519, 0]
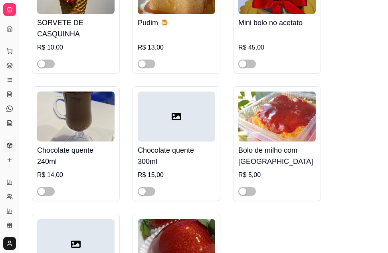
click at [90, 110] on img at bounding box center [75, 116] width 77 height 50
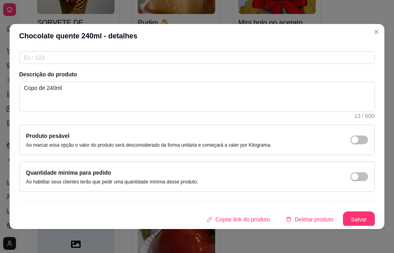
scroll to position [154, 0]
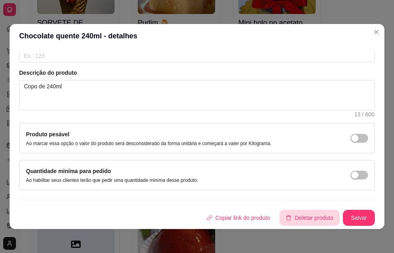
click at [310, 216] on button "Deletar produto" at bounding box center [309, 218] width 60 height 16
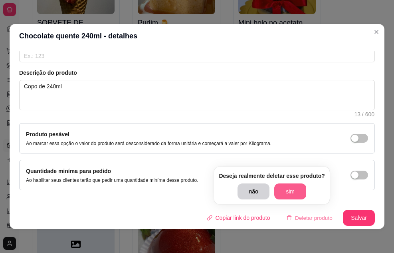
click at [291, 187] on button "sim" at bounding box center [290, 191] width 32 height 16
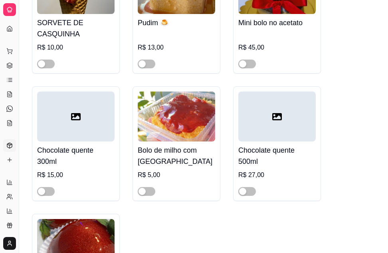
click at [165, 146] on h4 "Bolo de milho com [GEOGRAPHIC_DATA]" at bounding box center [176, 155] width 77 height 22
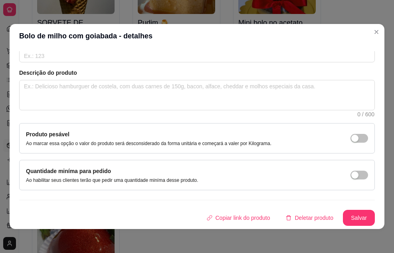
scroll to position [2, 0]
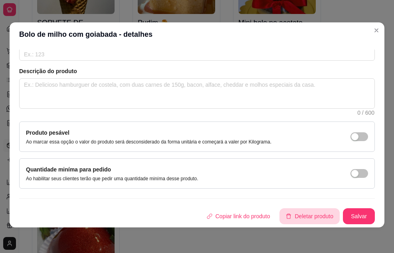
click at [303, 218] on button "Deletar produto" at bounding box center [309, 216] width 60 height 16
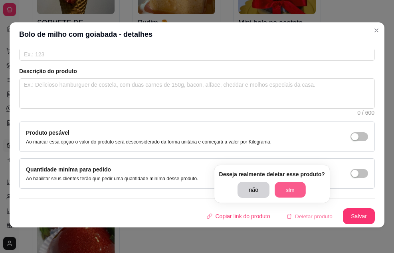
click at [286, 192] on button "sim" at bounding box center [290, 190] width 31 height 16
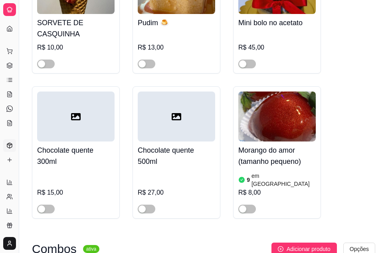
click at [267, 144] on h4 "Morango do amor (tamanho pequeno)" at bounding box center [276, 155] width 77 height 22
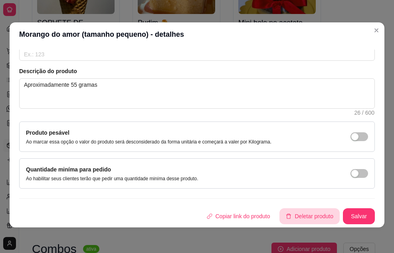
click at [302, 219] on button "Deletar produto" at bounding box center [309, 216] width 60 height 16
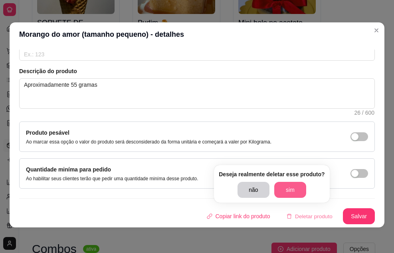
click at [278, 188] on button "sim" at bounding box center [290, 190] width 32 height 16
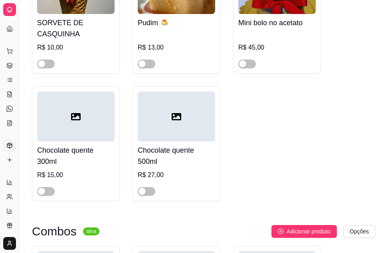
click at [193, 144] on h4 "Chocolate quente 500ml" at bounding box center [176, 155] width 77 height 22
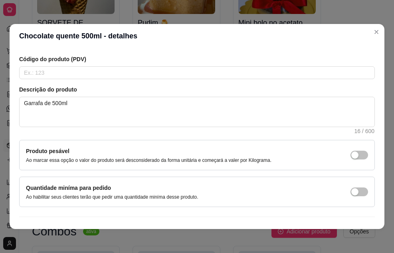
scroll to position [154, 0]
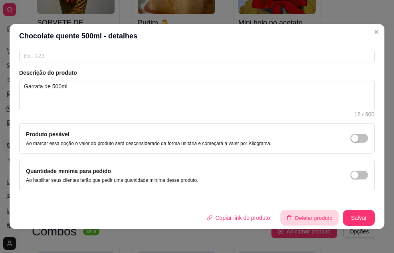
click at [318, 221] on button "Deletar produto" at bounding box center [310, 218] width 58 height 16
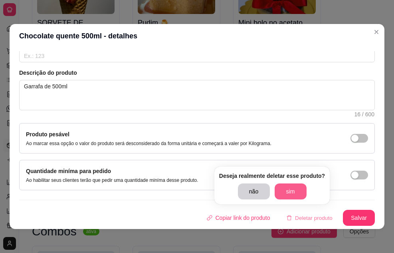
click at [295, 189] on button "sim" at bounding box center [291, 191] width 32 height 16
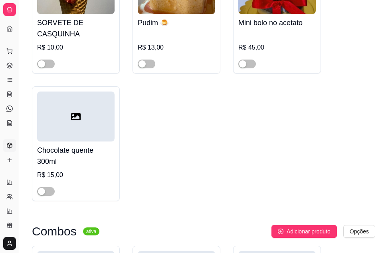
click at [87, 152] on h4 "Chocolate quente 300ml" at bounding box center [75, 155] width 77 height 22
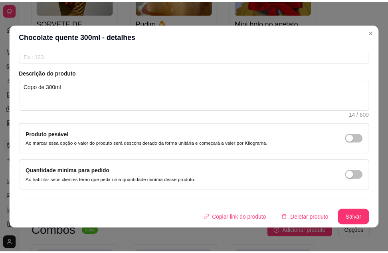
scroll to position [2, 0]
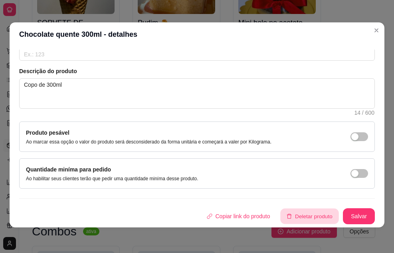
click at [286, 210] on button "Deletar produto" at bounding box center [310, 216] width 58 height 16
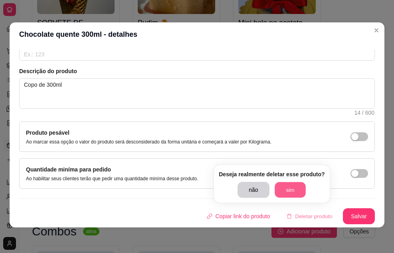
click at [285, 189] on button "sim" at bounding box center [290, 190] width 31 height 16
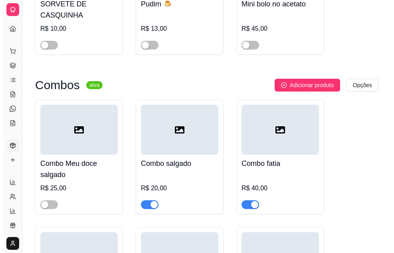
scroll to position [559, 0]
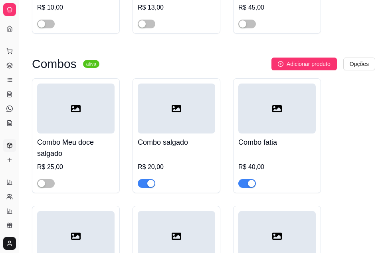
click at [97, 125] on div at bounding box center [75, 108] width 77 height 50
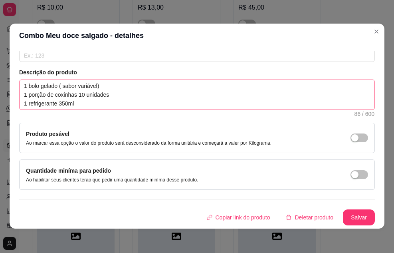
scroll to position [0, 0]
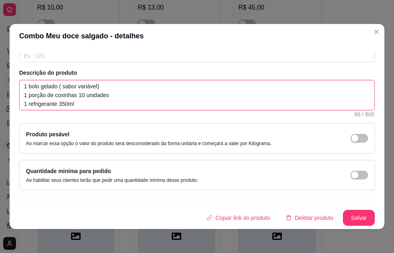
drag, startPoint x: 97, startPoint y: 105, endPoint x: 10, endPoint y: 80, distance: 90.5
click at [10, 80] on div "Detalhes Preço e variações Disponibilidade Complementos Estoque Outros Nome do …" at bounding box center [197, 138] width 375 height 181
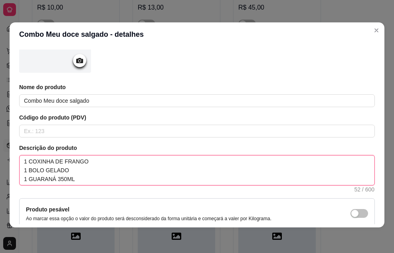
scroll to position [154, 0]
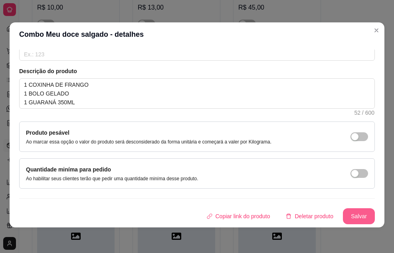
click at [348, 214] on button "Salvar" at bounding box center [359, 216] width 32 height 16
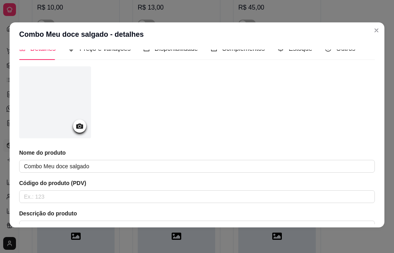
scroll to position [0, 0]
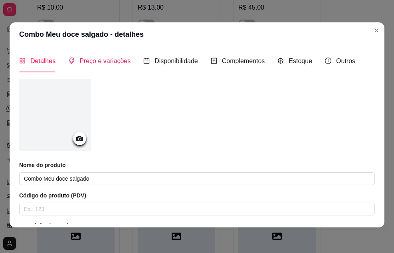
click at [87, 63] on span "Preço e variações" at bounding box center [104, 60] width 51 height 7
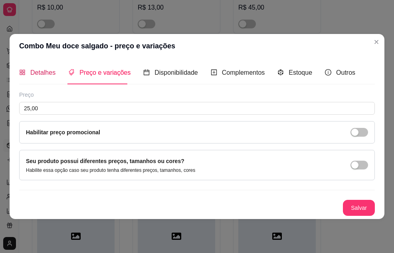
click at [48, 73] on span "Detalhes" at bounding box center [42, 72] width 25 height 7
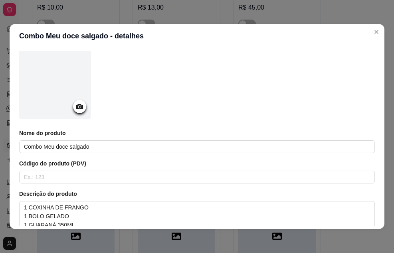
scroll to position [120, 0]
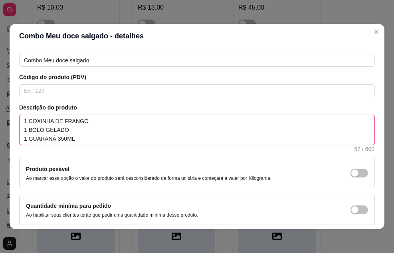
click at [90, 120] on textarea "1 COXINHA DE FRANGO 1 BOLO GELADO 1 GUARANÁ 350ML" at bounding box center [197, 130] width 355 height 30
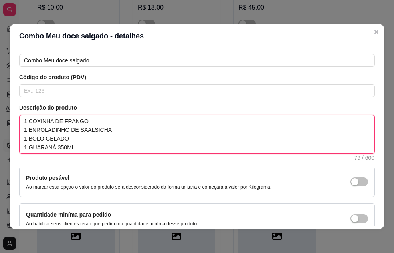
click at [88, 129] on textarea "1 COXINHA DE FRANGO 1 ENROLADINHO DE SAALSICHA 1 BOLO GELADO 1 GUARANÁ 350ML" at bounding box center [197, 134] width 355 height 38
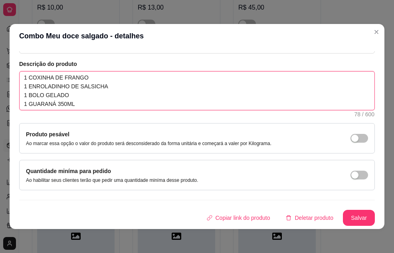
scroll to position [2, 0]
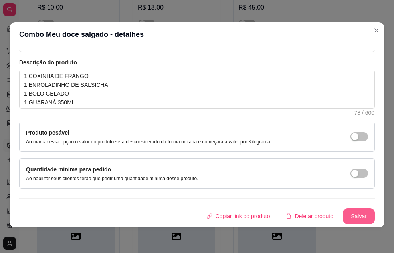
click at [351, 220] on button "Salvar" at bounding box center [359, 216] width 32 height 16
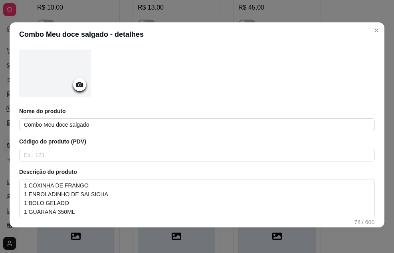
scroll to position [0, 0]
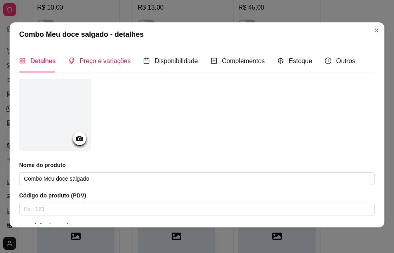
click at [76, 59] on div "Preço e variações" at bounding box center [99, 61] width 62 height 10
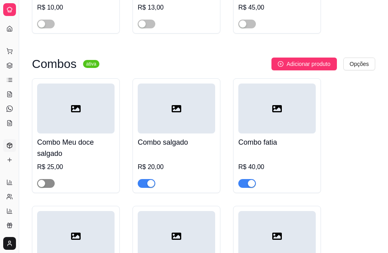
click at [51, 179] on span "button" at bounding box center [46, 183] width 18 height 9
click at [168, 151] on div "R$ 20,00" at bounding box center [176, 169] width 77 height 37
click at [266, 144] on div "Combo fatia R$ 40,00" at bounding box center [276, 160] width 77 height 54
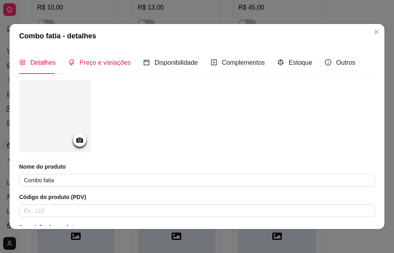
click at [91, 66] on span "Preço e variações" at bounding box center [104, 62] width 51 height 7
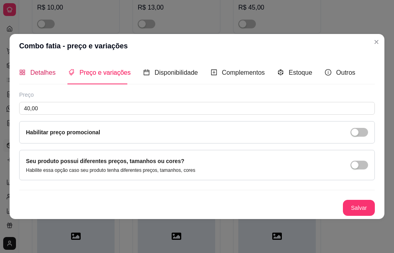
click at [37, 73] on span "Detalhes" at bounding box center [42, 72] width 25 height 7
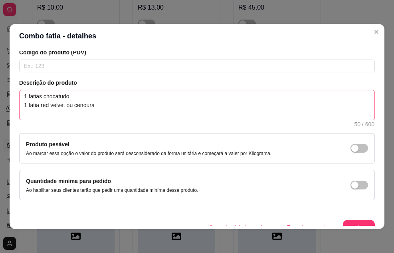
scroll to position [154, 0]
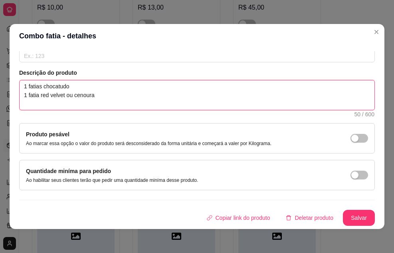
drag, startPoint x: 72, startPoint y: 94, endPoint x: 28, endPoint y: 96, distance: 43.9
click at [28, 96] on textarea "1 fatias chocatudo 1 fatia red velvet ou cenoura" at bounding box center [197, 95] width 355 height 30
click at [53, 95] on textarea "1 fatias chocatudo 1 cenoura" at bounding box center [197, 95] width 355 height 30
click at [42, 87] on textarea "1 fatias chocatudo 1 cenoura ou ferreiro" at bounding box center [197, 95] width 355 height 30
click at [28, 95] on textarea "1 fatia chocatudo 1 cenoura ou ferreiro" at bounding box center [197, 95] width 355 height 30
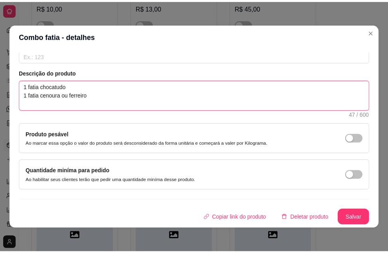
scroll to position [2, 0]
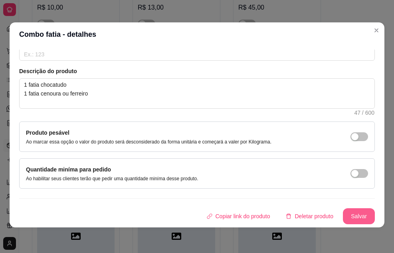
click at [343, 213] on button "Salvar" at bounding box center [359, 216] width 32 height 16
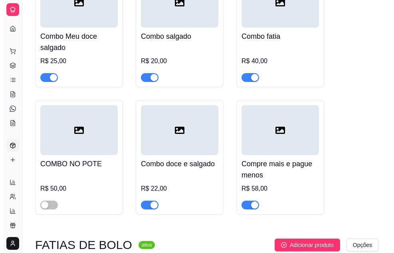
scroll to position [678, 0]
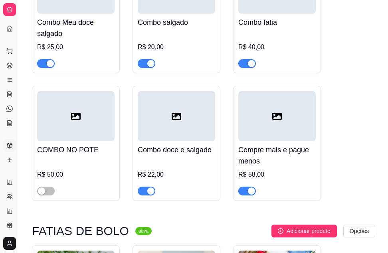
click at [182, 146] on h4 "Combo doce e salgado" at bounding box center [176, 149] width 77 height 11
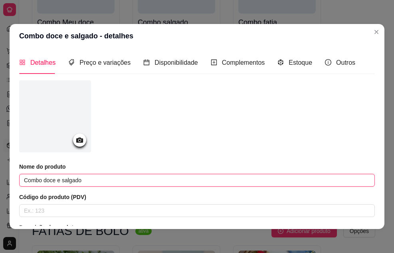
drag, startPoint x: 88, startPoint y: 180, endPoint x: 9, endPoint y: 179, distance: 79.0
click at [9, 179] on div "Combo doce e salgado - detalhes Detalhes Preço e variações Disponibilidade Comp…" at bounding box center [197, 126] width 394 height 253
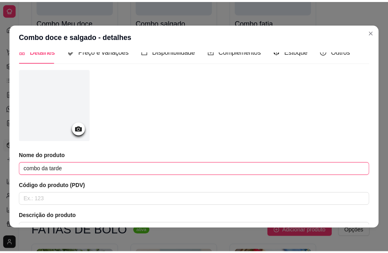
scroll to position [0, 0]
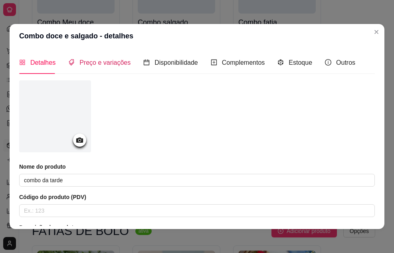
click at [115, 66] on span "Preço e variações" at bounding box center [104, 62] width 51 height 7
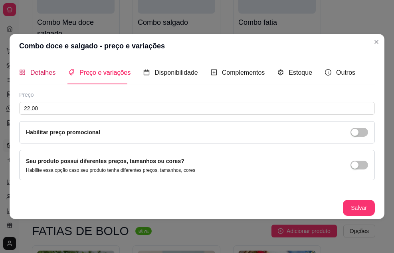
click at [49, 70] on span "Detalhes" at bounding box center [42, 72] width 25 height 7
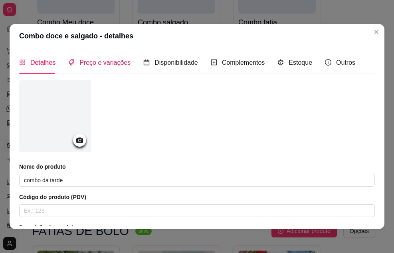
click at [98, 67] on div "Preço e variações" at bounding box center [99, 62] width 62 height 10
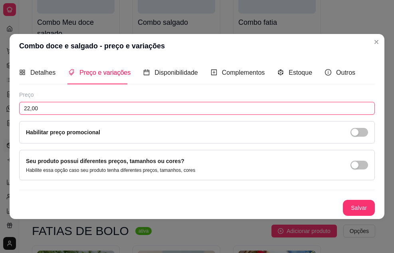
click at [49, 110] on input "22,00" at bounding box center [197, 108] width 356 height 13
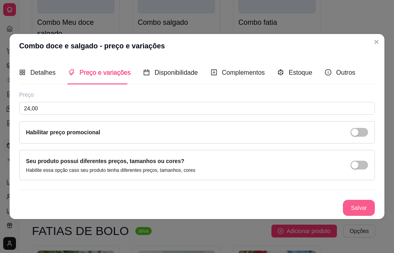
click at [358, 203] on button "Salvar" at bounding box center [359, 208] width 32 height 16
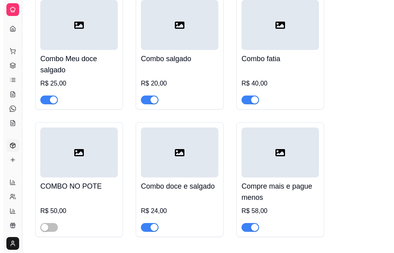
scroll to position [678, 0]
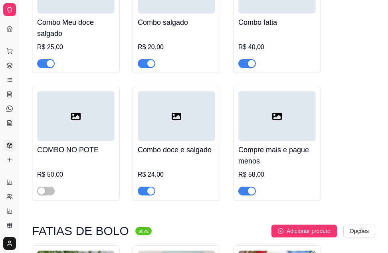
click at [282, 155] on h4 "Compre mais e pague menos" at bounding box center [276, 155] width 77 height 22
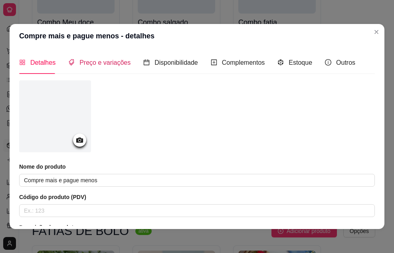
click at [96, 67] on div "Preço e variações" at bounding box center [99, 62] width 62 height 10
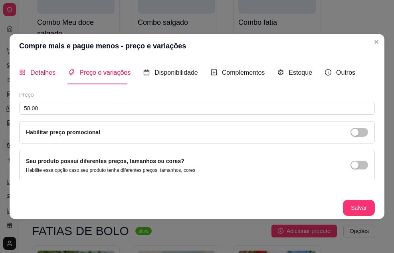
click at [35, 72] on span "Detalhes" at bounding box center [42, 72] width 25 height 7
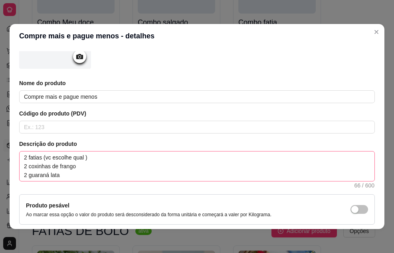
scroll to position [0, 0]
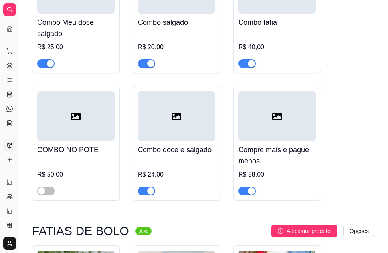
click at [74, 146] on h4 "COMBO NO POTE" at bounding box center [75, 149] width 77 height 11
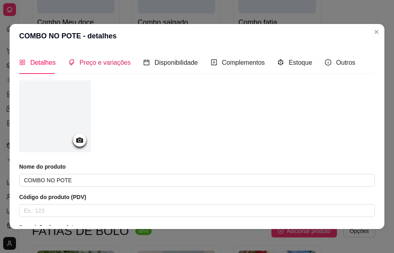
click at [108, 66] on span "Preço e variações" at bounding box center [104, 62] width 51 height 7
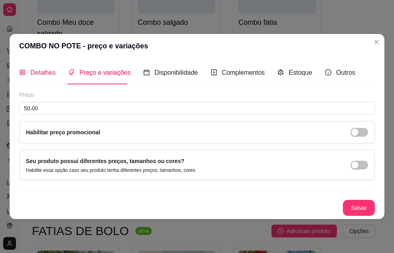
click at [44, 74] on span "Detalhes" at bounding box center [42, 72] width 25 height 7
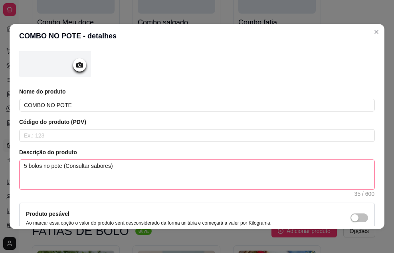
scroll to position [80, 0]
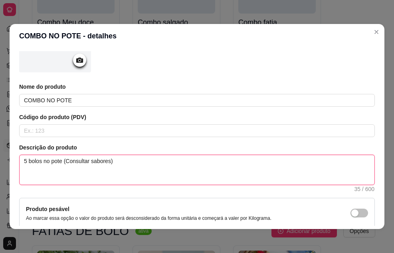
drag, startPoint x: 120, startPoint y: 160, endPoint x: 0, endPoint y: 161, distance: 120.1
click at [0, 161] on div "COMBO NO POTE - detalhes Detalhes Preço e variações Disponibilidade Complemento…" at bounding box center [197, 126] width 394 height 253
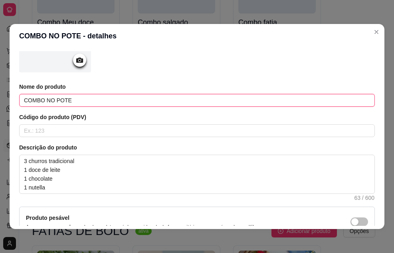
drag, startPoint x: 74, startPoint y: 101, endPoint x: 47, endPoint y: 101, distance: 27.1
click at [47, 101] on input "COMBO NO POTE" at bounding box center [197, 100] width 356 height 13
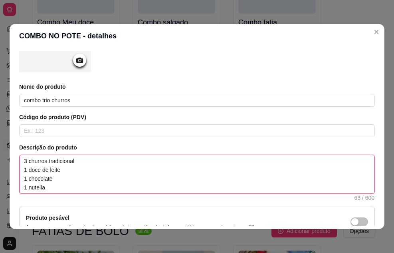
click at [80, 164] on textarea "3 churros tradicional 1 doce de leite 1 chocolate 1 nutella" at bounding box center [197, 174] width 355 height 38
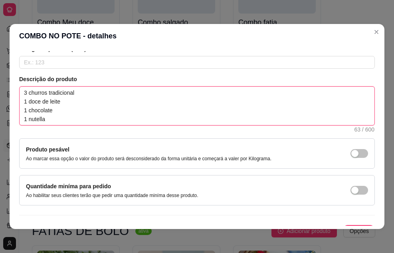
scroll to position [160, 0]
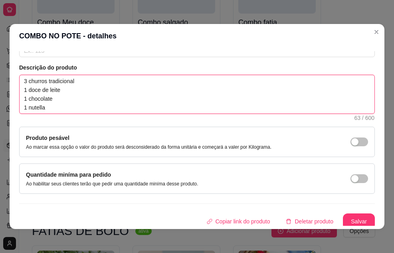
click at [55, 107] on textarea "3 churros tradicional 1 doce de leite 1 chocolate 1 nutella" at bounding box center [197, 94] width 355 height 38
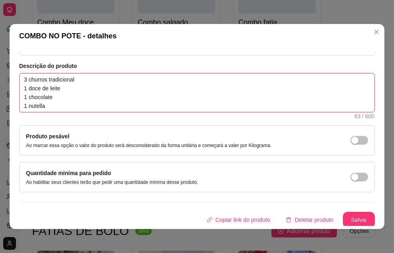
scroll to position [163, 0]
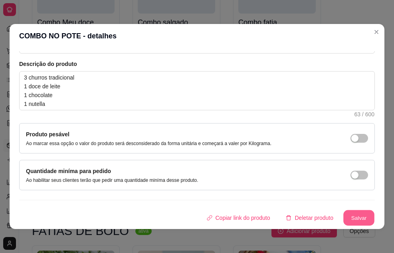
click at [343, 212] on button "Salvar" at bounding box center [358, 218] width 31 height 16
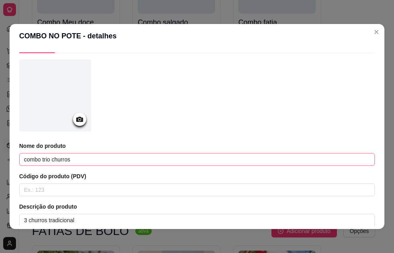
scroll to position [0, 0]
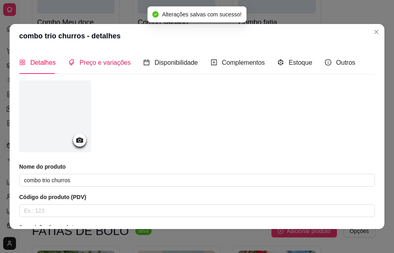
click at [92, 67] on div "Preço e variações" at bounding box center [99, 62] width 62 height 10
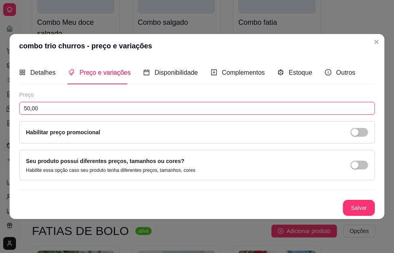
click at [72, 112] on input "50,00" at bounding box center [197, 108] width 356 height 13
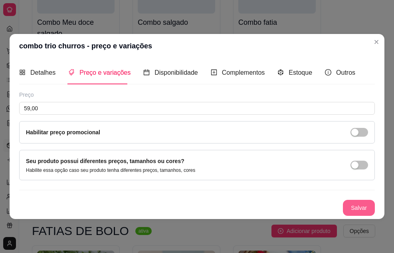
click at [357, 205] on button "Salvar" at bounding box center [359, 208] width 32 height 16
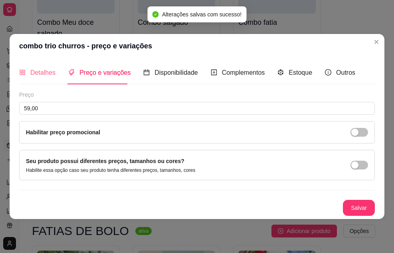
click at [32, 81] on div "Detalhes" at bounding box center [37, 72] width 36 height 23
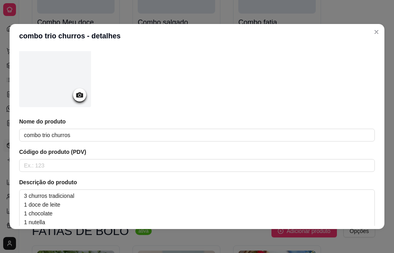
scroll to position [80, 0]
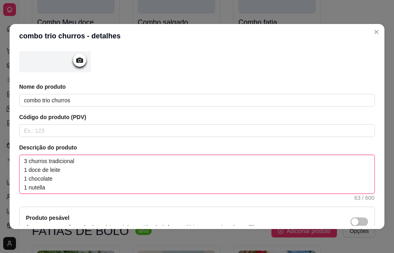
click at [76, 161] on textarea "3 churros tradicional 1 doce de leite 1 chocolate 1 nutella" at bounding box center [197, 174] width 355 height 38
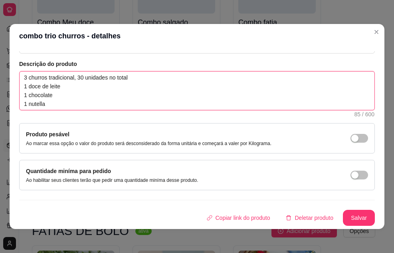
scroll to position [2, 0]
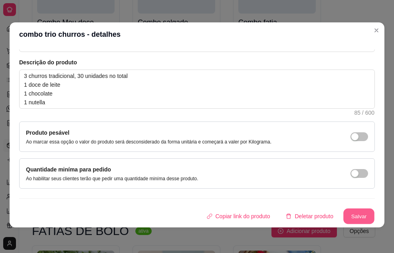
click at [343, 216] on button "Salvar" at bounding box center [358, 216] width 31 height 16
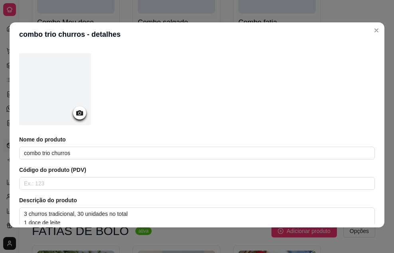
scroll to position [0, 0]
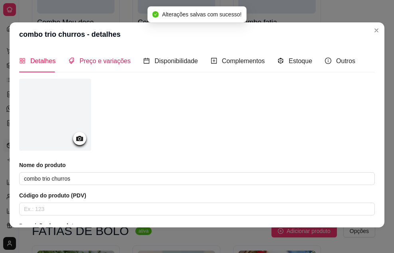
click at [115, 60] on span "Preço e variações" at bounding box center [104, 60] width 51 height 7
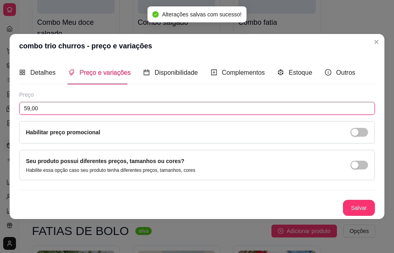
click at [85, 109] on input "59,00" at bounding box center [197, 108] width 356 height 13
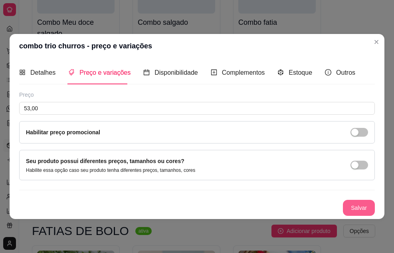
click at [366, 206] on button "Salvar" at bounding box center [359, 208] width 32 height 16
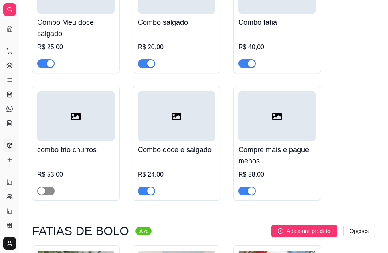
click at [41, 187] on div "button" at bounding box center [41, 190] width 7 height 7
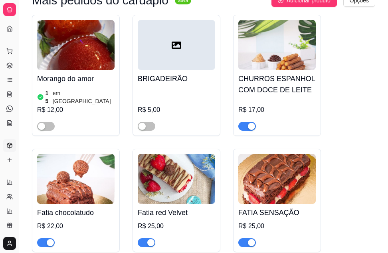
scroll to position [80, 0]
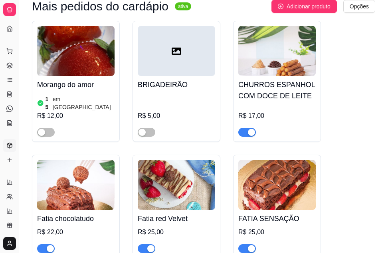
click at [276, 111] on div "R$ 17,00" at bounding box center [276, 116] width 77 height 10
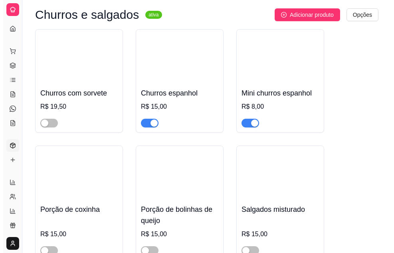
scroll to position [2953, 0]
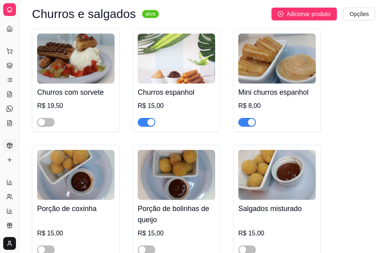
click at [200, 101] on div "R$ 15,00" at bounding box center [176, 106] width 77 height 10
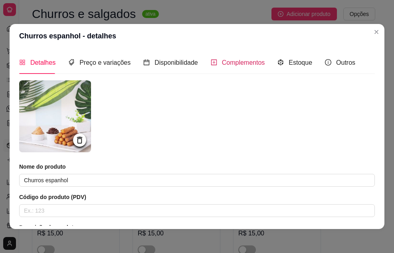
click at [224, 66] on span "Complementos" at bounding box center [243, 62] width 43 height 7
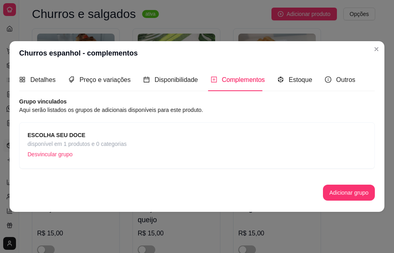
click at [130, 141] on div "ESCOLHA SEU DOCE disponível em 1 produtos e 0 categorias Desvincular grupo" at bounding box center [197, 146] width 339 height 30
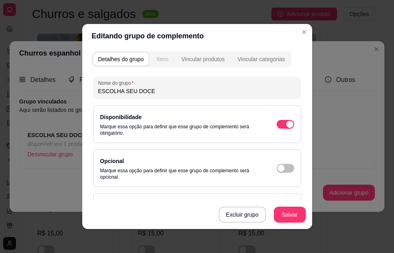
click at [161, 60] on div "Itens" at bounding box center [162, 59] width 12 height 8
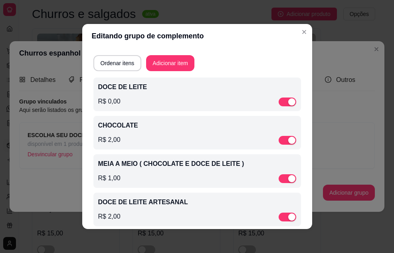
scroll to position [33, 0]
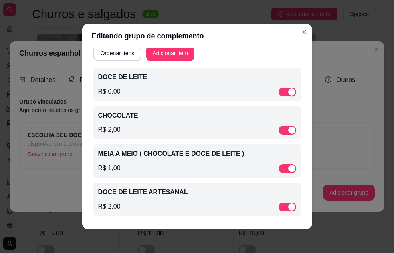
click at [164, 127] on div "R$ 2,00" at bounding box center [197, 130] width 198 height 10
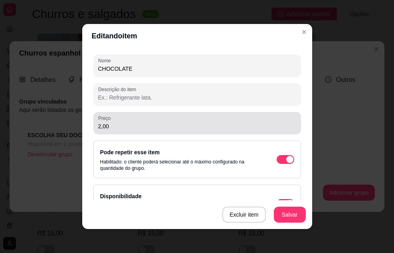
scroll to position [82, 0]
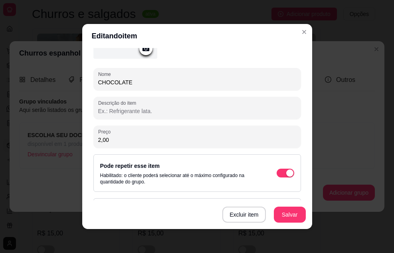
drag, startPoint x: 119, startPoint y: 142, endPoint x: 76, endPoint y: 147, distance: 42.9
click at [76, 147] on div "Editando item Detalhes do item Gerenciar estoque Nome CHOCOLATE Descrição do it…" at bounding box center [197, 126] width 394 height 253
click at [283, 214] on button "Salvar" at bounding box center [290, 214] width 32 height 16
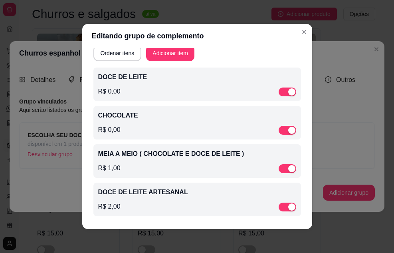
click at [133, 166] on div "R$ 1,00" at bounding box center [197, 168] width 198 height 10
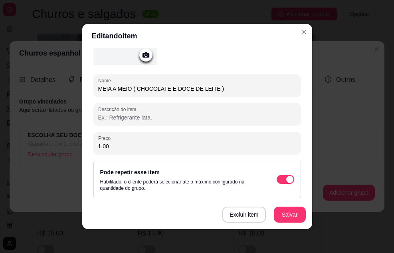
scroll to position [120, 0]
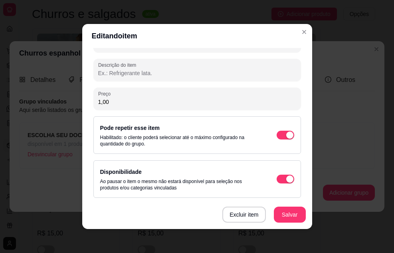
drag, startPoint x: 83, startPoint y: 105, endPoint x: 68, endPoint y: 115, distance: 18.3
click at [59, 109] on div "Editando item Detalhes do item Gerenciar estoque Nome MEIA A MEIO ( CHOCOLATE E…" at bounding box center [197, 126] width 394 height 253
click at [284, 216] on button "Salvar" at bounding box center [289, 215] width 31 height 16
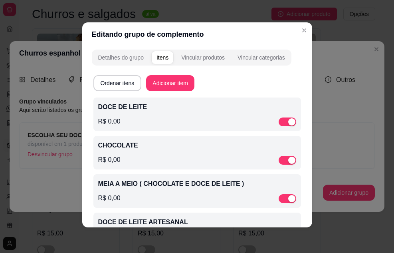
scroll to position [33, 0]
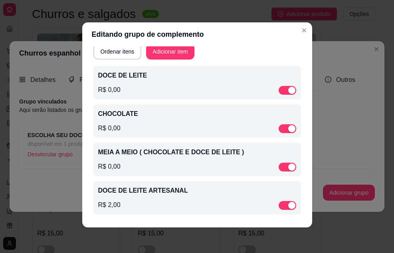
click at [128, 205] on div "R$ 2,00" at bounding box center [197, 205] width 198 height 10
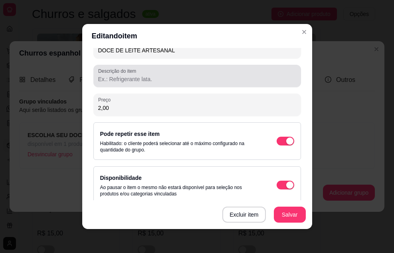
scroll to position [122, 0]
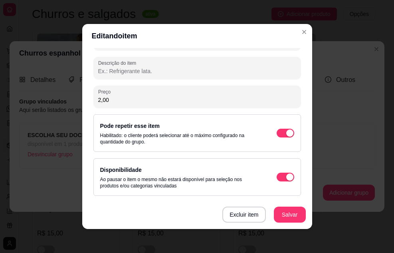
drag, startPoint x: 129, startPoint y: 98, endPoint x: 44, endPoint y: 139, distance: 93.5
click at [0, 122] on div "Editando item Detalhes do item Gerenciar estoque Nome DOCE DE LEITE ARTESANAL D…" at bounding box center [197, 126] width 394 height 253
click at [277, 215] on button "Salvar" at bounding box center [290, 214] width 32 height 16
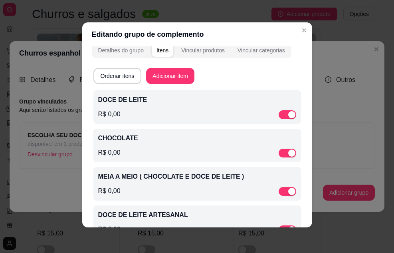
scroll to position [0, 0]
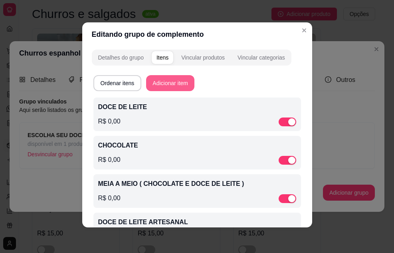
click at [163, 85] on button "Adicionar item" at bounding box center [170, 83] width 48 height 16
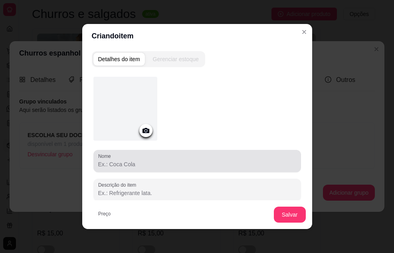
click at [129, 161] on input "Nome" at bounding box center [197, 164] width 198 height 8
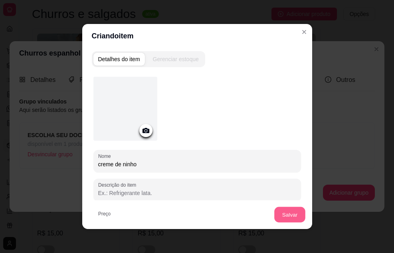
click at [276, 210] on button "Salvar" at bounding box center [289, 215] width 31 height 16
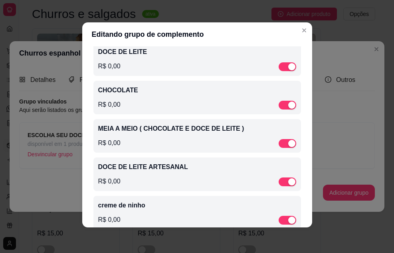
scroll to position [72, 0]
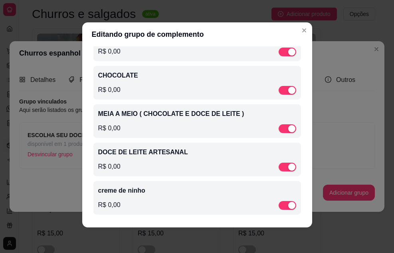
click at [147, 190] on p "creme de ninho" at bounding box center [197, 191] width 198 height 10
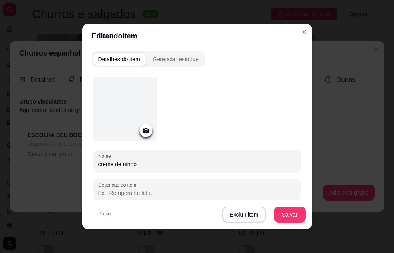
drag, startPoint x: 140, startPoint y: 166, endPoint x: 57, endPoint y: 172, distance: 83.7
click at [57, 172] on div "Editando item Detalhes do item Gerenciar estoque Nome creme de ninho Descrição …" at bounding box center [197, 126] width 394 height 253
click at [281, 216] on button "Salvar" at bounding box center [290, 214] width 32 height 16
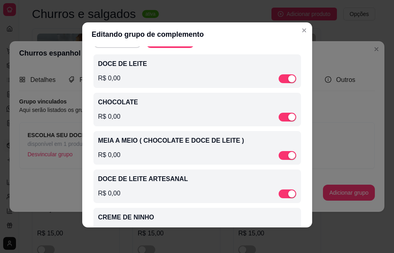
scroll to position [0, 0]
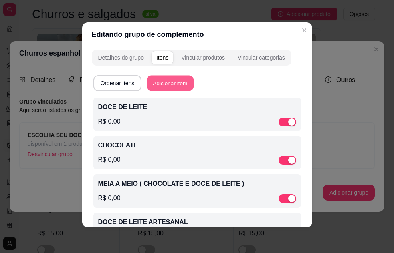
click at [167, 77] on button "Adicionar item" at bounding box center [170, 83] width 47 height 16
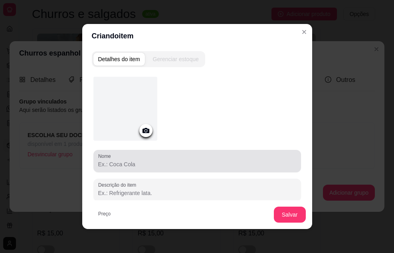
click at [160, 169] on div "Nome" at bounding box center [197, 161] width 208 height 22
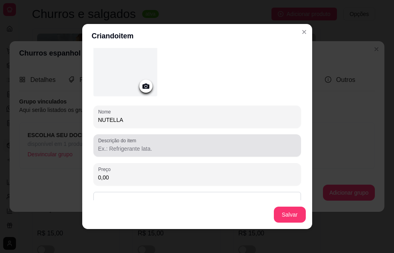
scroll to position [78, 0]
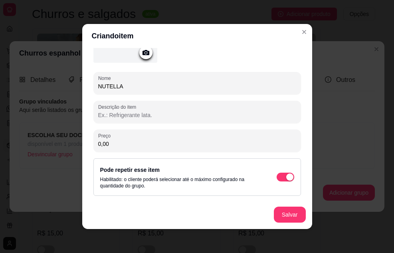
click at [151, 141] on input "0,00" at bounding box center [197, 144] width 198 height 8
click at [284, 216] on button "Salvar" at bounding box center [289, 215] width 31 height 16
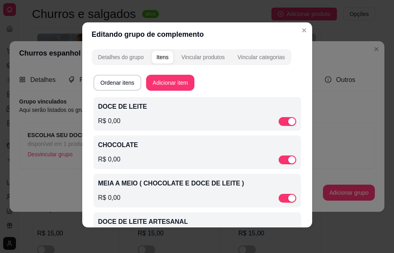
scroll to position [0, 0]
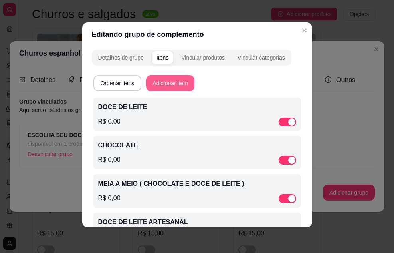
click at [167, 81] on button "Adicionar item" at bounding box center [170, 83] width 48 height 16
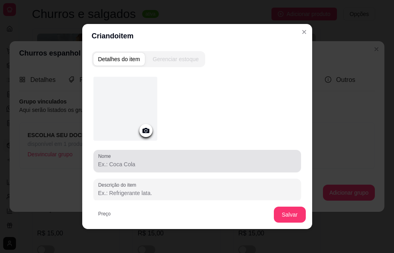
click at [155, 165] on input "Nome" at bounding box center [197, 164] width 198 height 8
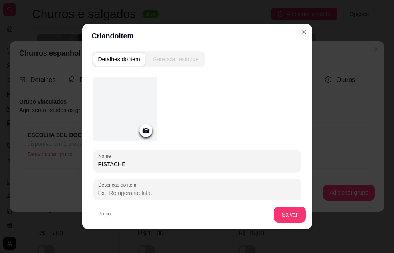
click at [169, 208] on div "Salvar" at bounding box center [197, 214] width 230 height 29
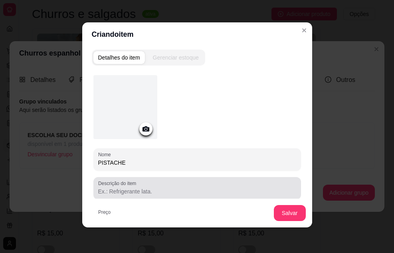
scroll to position [78, 0]
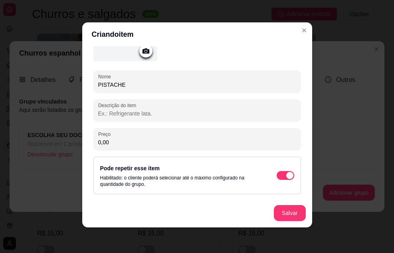
click at [120, 143] on input "0,00" at bounding box center [197, 142] width 198 height 8
click at [281, 214] on button "Salvar" at bounding box center [290, 213] width 32 height 16
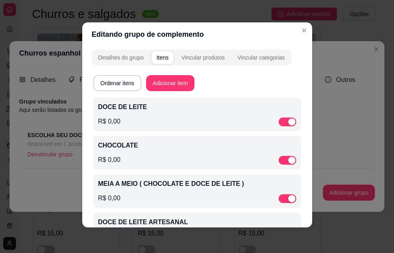
scroll to position [149, 0]
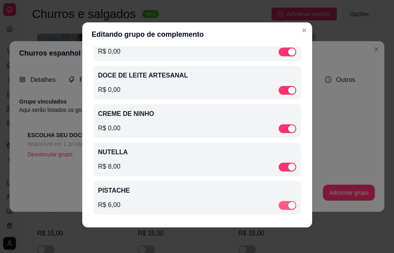
click at [288, 206] on div "button" at bounding box center [291, 205] width 7 height 7
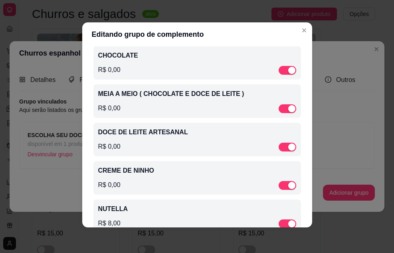
scroll to position [0, 0]
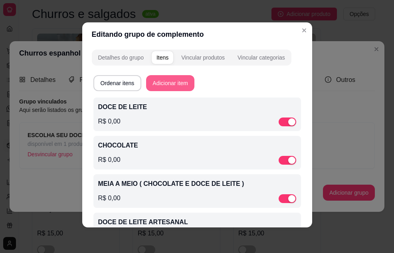
click at [169, 80] on button "Adicionar item" at bounding box center [170, 83] width 48 height 16
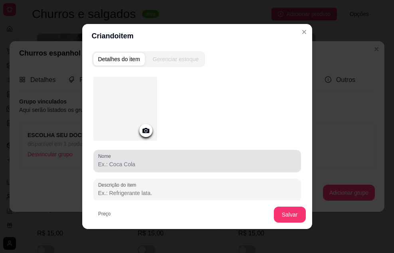
click at [150, 164] on input "Nome" at bounding box center [197, 164] width 198 height 8
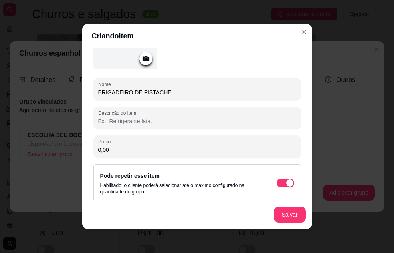
scroll to position [78, 0]
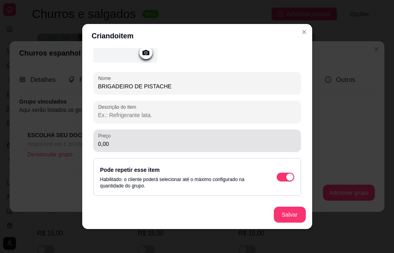
click at [129, 148] on div "Preço 0,00" at bounding box center [197, 140] width 208 height 22
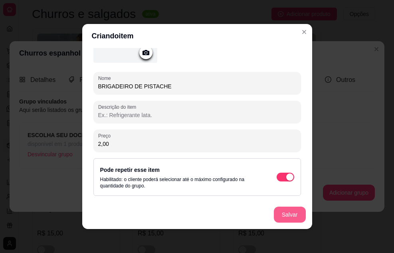
click at [280, 212] on button "Salvar" at bounding box center [290, 214] width 32 height 16
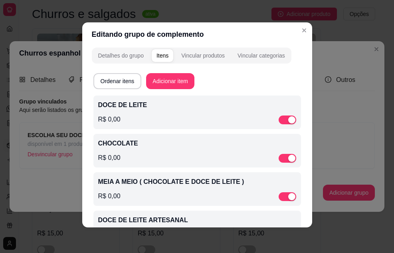
scroll to position [0, 0]
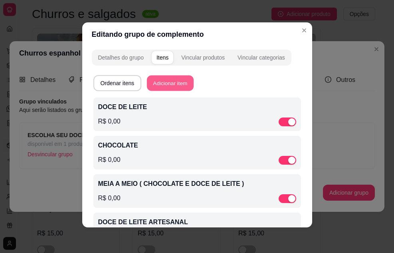
click at [170, 81] on button "Adicionar item" at bounding box center [170, 83] width 47 height 16
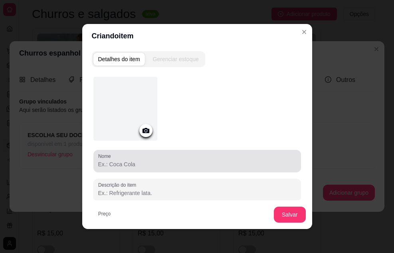
click at [162, 167] on input "Nome" at bounding box center [197, 164] width 198 height 8
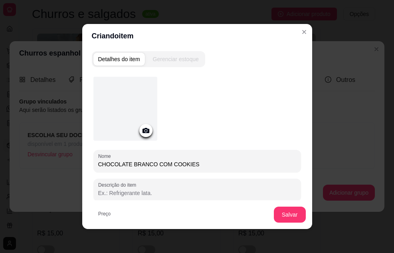
scroll to position [78, 0]
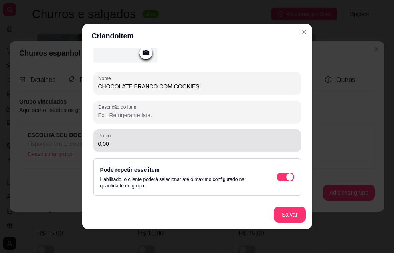
click at [137, 142] on input "0,00" at bounding box center [197, 144] width 198 height 8
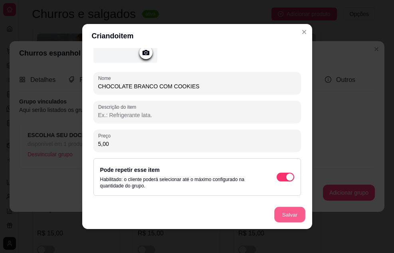
click at [286, 210] on button "Salvar" at bounding box center [289, 215] width 31 height 16
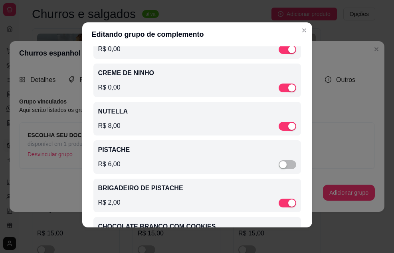
scroll to position [227, 0]
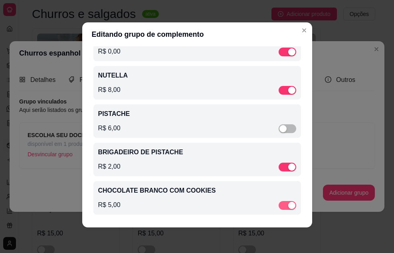
click at [288, 204] on div "button" at bounding box center [291, 205] width 7 height 7
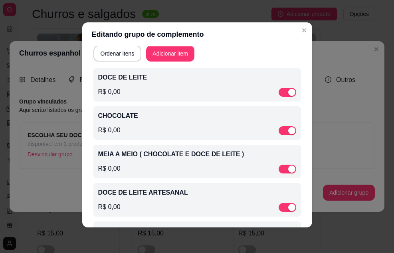
scroll to position [0, 0]
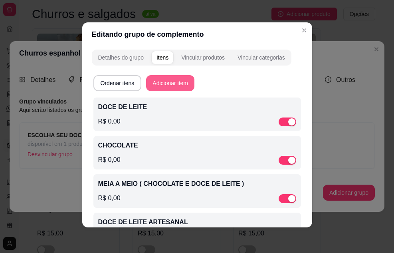
click at [174, 81] on button "Adicionar item" at bounding box center [170, 83] width 48 height 16
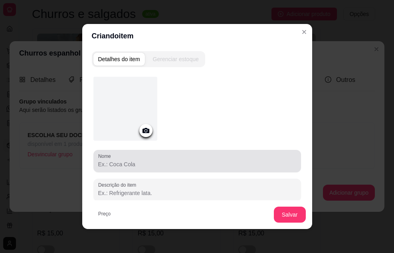
click at [149, 160] on input "Nome" at bounding box center [197, 164] width 198 height 8
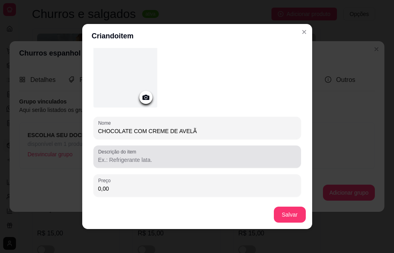
scroll to position [78, 0]
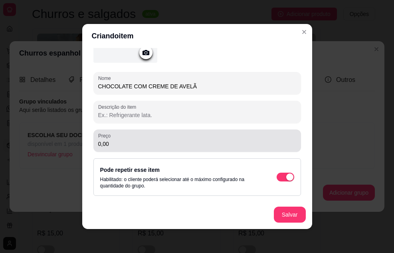
click at [136, 141] on input "0,00" at bounding box center [197, 144] width 198 height 8
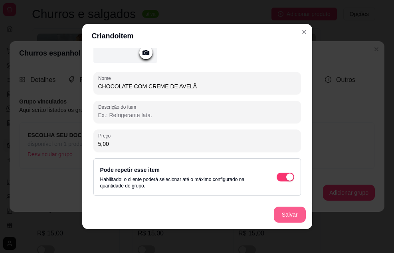
click at [280, 217] on button "Salvar" at bounding box center [290, 214] width 32 height 16
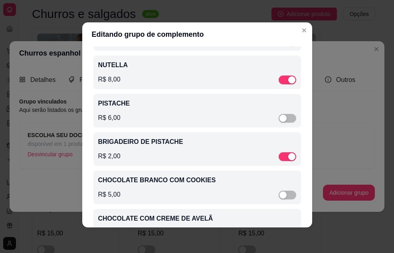
scroll to position [265, 0]
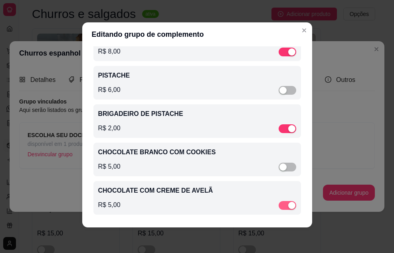
click at [288, 203] on div "button" at bounding box center [291, 205] width 7 height 7
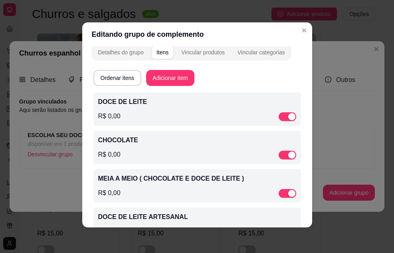
scroll to position [0, 0]
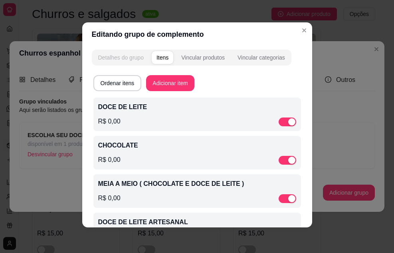
click at [136, 56] on div "Detalhes do grupo" at bounding box center [120, 57] width 45 height 8
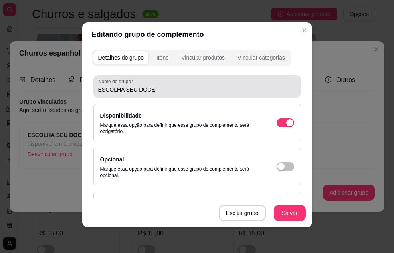
click at [154, 91] on input "ESCOLHA SEU DOCE" at bounding box center [197, 89] width 198 height 8
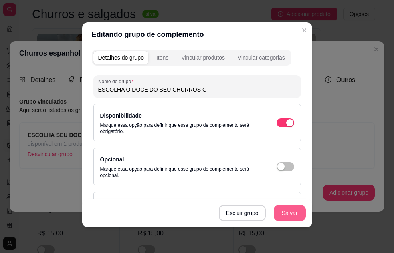
click at [294, 214] on button "Salvar" at bounding box center [290, 213] width 32 height 16
click at [160, 59] on div "Itens" at bounding box center [162, 57] width 12 height 8
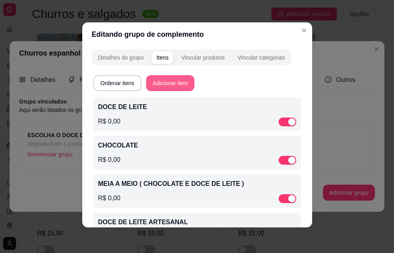
click at [169, 79] on button "Adicionar item" at bounding box center [170, 83] width 48 height 16
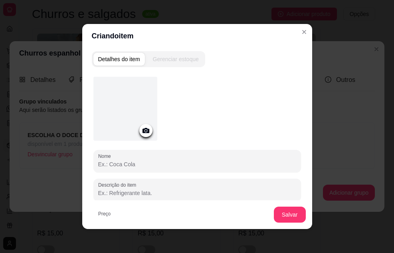
click at [150, 167] on input "Nome" at bounding box center [197, 164] width 198 height 8
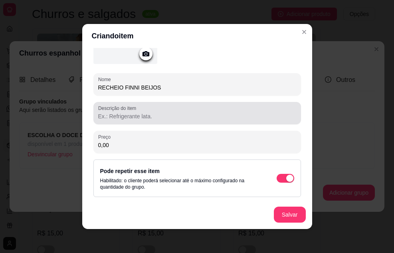
scroll to position [78, 0]
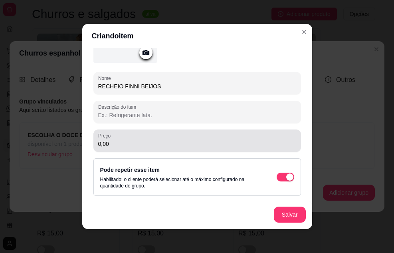
click at [144, 138] on div "0,00" at bounding box center [197, 141] width 198 height 16
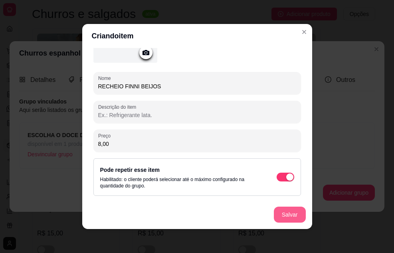
click at [286, 218] on button "Salvar" at bounding box center [290, 214] width 32 height 16
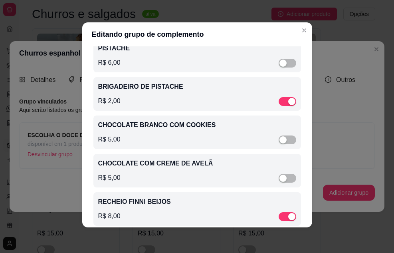
scroll to position [304, 0]
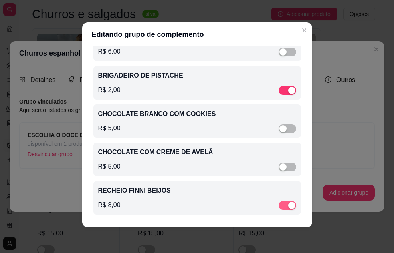
click at [288, 205] on div "button" at bounding box center [291, 205] width 7 height 7
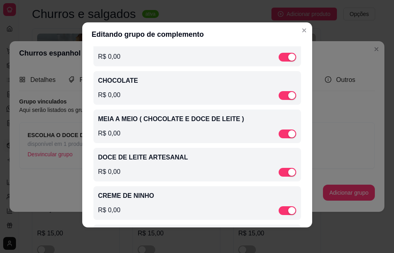
scroll to position [0, 0]
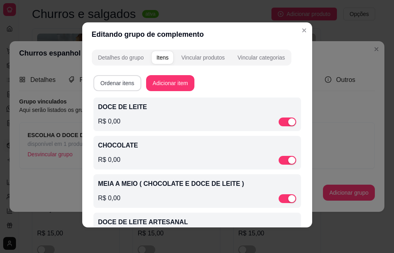
click at [120, 85] on button "Ordenar itens" at bounding box center [117, 83] width 48 height 16
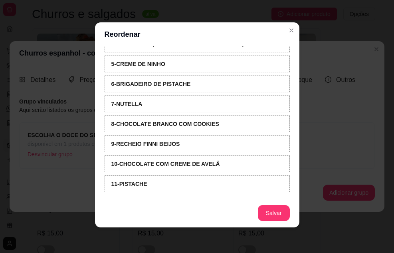
scroll to position [98, 0]
click at [263, 213] on button "Salvar" at bounding box center [273, 213] width 31 height 16
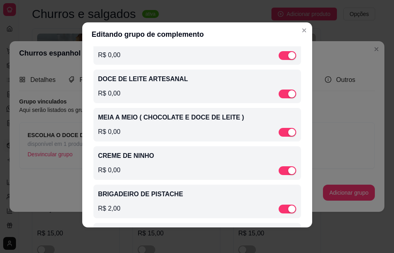
scroll to position [0, 0]
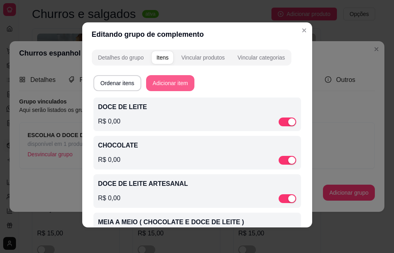
click at [170, 83] on button "Adicionar item" at bounding box center [170, 83] width 48 height 16
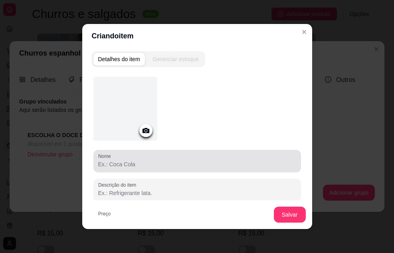
click at [156, 166] on input "Nome" at bounding box center [197, 164] width 198 height 8
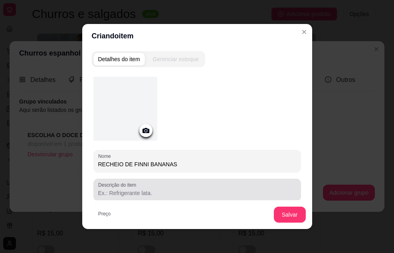
scroll to position [78, 0]
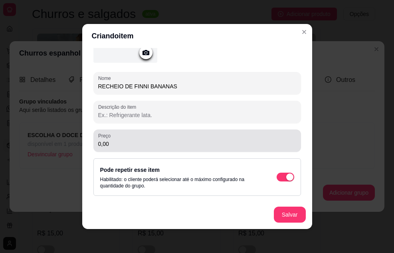
click at [125, 144] on input "0,00" at bounding box center [197, 144] width 198 height 8
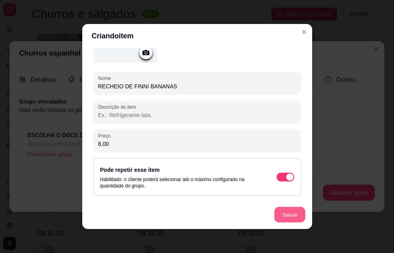
click at [283, 215] on button "Salvar" at bounding box center [289, 215] width 31 height 16
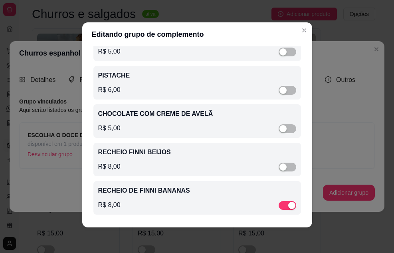
scroll to position [343, 0]
click at [288, 206] on div "button" at bounding box center [291, 205] width 7 height 7
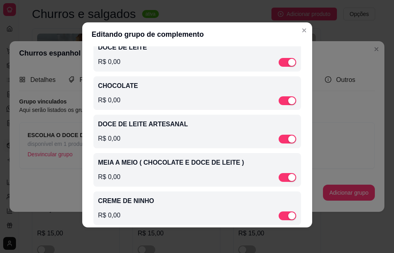
scroll to position [0, 0]
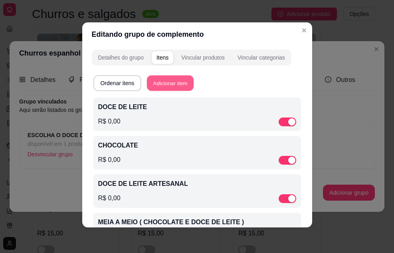
click at [170, 79] on button "Adicionar item" at bounding box center [170, 83] width 47 height 16
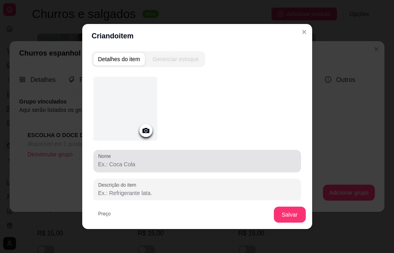
click at [161, 165] on input "Nome" at bounding box center [197, 164] width 198 height 8
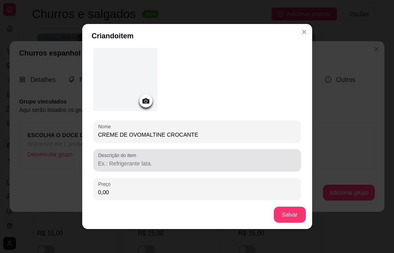
scroll to position [78, 0]
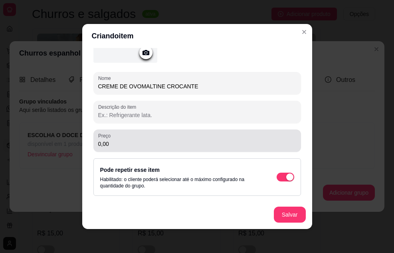
click at [140, 145] on input "0,00" at bounding box center [197, 144] width 198 height 8
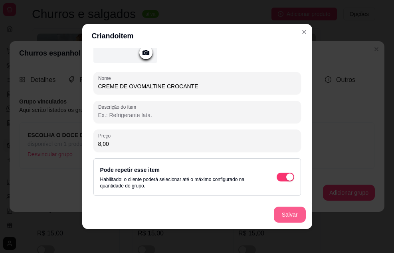
click at [277, 211] on button "Salvar" at bounding box center [290, 214] width 32 height 16
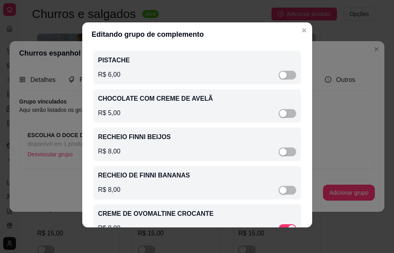
scroll to position [382, 0]
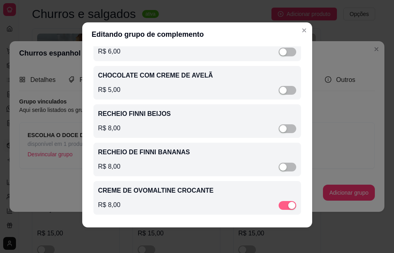
click at [288, 205] on div "button" at bounding box center [291, 205] width 7 height 7
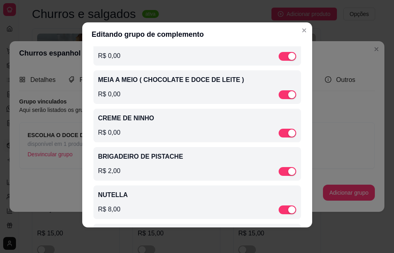
scroll to position [0, 0]
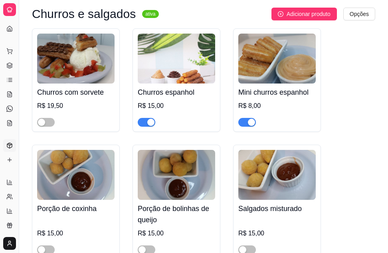
click at [275, 101] on div "R$ 8,00" at bounding box center [276, 106] width 77 height 10
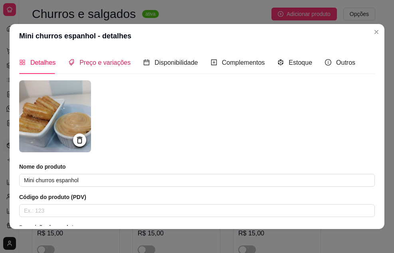
click at [107, 65] on span "Preço e variações" at bounding box center [104, 62] width 51 height 7
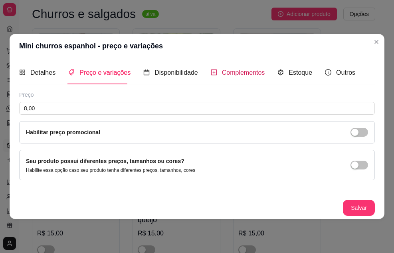
click at [237, 76] on span "Complementos" at bounding box center [243, 72] width 43 height 7
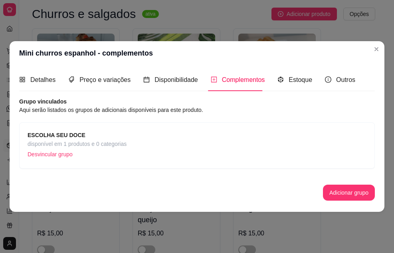
click at [158, 138] on div "ESCOLHA SEU DOCE disponível em 1 produtos e 0 categorias Desvincular grupo" at bounding box center [197, 146] width 339 height 30
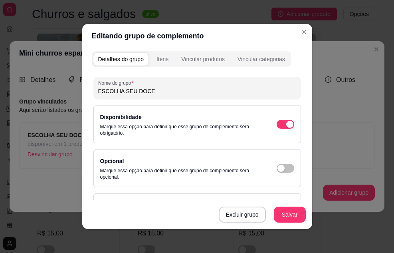
click at [150, 91] on input "ESCOLHA SEU DOCE" at bounding box center [197, 91] width 198 height 8
click at [286, 216] on button "Salvar" at bounding box center [290, 214] width 32 height 16
click at [156, 59] on div "Itens" at bounding box center [162, 59] width 12 height 8
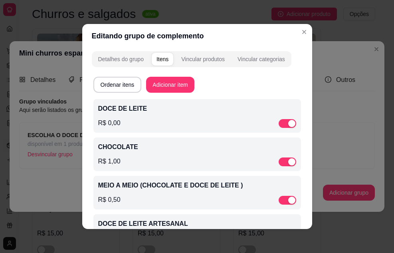
click at [171, 153] on div "CHOCOLATE R$ 1,00" at bounding box center [197, 154] width 198 height 24
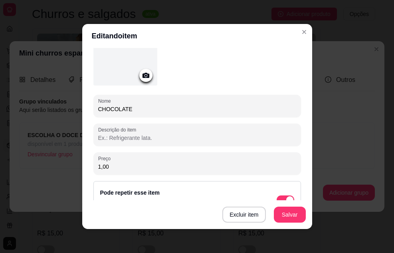
scroll to position [122, 0]
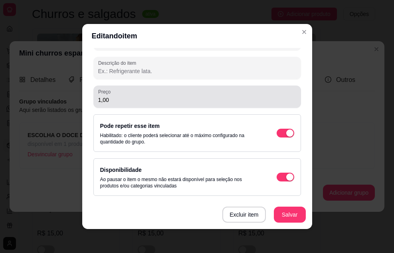
drag, startPoint x: 109, startPoint y: 95, endPoint x: 79, endPoint y: 105, distance: 30.7
click at [82, 105] on div "Detalhes do item Gerenciar estoque Nome CHOCOLATE Descrição do item Preço 1,00 …" at bounding box center [197, 138] width 230 height 181
drag, startPoint x: 108, startPoint y: 101, endPoint x: 67, endPoint y: 107, distance: 40.7
click at [67, 107] on div "Editando item Detalhes do item Gerenciar estoque Nome CHOCOLATE Descrição do it…" at bounding box center [197, 126] width 394 height 253
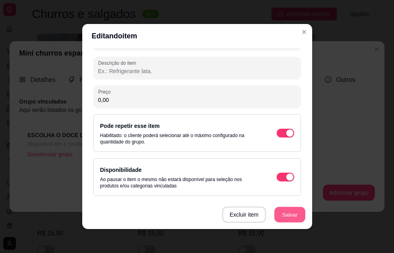
click at [284, 212] on button "Salvar" at bounding box center [289, 215] width 31 height 16
click at [284, 212] on div "Excluir item Salvar" at bounding box center [197, 214] width 230 height 29
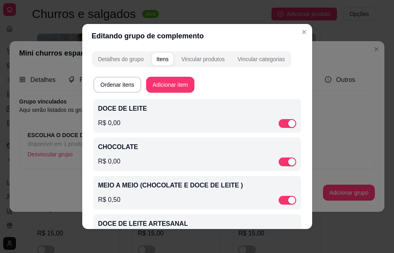
scroll to position [33, 0]
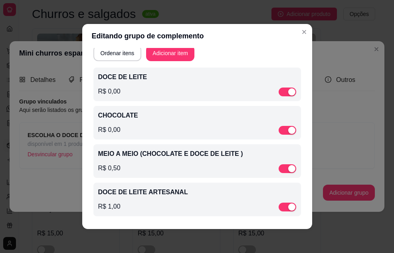
click at [143, 159] on div "MEIO A MEIO (CHOCOLATE E DOCE DE LEITE ) R$ 0,50" at bounding box center [197, 161] width 198 height 24
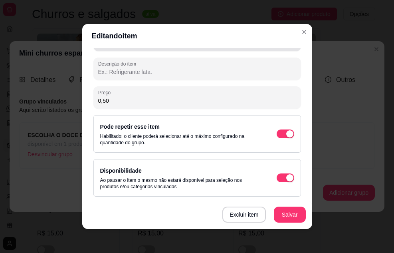
scroll to position [122, 0]
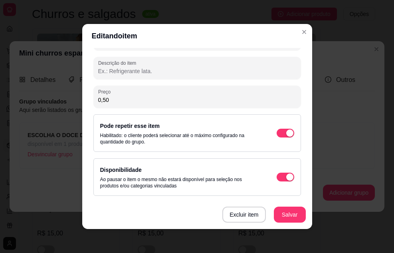
drag, startPoint x: 111, startPoint y: 98, endPoint x: 72, endPoint y: 125, distance: 47.4
click at [61, 105] on div "Editando item Detalhes do item Gerenciar estoque Nome MEIO A MEIO (CHOCOLATE E …" at bounding box center [197, 126] width 394 height 253
click at [228, 212] on button "Excluir item" at bounding box center [243, 214] width 43 height 16
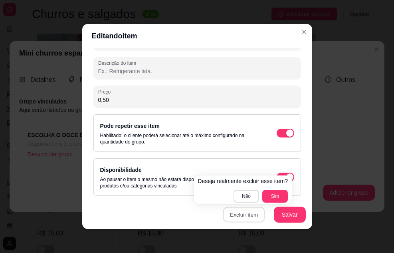
click at [243, 199] on button "Não" at bounding box center [246, 196] width 26 height 13
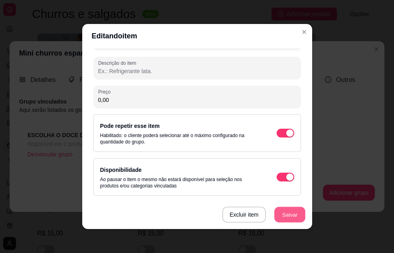
click at [293, 208] on button "Salvar" at bounding box center [289, 215] width 31 height 16
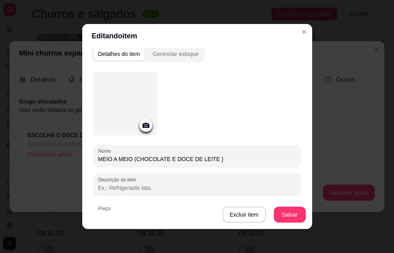
scroll to position [0, 0]
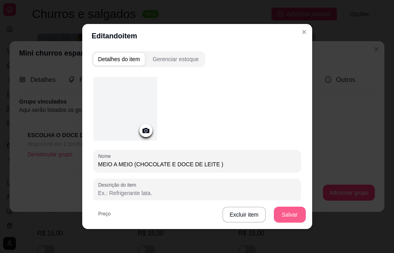
click at [279, 213] on button "Salvar" at bounding box center [290, 214] width 32 height 16
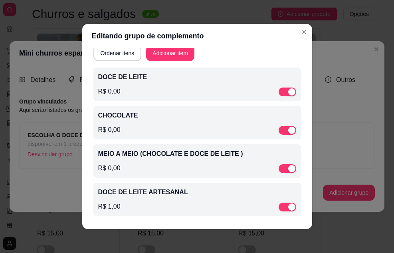
scroll to position [2, 0]
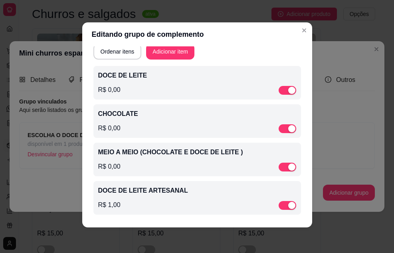
click at [136, 201] on div "R$ 1,00" at bounding box center [197, 205] width 198 height 10
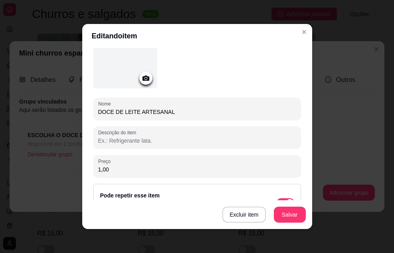
scroll to position [122, 0]
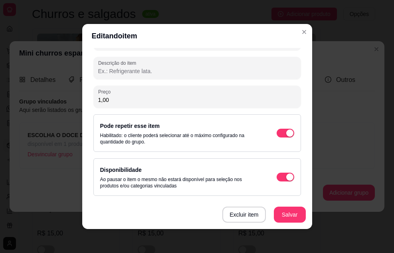
drag, startPoint x: 91, startPoint y: 105, endPoint x: 75, endPoint y: 115, distance: 19.4
click at [75, 115] on div "Editando item Detalhes do item Gerenciar estoque Nome DOCE DE LEITE ARTESANAL D…" at bounding box center [197, 126] width 394 height 253
click at [277, 210] on button "Salvar" at bounding box center [290, 214] width 32 height 16
click at [286, 212] on button "Salvar" at bounding box center [290, 214] width 32 height 16
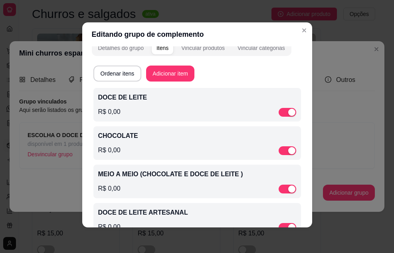
scroll to position [0, 0]
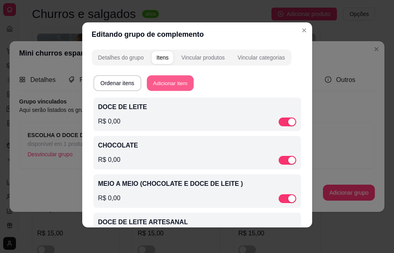
click at [165, 82] on button "Adicionar item" at bounding box center [170, 83] width 47 height 16
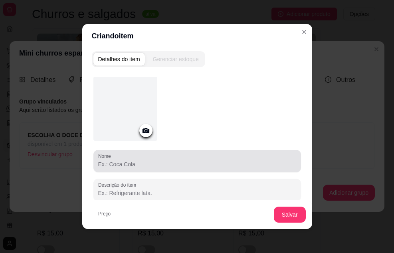
click at [152, 166] on input "Nome" at bounding box center [197, 164] width 198 height 8
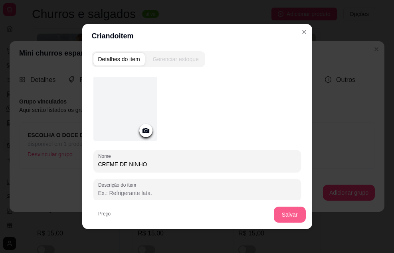
click at [295, 216] on button "Salvar" at bounding box center [290, 214] width 32 height 16
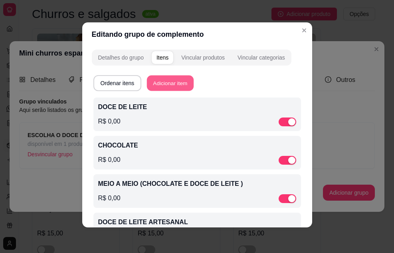
click at [168, 84] on button "Adicionar item" at bounding box center [170, 83] width 47 height 16
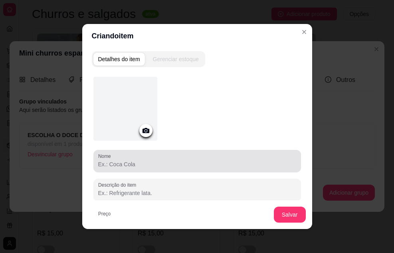
click at [155, 157] on div at bounding box center [197, 161] width 198 height 16
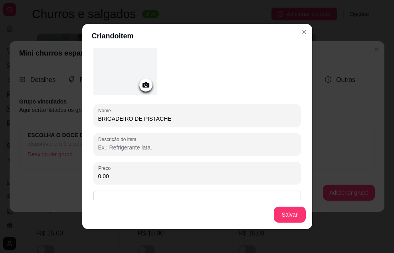
scroll to position [78, 0]
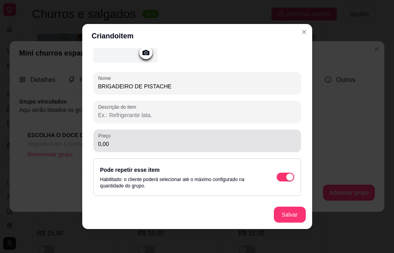
click at [125, 145] on input "0,00" at bounding box center [197, 144] width 198 height 8
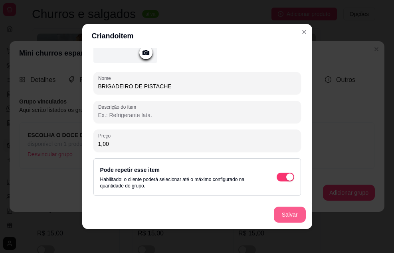
click at [286, 211] on button "Salvar" at bounding box center [290, 214] width 32 height 16
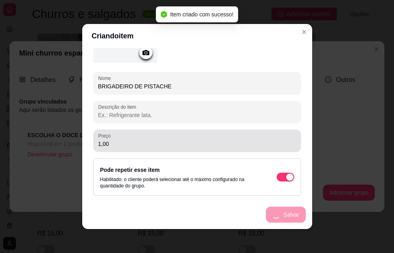
scroll to position [0, 0]
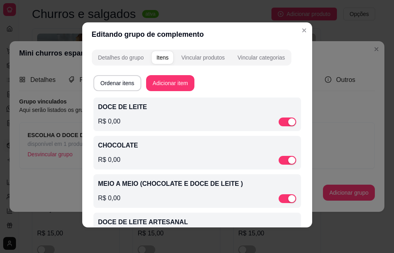
click at [166, 75] on div "Ordenar itens Adicionar item DOCE DE LEITE R$ 0,00 CHOCOLATE R$ 0,00 MEIO A MEI…" at bounding box center [197, 201] width 211 height 262
click at [170, 82] on button "Adicionar item" at bounding box center [170, 83] width 47 height 16
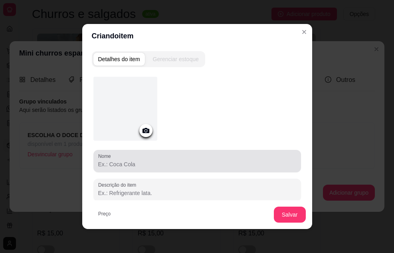
click at [151, 164] on input "Nome" at bounding box center [197, 164] width 198 height 8
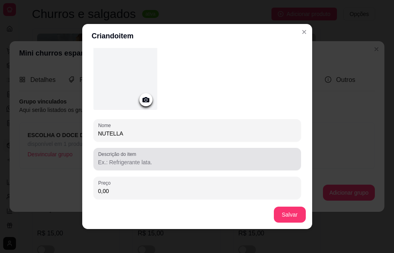
scroll to position [78, 0]
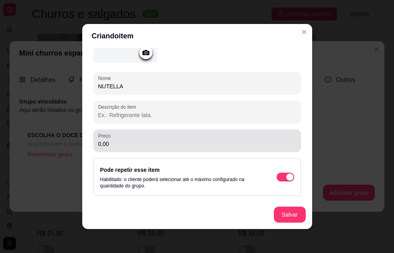
click at [144, 150] on div "Preço 0,00" at bounding box center [197, 140] width 208 height 22
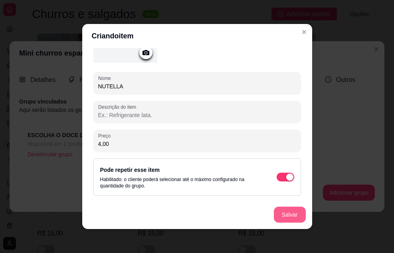
click at [285, 213] on button "Salvar" at bounding box center [290, 214] width 32 height 16
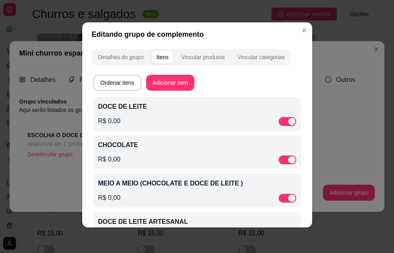
scroll to position [0, 0]
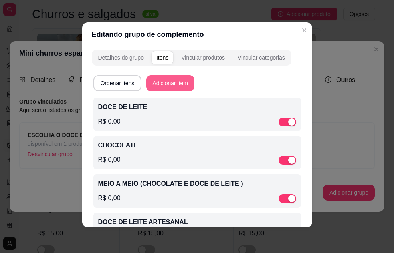
click at [176, 83] on button "Adicionar item" at bounding box center [170, 83] width 48 height 16
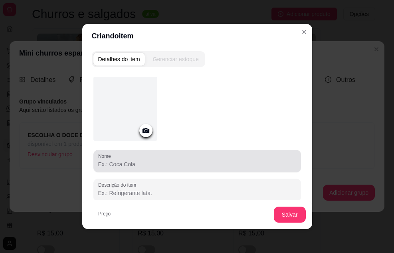
click at [160, 163] on input "Nome" at bounding box center [197, 164] width 198 height 8
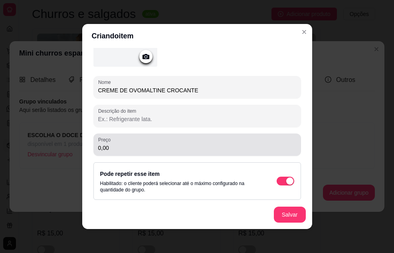
scroll to position [78, 0]
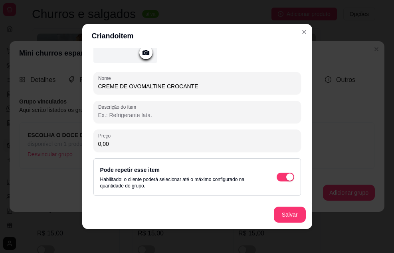
click at [134, 144] on input "0,00" at bounding box center [197, 144] width 198 height 8
click at [276, 211] on button "Salvar" at bounding box center [290, 214] width 32 height 16
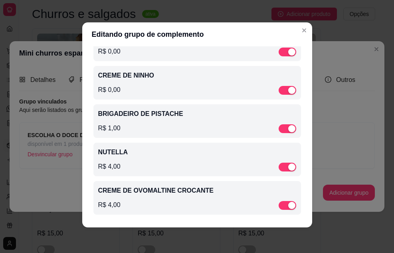
scroll to position [0, 0]
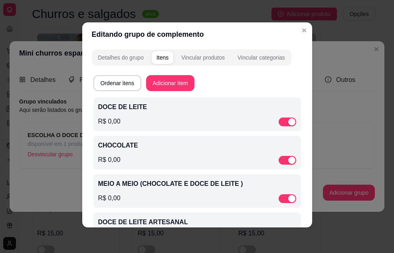
click at [166, 85] on button "Adicionar item" at bounding box center [170, 83] width 48 height 16
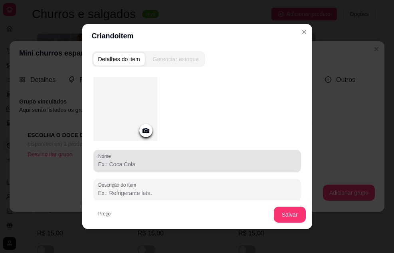
click at [149, 159] on div at bounding box center [197, 161] width 198 height 16
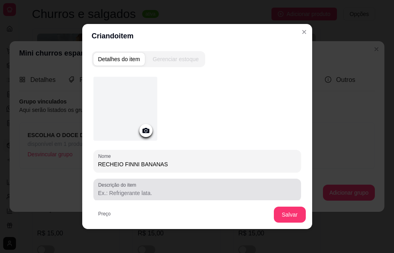
click at [121, 192] on input "Descrição do item" at bounding box center [197, 193] width 198 height 8
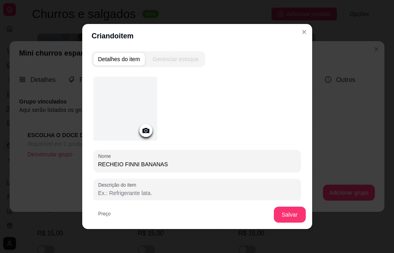
scroll to position [78, 0]
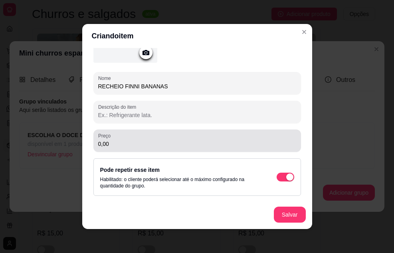
click at [124, 143] on input "0,00" at bounding box center [197, 144] width 198 height 8
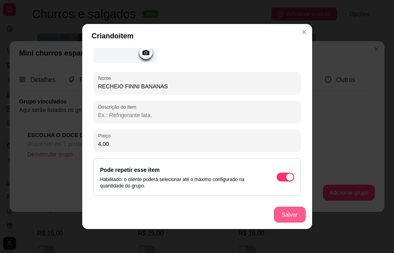
click at [274, 211] on button "Salvar" at bounding box center [290, 214] width 32 height 16
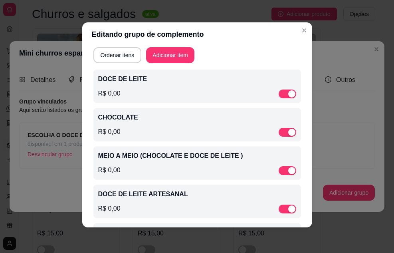
scroll to position [0, 0]
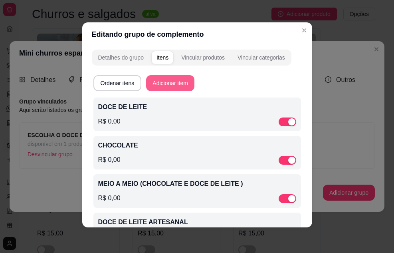
click at [159, 80] on button "Adicionar item" at bounding box center [170, 83] width 48 height 16
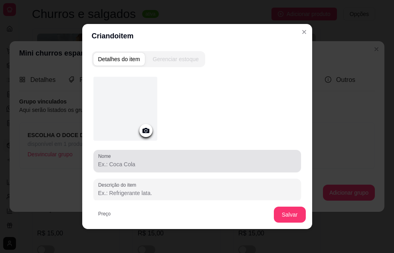
click at [147, 165] on input "Nome" at bounding box center [197, 164] width 198 height 8
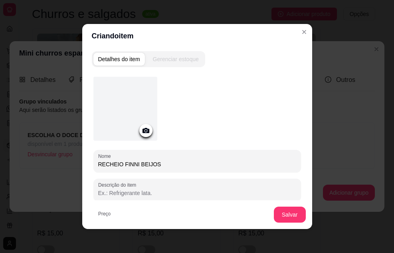
click at [119, 214] on div "Salvar" at bounding box center [197, 214] width 230 height 29
click at [122, 211] on div "Salvar" at bounding box center [197, 214] width 230 height 29
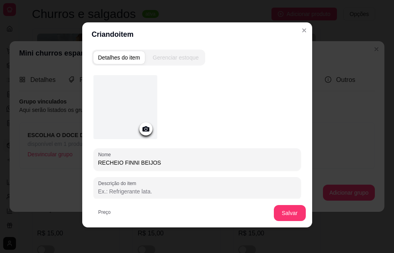
scroll to position [78, 0]
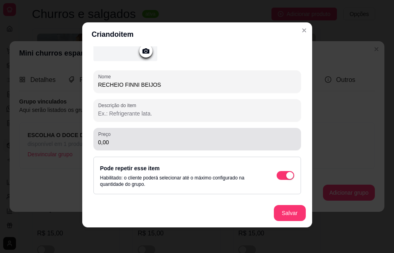
click at [133, 137] on div "0,00" at bounding box center [197, 139] width 198 height 16
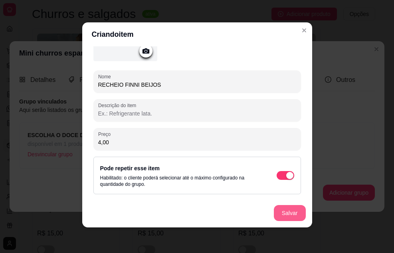
click at [289, 210] on button "Salvar" at bounding box center [290, 213] width 32 height 16
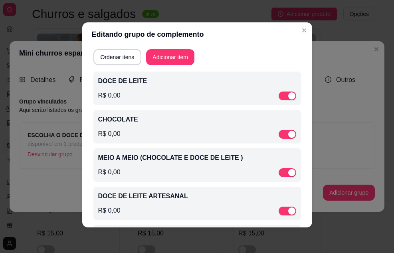
scroll to position [0, 0]
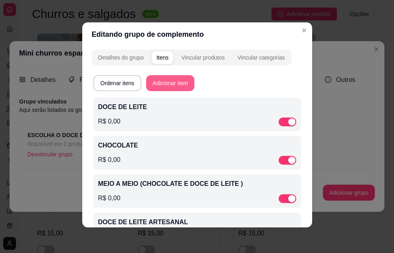
click at [172, 83] on button "Adicionar item" at bounding box center [170, 83] width 48 height 16
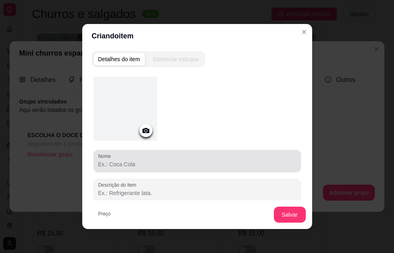
click at [144, 162] on input "Nome" at bounding box center [197, 164] width 198 height 8
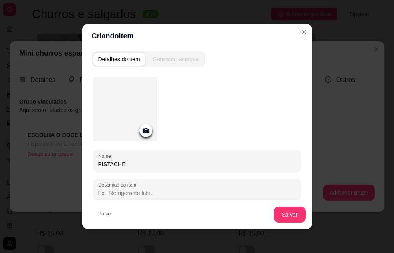
scroll to position [78, 0]
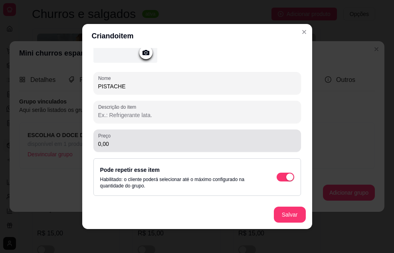
click at [133, 145] on input "0,00" at bounding box center [197, 144] width 198 height 8
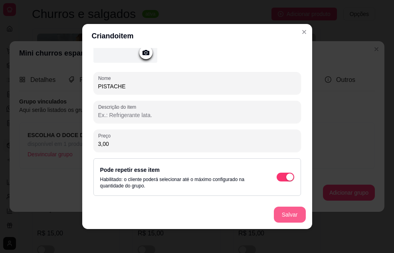
click at [285, 210] on button "Salvar" at bounding box center [290, 214] width 32 height 16
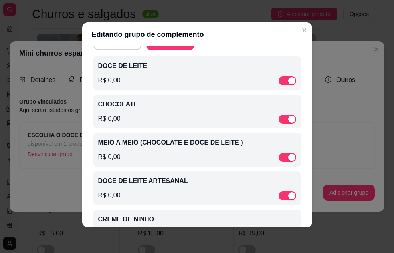
scroll to position [0, 0]
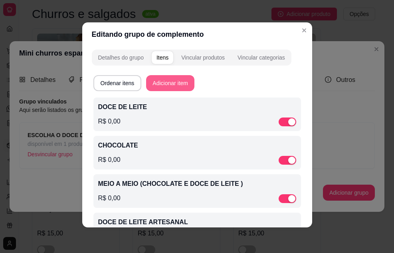
click at [182, 83] on button "Adicionar item" at bounding box center [170, 83] width 48 height 16
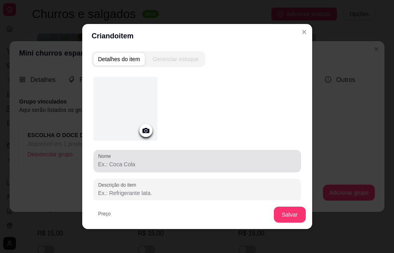
click at [152, 162] on input "Nome" at bounding box center [197, 164] width 198 height 8
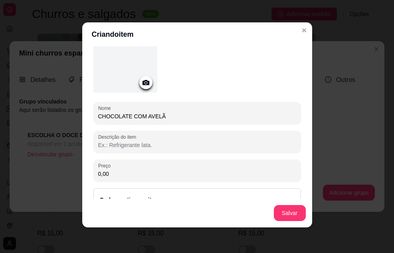
scroll to position [78, 0]
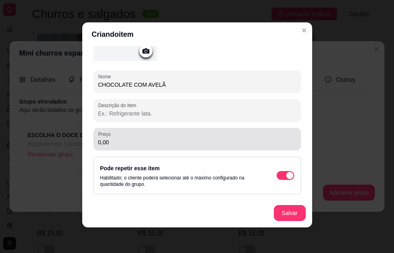
click at [125, 143] on input "0,00" at bounding box center [197, 142] width 198 height 8
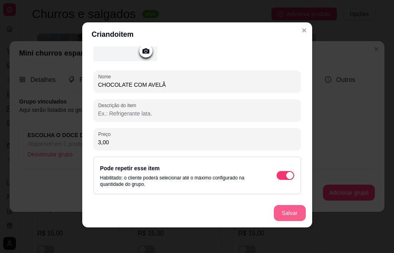
click at [279, 213] on button "Salvar" at bounding box center [290, 213] width 32 height 16
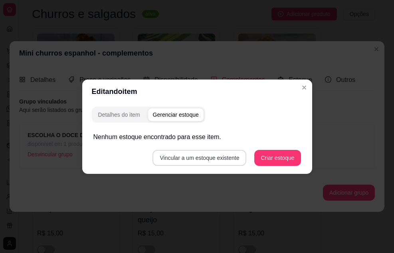
scroll to position [0, 0]
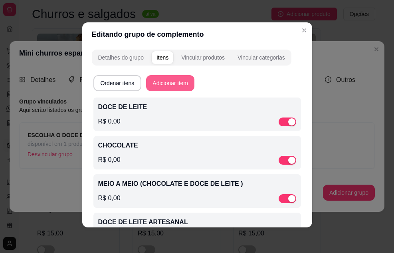
click at [175, 88] on button "Adicionar item" at bounding box center [170, 83] width 48 height 16
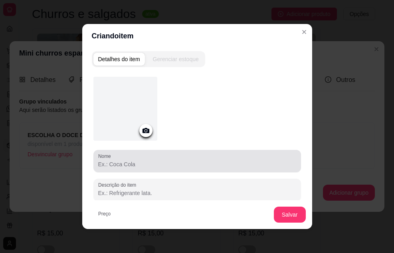
click at [144, 164] on input "Nome" at bounding box center [197, 164] width 198 height 8
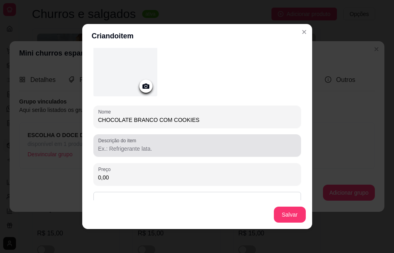
scroll to position [78, 0]
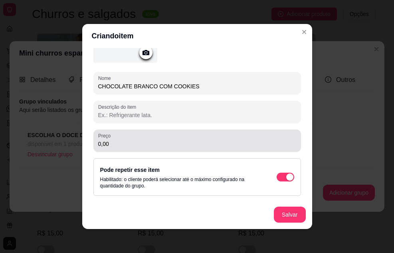
click at [131, 142] on input "0,00" at bounding box center [197, 144] width 198 height 8
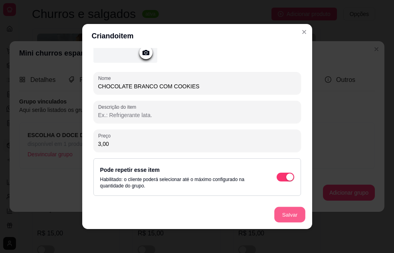
click at [289, 212] on button "Salvar" at bounding box center [289, 215] width 31 height 16
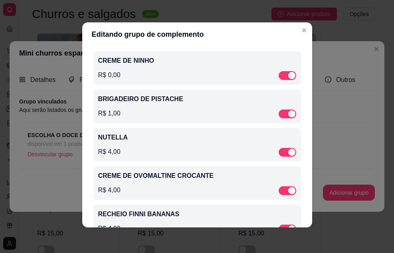
scroll to position [239, 0]
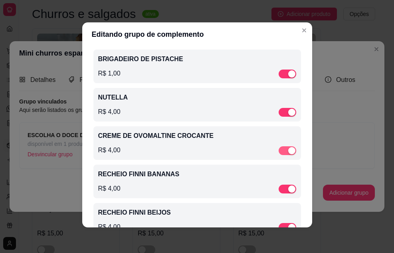
click at [279, 153] on span "button" at bounding box center [288, 150] width 18 height 9
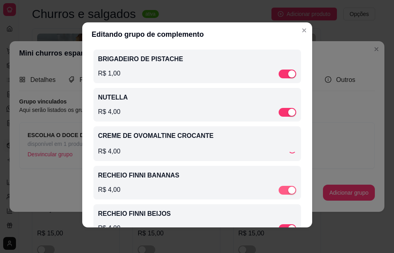
click at [288, 192] on div "button" at bounding box center [291, 189] width 7 height 7
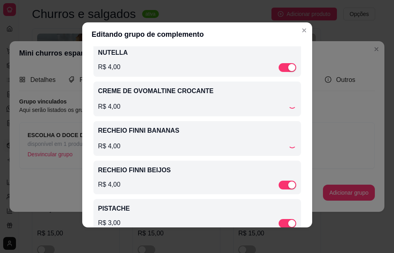
scroll to position [319, 0]
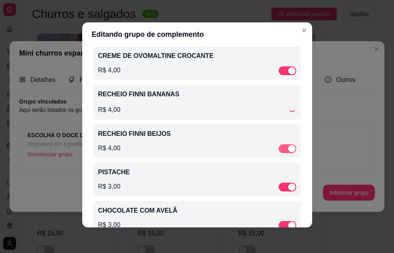
click at [288, 152] on div "button" at bounding box center [291, 148] width 7 height 7
click at [288, 190] on div "button" at bounding box center [291, 186] width 7 height 7
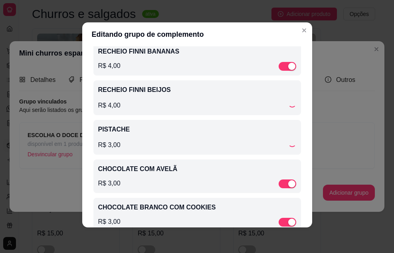
scroll to position [382, 0]
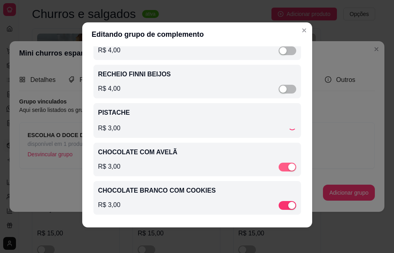
click at [288, 167] on div "button" at bounding box center [291, 166] width 7 height 7
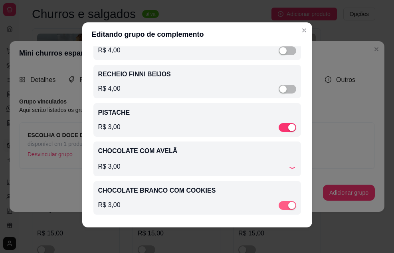
click at [288, 206] on div "button" at bounding box center [291, 205] width 7 height 7
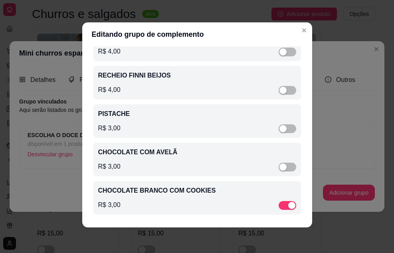
scroll to position [382, 0]
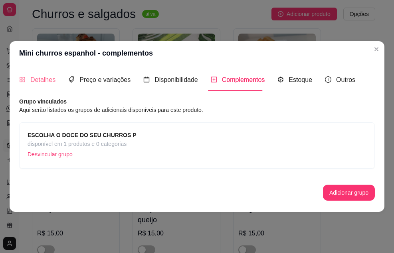
click at [40, 85] on div "Detalhes" at bounding box center [37, 79] width 36 height 23
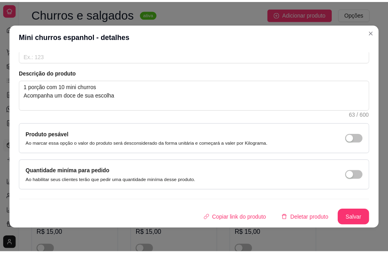
scroll to position [2, 0]
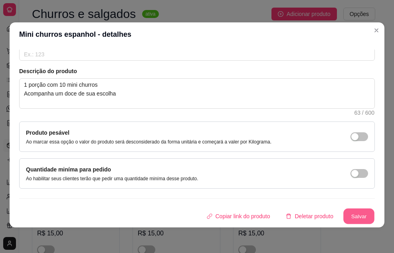
click at [343, 216] on button "Salvar" at bounding box center [358, 216] width 31 height 16
click at [343, 212] on button "Salvar" at bounding box center [359, 216] width 32 height 16
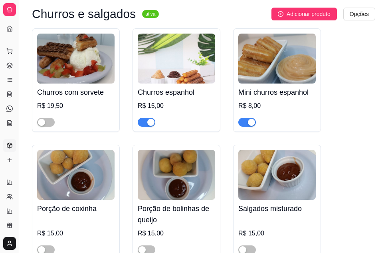
click at [271, 53] on img at bounding box center [276, 59] width 77 height 50
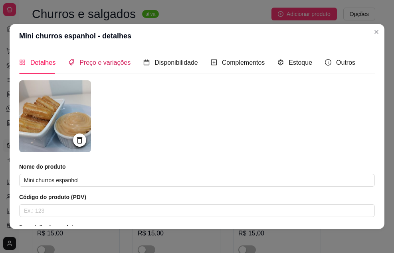
click at [99, 61] on span "Preço e variações" at bounding box center [104, 62] width 51 height 7
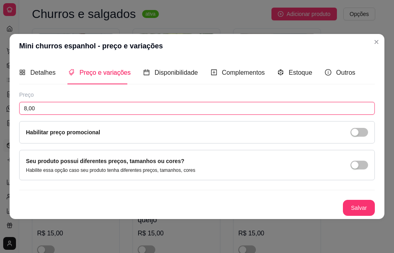
drag, startPoint x: 0, startPoint y: 116, endPoint x: 6, endPoint y: 115, distance: 6.0
click at [0, 118] on div "Mini churros espanhol - preço e variações Detalhes Preço e variações Disponibil…" at bounding box center [197, 126] width 394 height 253
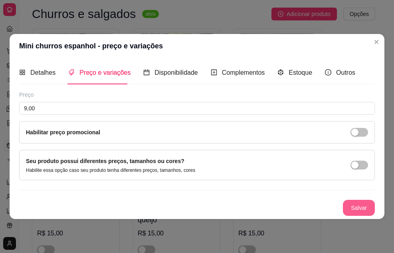
click at [349, 208] on button "Salvar" at bounding box center [359, 208] width 32 height 16
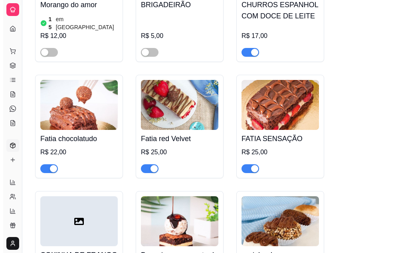
scroll to position [0, 0]
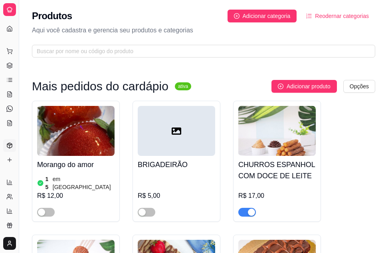
click at [300, 142] on img at bounding box center [276, 131] width 77 height 50
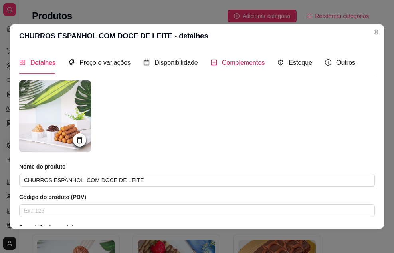
click at [242, 63] on span "Complementos" at bounding box center [243, 62] width 43 height 7
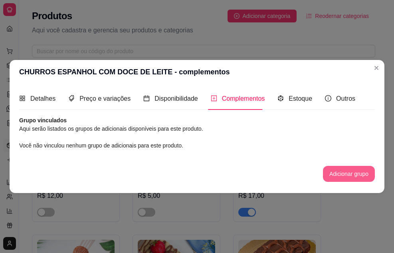
click at [351, 175] on button "Adicionar grupo" at bounding box center [349, 174] width 52 height 16
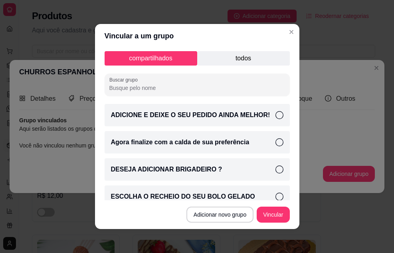
click at [235, 61] on p "todos" at bounding box center [243, 58] width 93 height 14
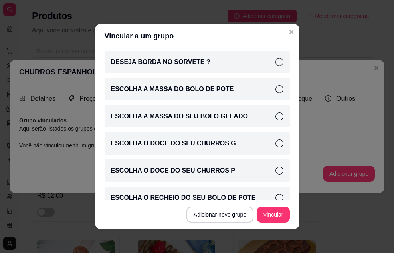
scroll to position [160, 0]
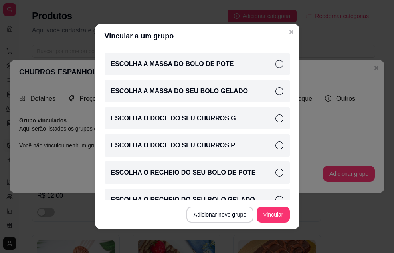
click at [202, 116] on p "ESCOLHA O DOCE DO SEU CHURROS G" at bounding box center [173, 118] width 125 height 10
click at [266, 214] on button "Vincular" at bounding box center [273, 214] width 33 height 16
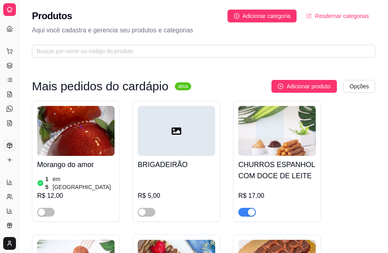
click at [298, 176] on h4 "CHURROS ESPANHOL COM DOCE DE LEITE" at bounding box center [276, 170] width 77 height 22
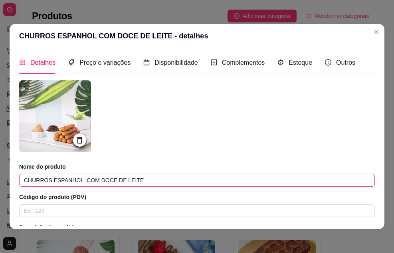
drag, startPoint x: 138, startPoint y: 179, endPoint x: 81, endPoint y: 178, distance: 56.7
click at [81, 178] on input "CHURROS ESPANHOL COM DOCE DE LEITE" at bounding box center [197, 180] width 356 height 13
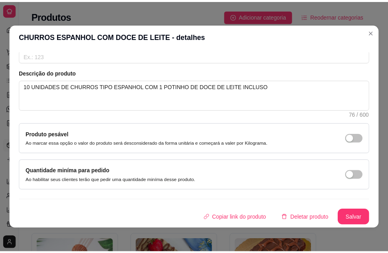
scroll to position [2, 0]
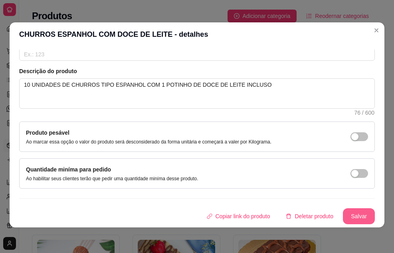
click at [346, 218] on button "Salvar" at bounding box center [359, 216] width 32 height 16
